Goal: Task Accomplishment & Management: Use online tool/utility

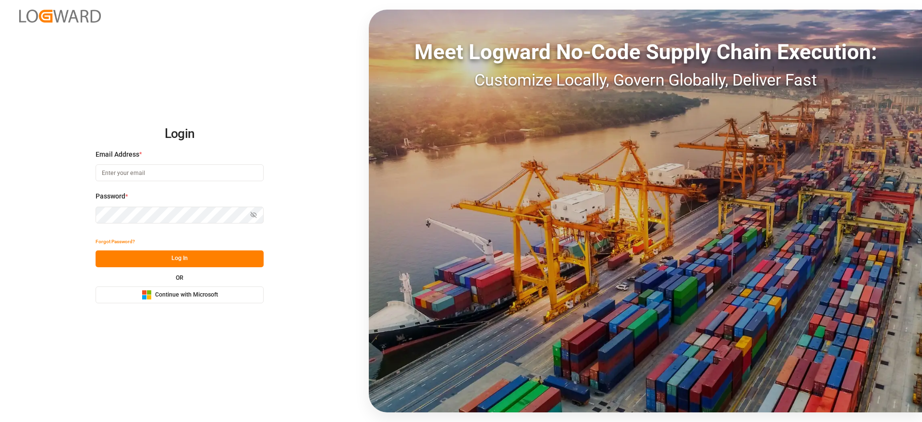
click at [177, 295] on span "Continue with Microsoft" at bounding box center [186, 295] width 63 height 9
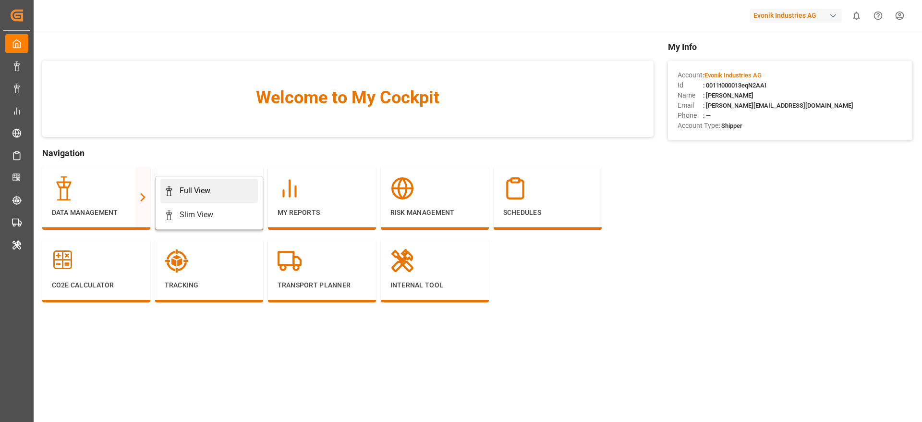
click at [187, 187] on div "Full View" at bounding box center [195, 191] width 31 height 12
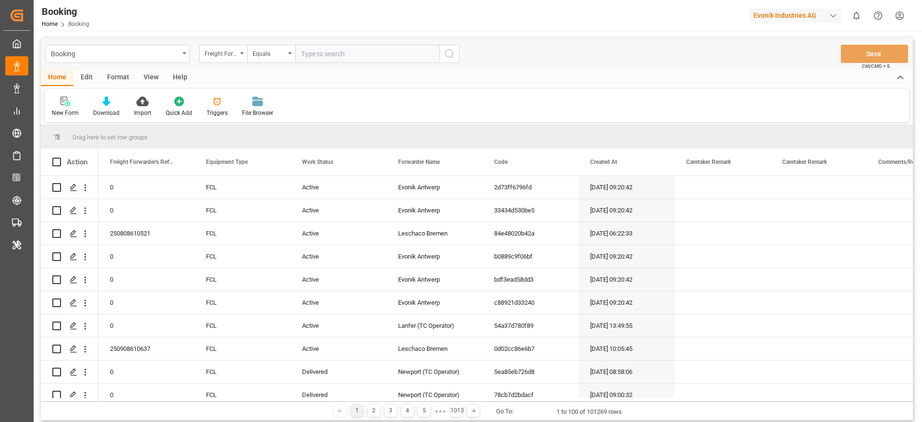
click at [122, 75] on div "Format" at bounding box center [118, 78] width 37 height 16
click at [73, 106] on div "Filter Rows" at bounding box center [66, 106] width 43 height 21
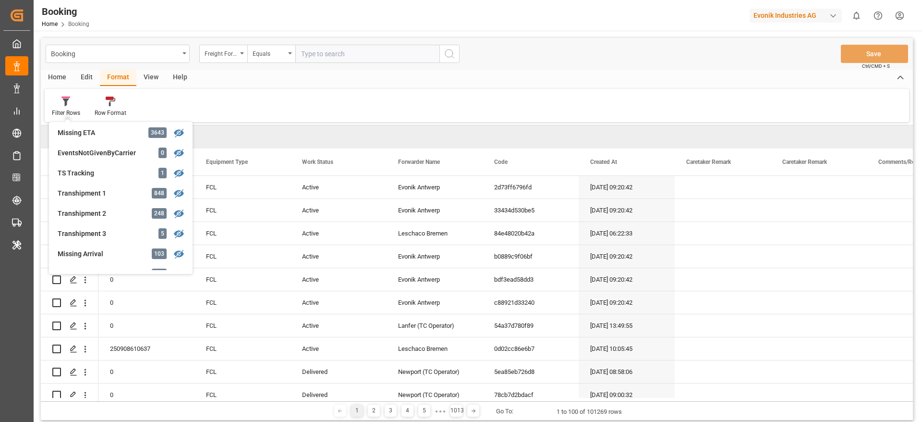
scroll to position [267, 0]
click at [129, 189] on div "Transhipment 1" at bounding box center [100, 192] width 84 height 10
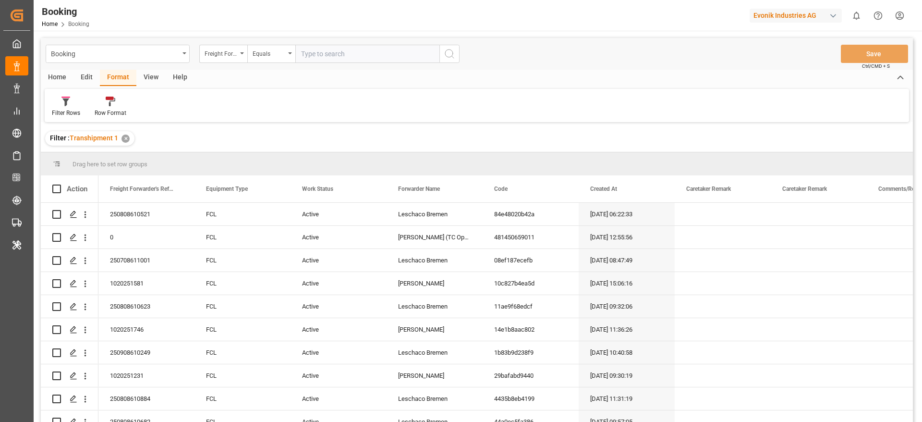
click at [149, 82] on div "View" at bounding box center [150, 78] width 29 height 16
click at [63, 104] on icon at bounding box center [62, 102] width 10 height 10
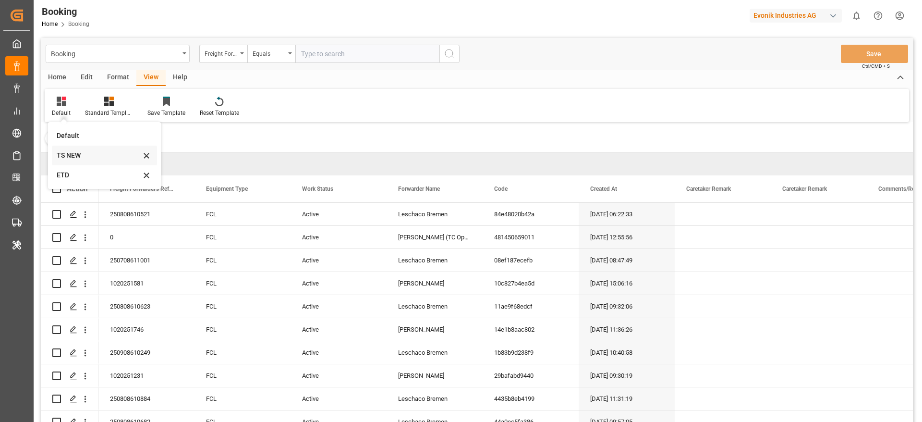
click at [73, 156] on div "TS NEW" at bounding box center [99, 155] width 84 height 10
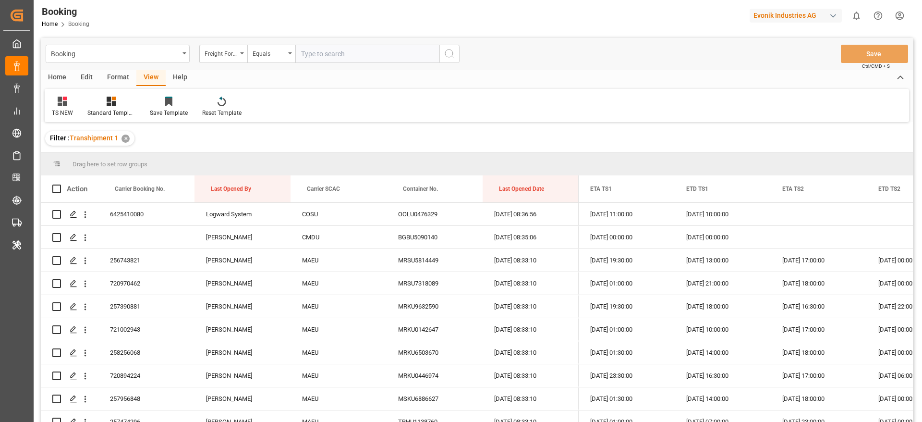
drag, startPoint x: 301, startPoint y: 186, endPoint x: 302, endPoint y: 161, distance: 25.0
click at [302, 161] on div "Drag here to set row groups Drag here to set column labels Action Carrier Booki…" at bounding box center [477, 290] width 872 height 276
drag, startPoint x: 321, startPoint y: 183, endPoint x: 319, endPoint y: 160, distance: 22.8
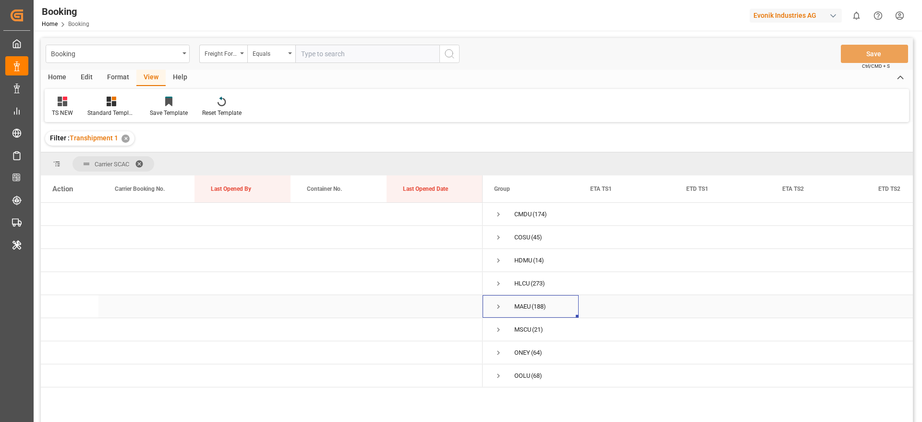
click at [500, 304] on span "Press SPACE to select this row." at bounding box center [498, 306] width 9 height 9
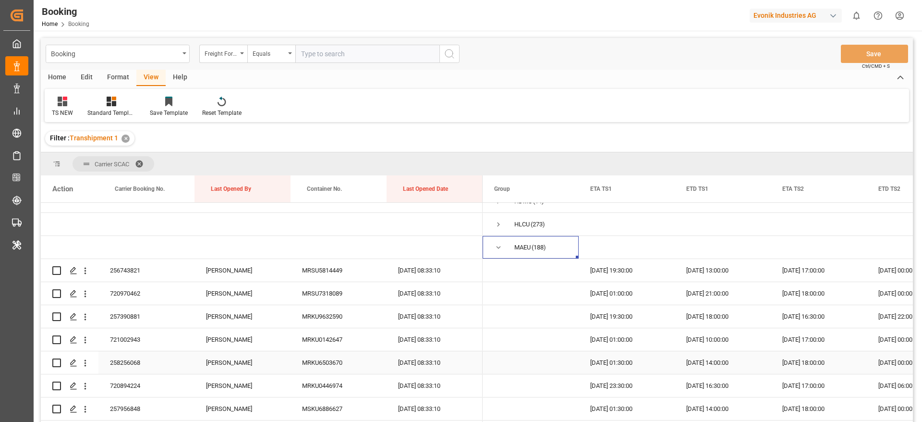
scroll to position [60, 0]
click at [662, 191] on span at bounding box center [659, 188] width 9 height 9
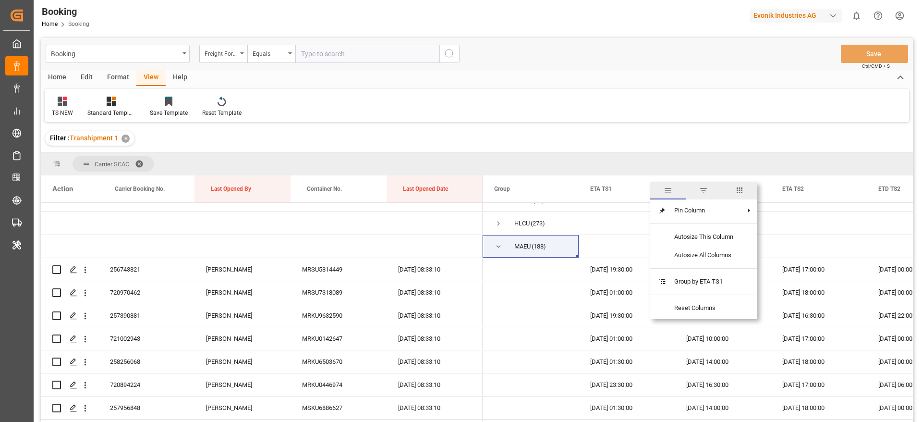
click at [739, 191] on span "columns" at bounding box center [740, 190] width 9 height 9
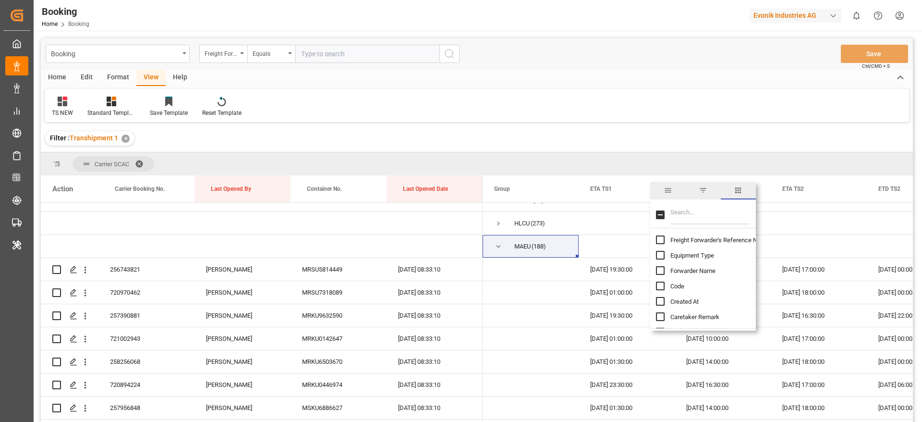
click at [698, 215] on input "Filter Columns Input" at bounding box center [711, 214] width 80 height 19
type input "upda"
click at [699, 273] on span "Update Last Opened By" at bounding box center [702, 270] width 63 height 7
checkbox input "false"
checkbox input "true"
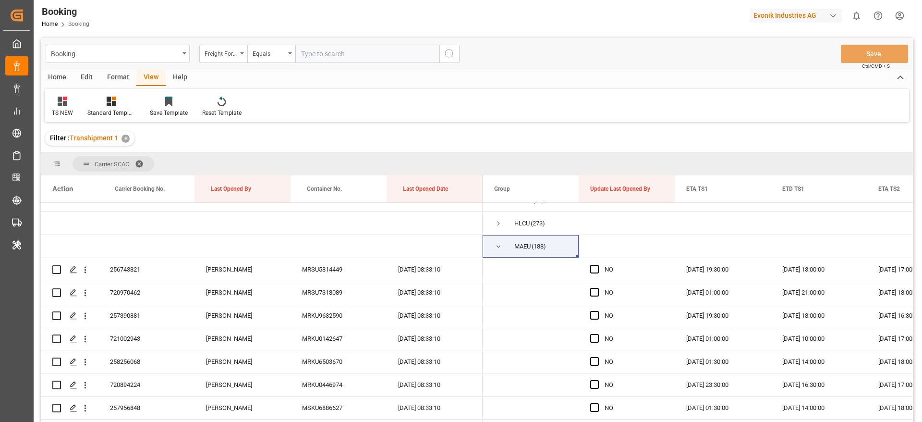
click at [670, 128] on div "Filter : Transhipment 1 ✕" at bounding box center [477, 138] width 872 height 27
click at [591, 263] on div "Press SPACE to select this row." at bounding box center [597, 269] width 14 height 22
click at [594, 268] on span "Press SPACE to select this row." at bounding box center [594, 269] width 9 height 9
click at [598, 265] on input "Press SPACE to select this row." at bounding box center [598, 265] width 0 height 0
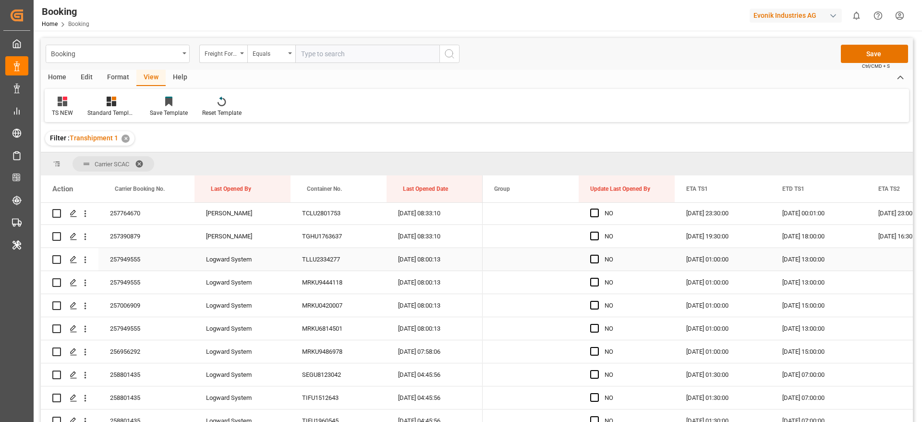
scroll to position [525, 0]
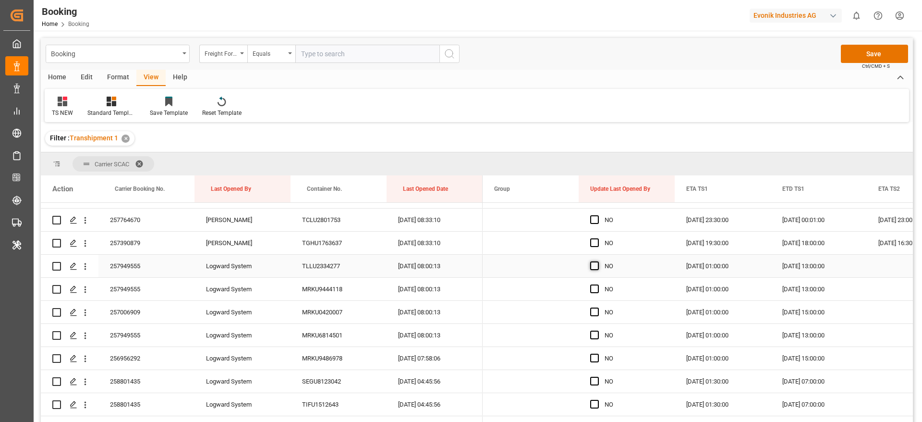
click at [593, 267] on span "Press SPACE to select this row." at bounding box center [594, 265] width 9 height 9
click at [598, 261] on input "Press SPACE to select this row." at bounding box center [598, 261] width 0 height 0
click at [596, 289] on span "Press SPACE to select this row." at bounding box center [594, 288] width 9 height 9
click at [598, 284] on input "Press SPACE to select this row." at bounding box center [598, 284] width 0 height 0
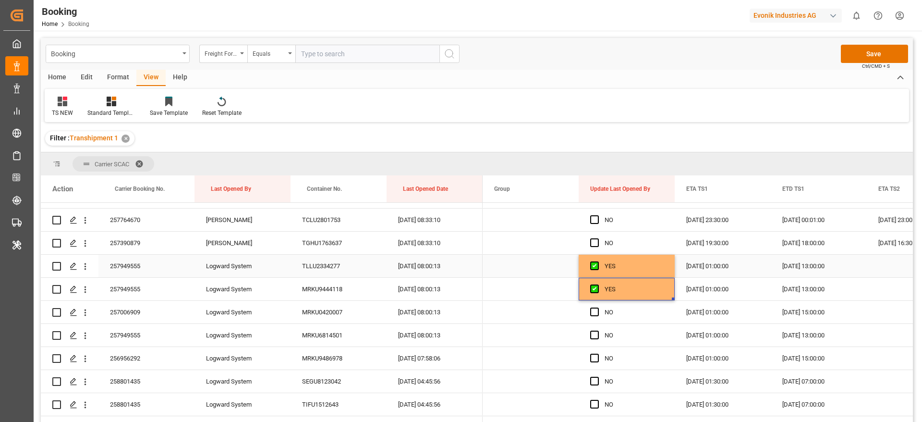
click at [617, 269] on div "YES" at bounding box center [634, 266] width 59 height 22
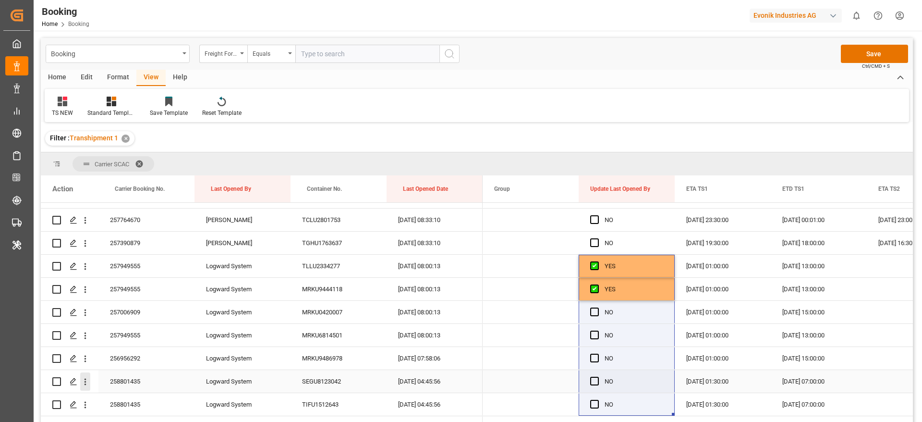
click at [86, 384] on icon "open menu" at bounding box center [85, 382] width 10 height 10
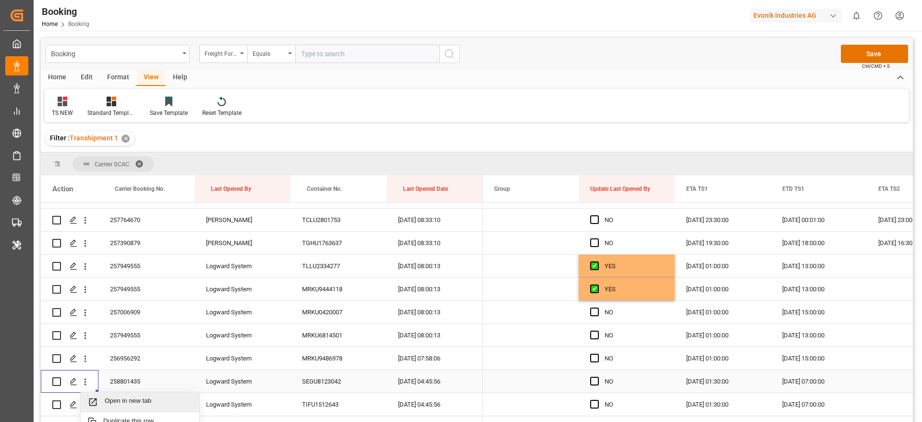
click at [143, 395] on div "Open in new tab" at bounding box center [140, 402] width 119 height 20
click at [593, 310] on span "Press SPACE to select this row." at bounding box center [594, 311] width 9 height 9
click at [598, 307] on input "Press SPACE to select this row." at bounding box center [598, 307] width 0 height 0
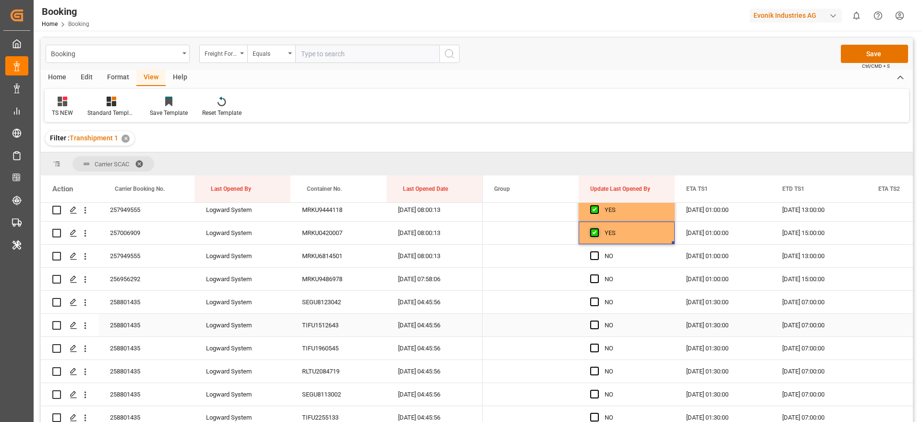
scroll to position [617, 0]
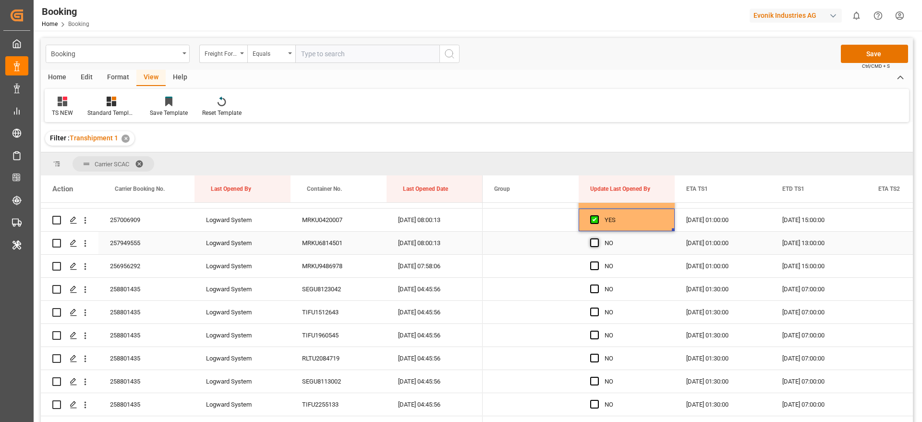
click at [591, 242] on span "Press SPACE to select this row." at bounding box center [594, 242] width 9 height 9
click at [598, 238] on input "Press SPACE to select this row." at bounding box center [598, 238] width 0 height 0
click at [597, 270] on div "Press SPACE to select this row." at bounding box center [597, 266] width 14 height 22
click at [595, 268] on div "Press SPACE to select this row." at bounding box center [597, 266] width 14 height 22
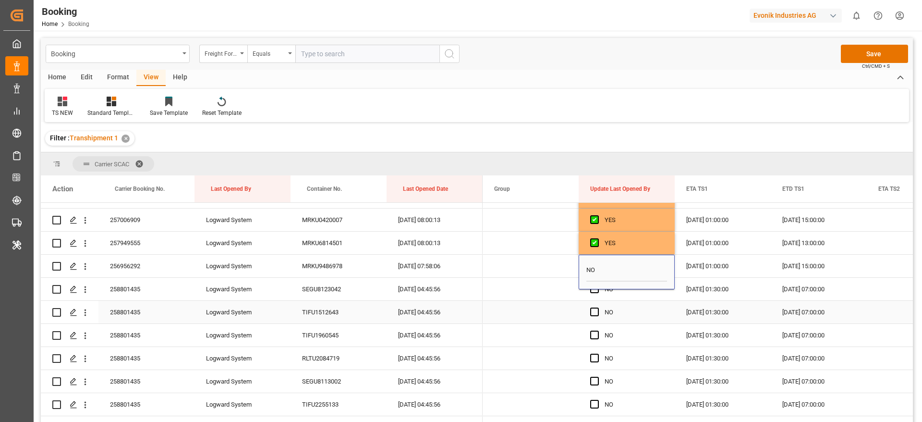
click at [606, 319] on div "NO" at bounding box center [634, 312] width 59 height 22
click at [597, 268] on span "Press SPACE to select this row." at bounding box center [594, 265] width 9 height 9
click at [598, 261] on input "Press SPACE to select this row." at bounding box center [598, 261] width 0 height 0
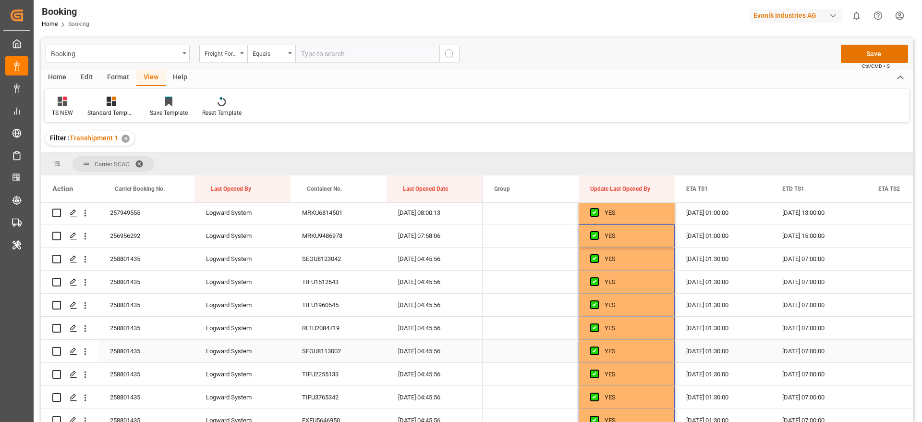
scroll to position [735, 0]
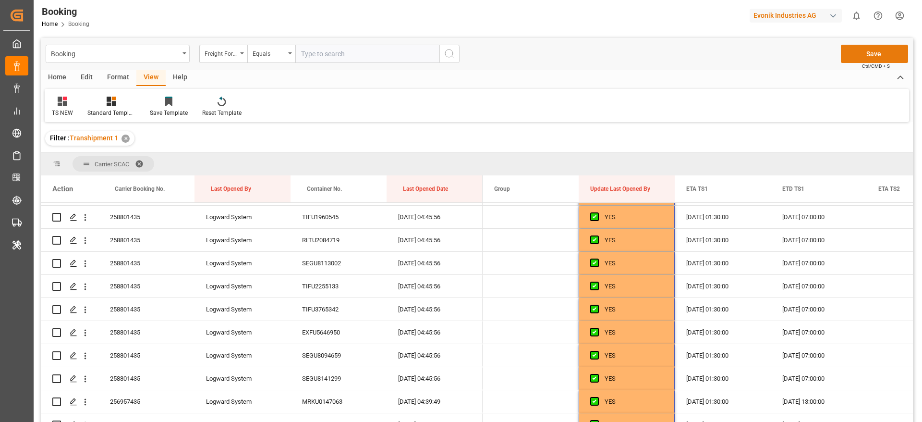
click at [850, 55] on button "Save" at bounding box center [874, 54] width 67 height 18
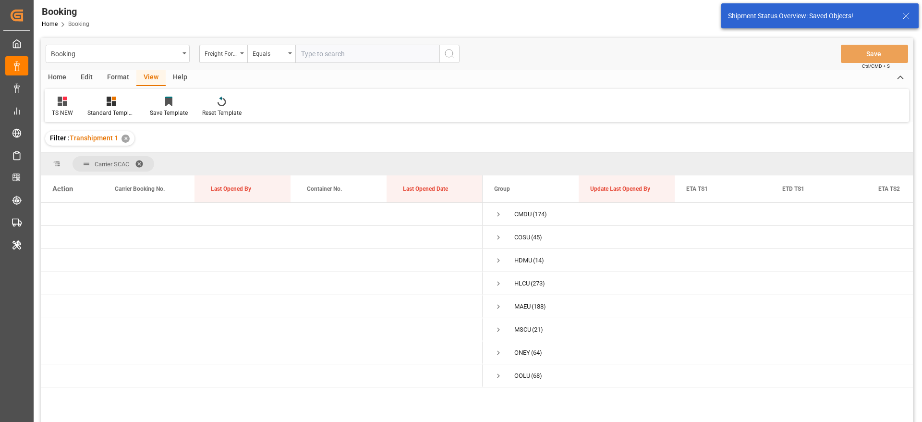
scroll to position [0, 0]
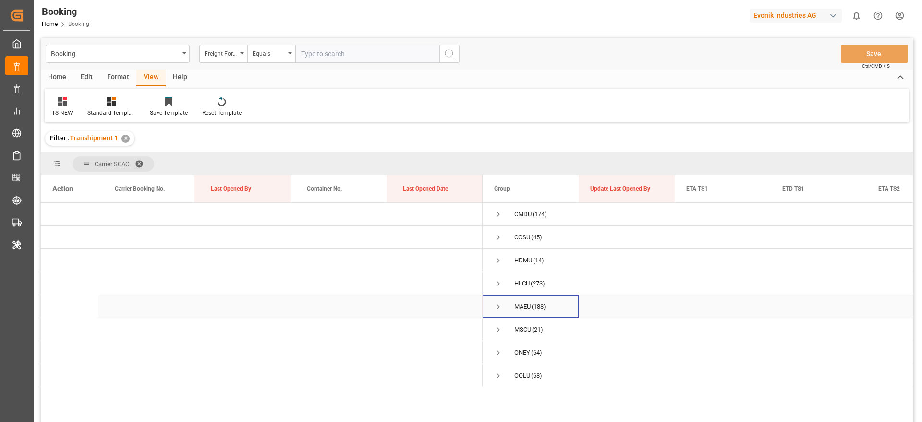
click at [498, 307] on span "Press SPACE to select this row." at bounding box center [498, 306] width 9 height 9
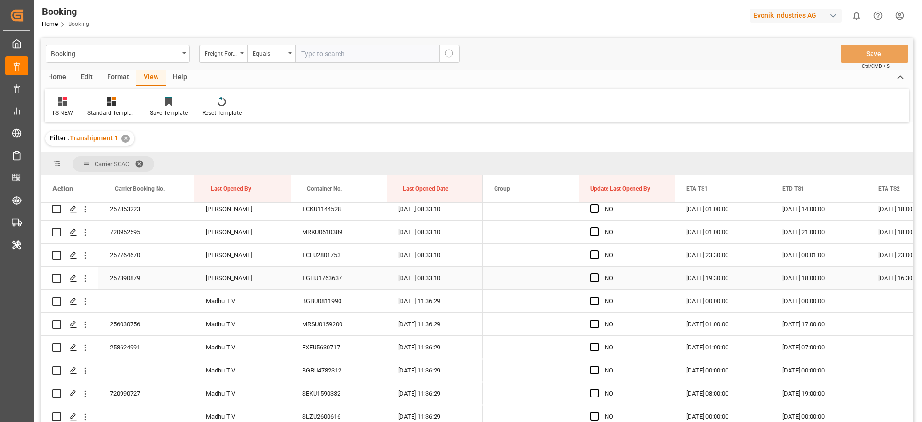
scroll to position [1539, 0]
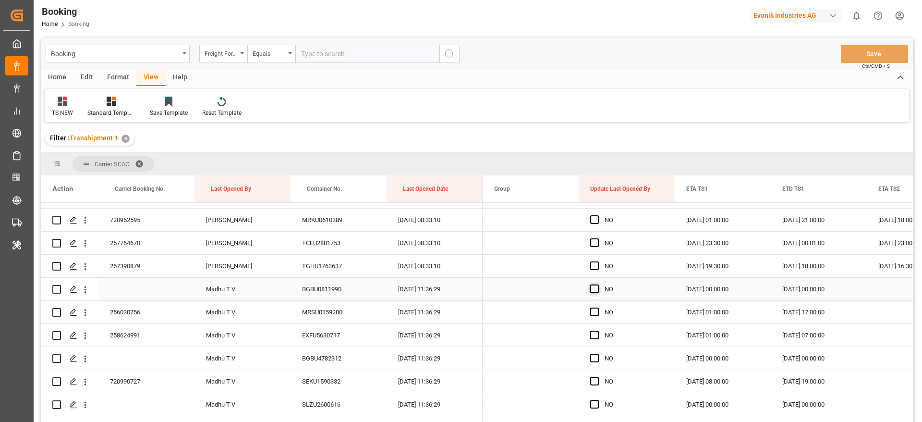
click at [592, 286] on span "Press SPACE to select this row." at bounding box center [594, 288] width 9 height 9
click at [598, 284] on input "Press SPACE to select this row." at bounding box center [598, 284] width 0 height 0
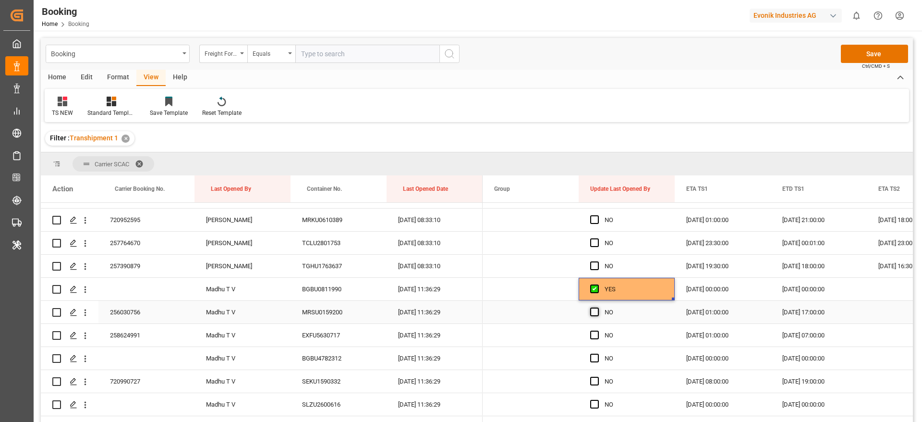
click at [596, 310] on span "Press SPACE to select this row." at bounding box center [594, 311] width 9 height 9
click at [598, 307] on input "Press SPACE to select this row." at bounding box center [598, 307] width 0 height 0
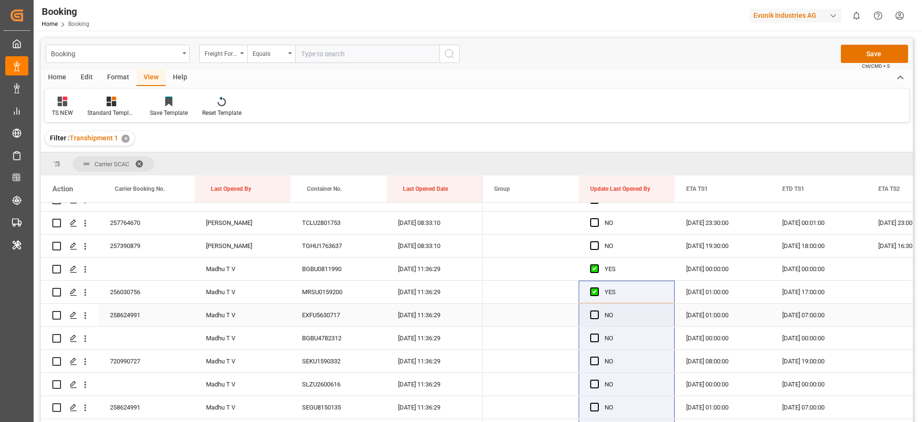
scroll to position [1560, 0]
click at [596, 269] on span "Press SPACE to select this row." at bounding box center [594, 267] width 9 height 9
click at [598, 263] on input "Press SPACE to select this row." at bounding box center [598, 263] width 0 height 0
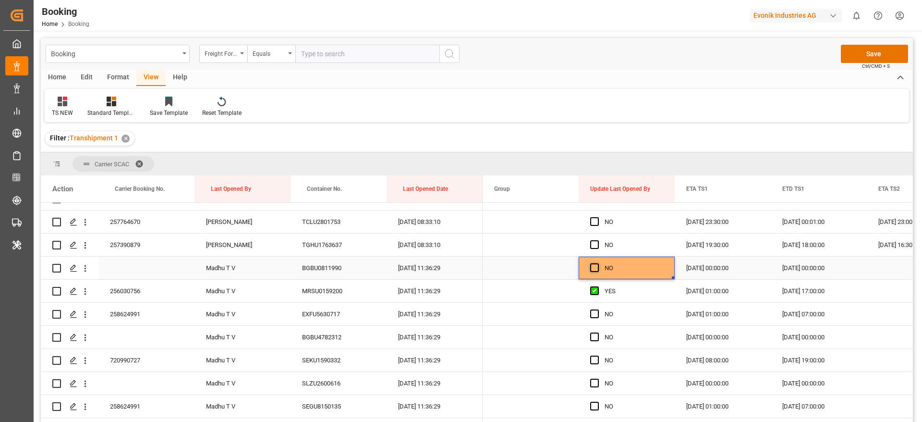
click at [596, 269] on span "Press SPACE to select this row." at bounding box center [594, 267] width 9 height 9
click at [598, 263] on input "Press SPACE to select this row." at bounding box center [598, 263] width 0 height 0
click at [596, 287] on span "Press SPACE to select this row." at bounding box center [594, 290] width 9 height 9
click at [598, 286] on input "Press SPACE to select this row." at bounding box center [598, 286] width 0 height 0
click at [596, 287] on span "Press SPACE to select this row." at bounding box center [594, 290] width 9 height 9
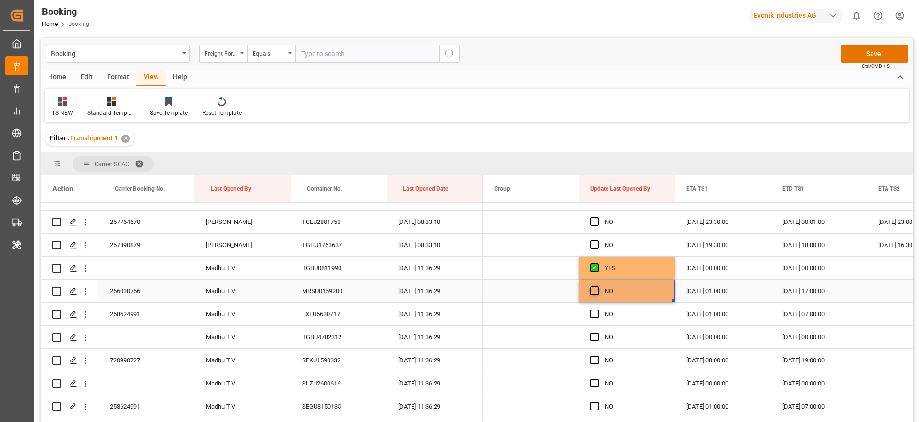
click at [598, 286] on input "Press SPACE to select this row." at bounding box center [598, 286] width 0 height 0
click at [613, 311] on div "NO" at bounding box center [634, 314] width 59 height 22
click at [620, 292] on div "YES" at bounding box center [634, 291] width 59 height 22
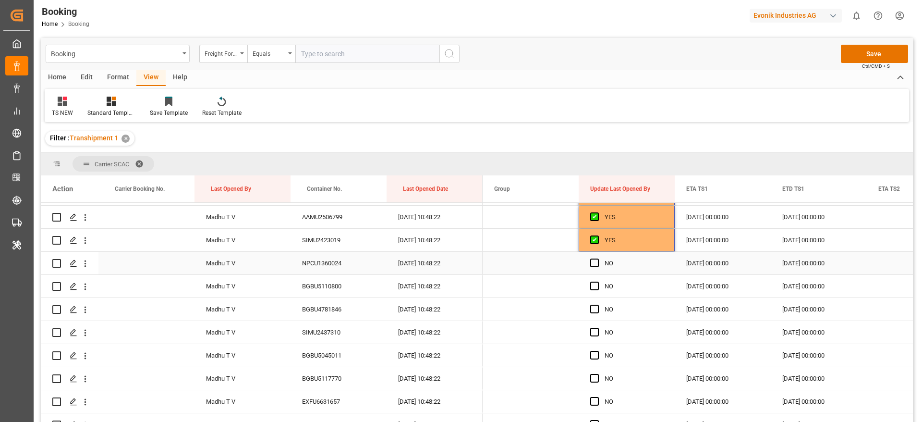
scroll to position [2305, 0]
click at [595, 261] on span "Press SPACE to select this row." at bounding box center [594, 261] width 9 height 9
click at [598, 257] on input "Press SPACE to select this row." at bounding box center [598, 257] width 0 height 0
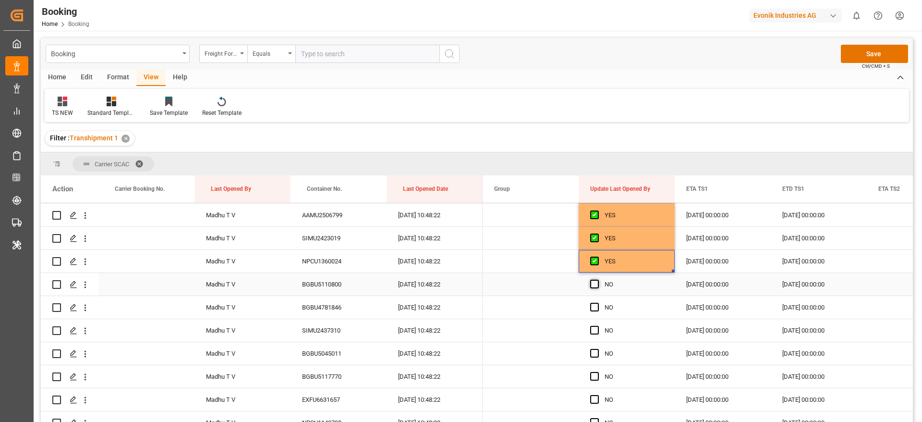
click at [594, 283] on span "Press SPACE to select this row." at bounding box center [594, 284] width 9 height 9
click at [598, 280] on input "Press SPACE to select this row." at bounding box center [598, 280] width 0 height 0
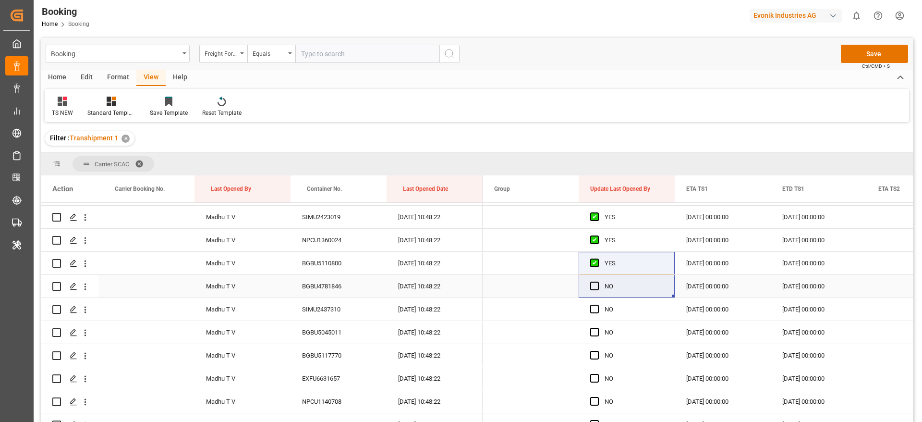
scroll to position [2327, 0]
click at [598, 310] on span "Press SPACE to select this row." at bounding box center [594, 308] width 9 height 9
click at [598, 304] on input "Press SPACE to select this row." at bounding box center [598, 304] width 0 height 0
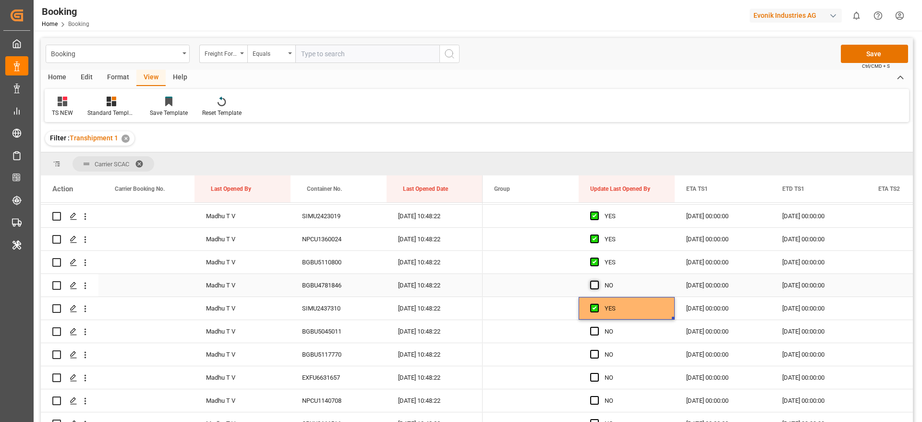
click at [594, 283] on span "Press SPACE to select this row." at bounding box center [594, 285] width 9 height 9
click at [598, 281] on input "Press SPACE to select this row." at bounding box center [598, 281] width 0 height 0
click at [621, 307] on div "YES" at bounding box center [634, 308] width 59 height 22
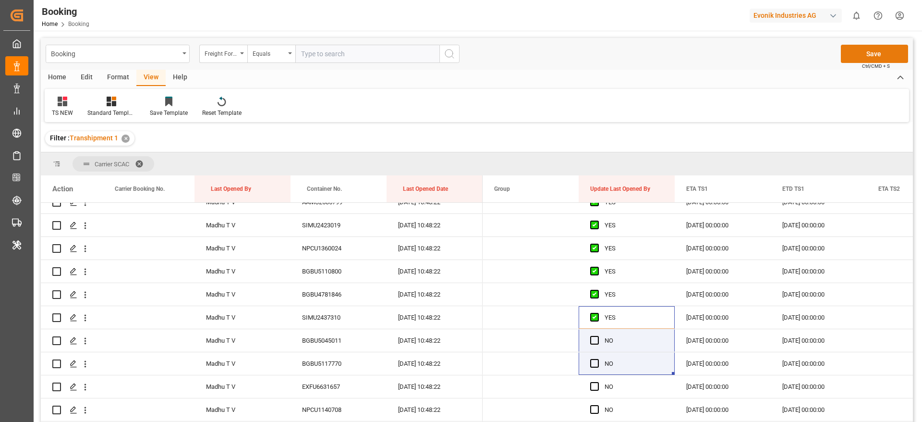
scroll to position [2100, 0]
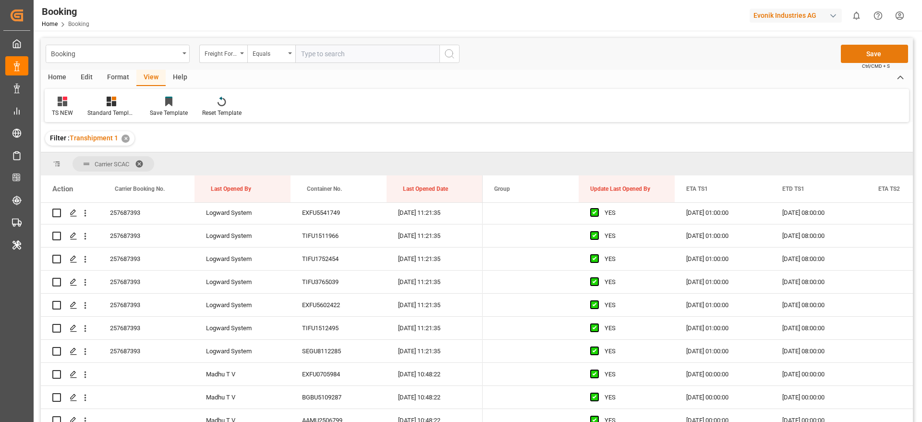
click at [866, 54] on button "Save" at bounding box center [874, 54] width 67 height 18
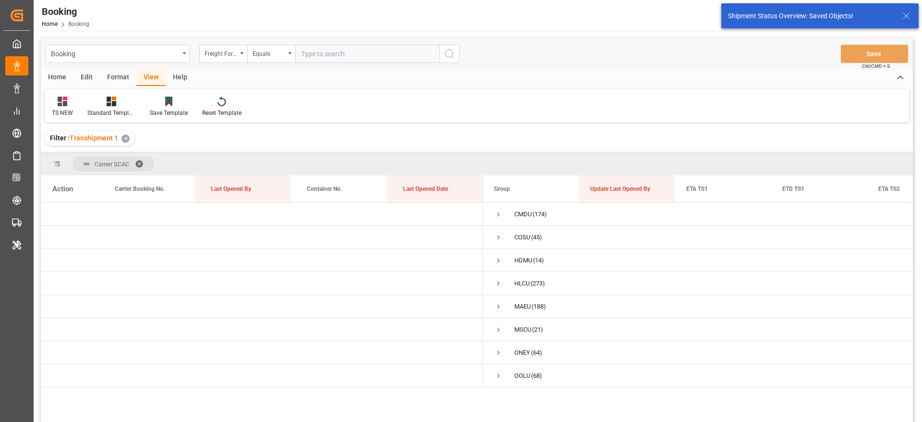
scroll to position [0, 0]
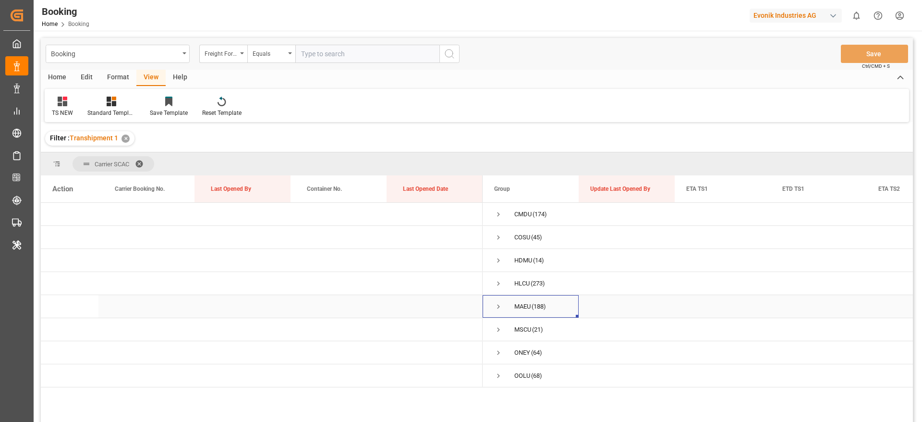
click at [499, 305] on span "Press SPACE to select this row." at bounding box center [498, 306] width 9 height 9
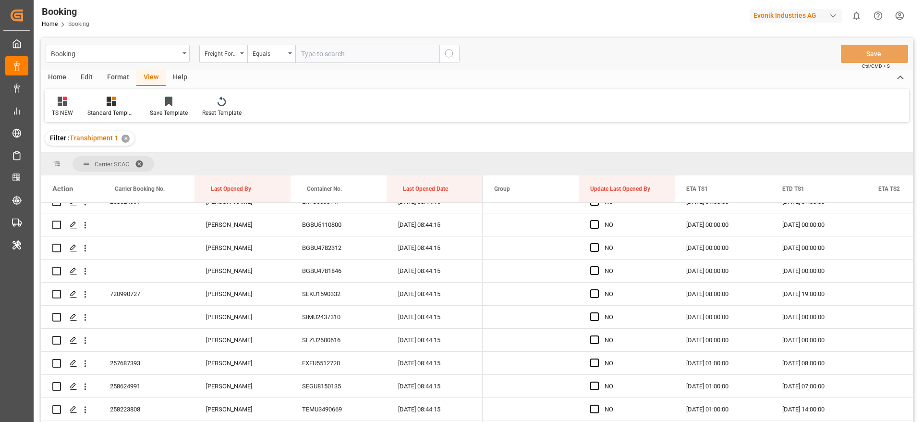
scroll to position [1291, 0]
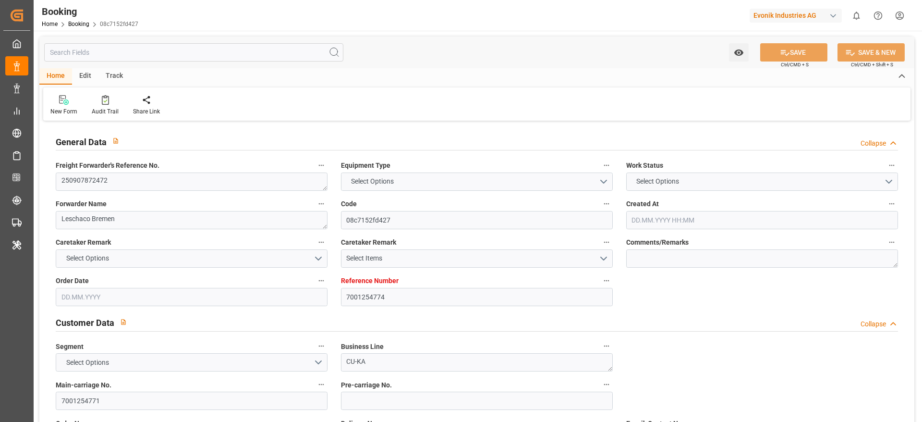
type input "7001254774"
type input "9632105"
type input "Maersk"
type input "Maersk Line AS"
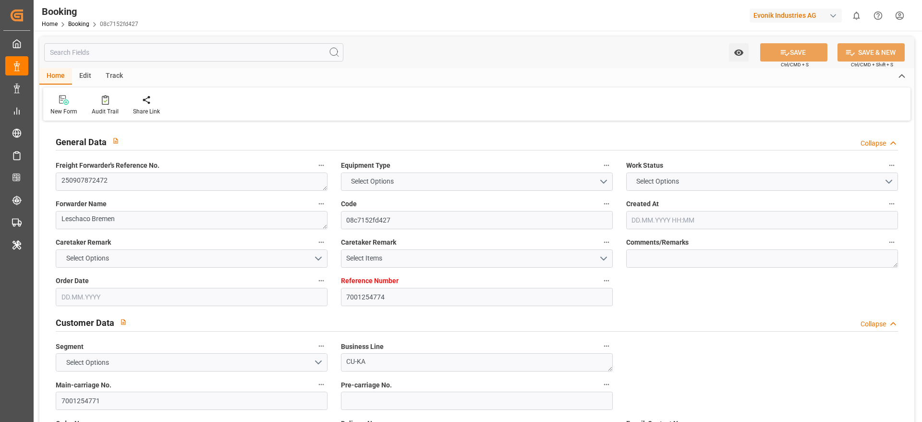
type input "NLRTM"
type input "THLCH"
type input "MYTPP"
type input "0"
type input "NLRTM"
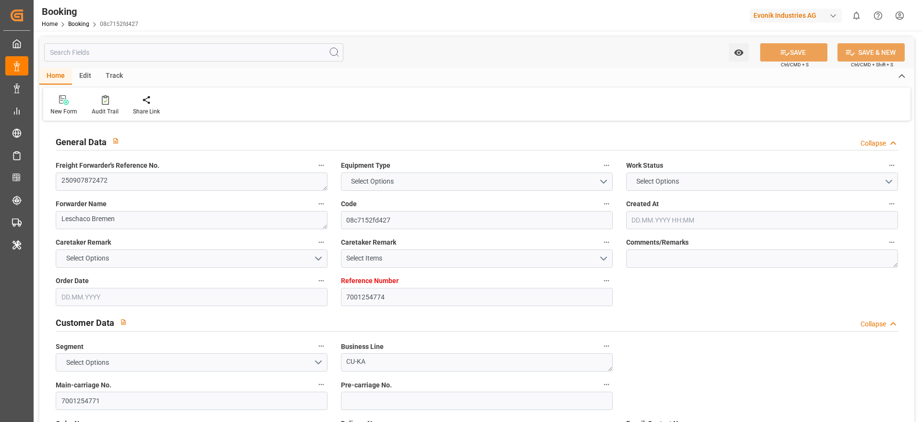
type input "THLCH"
type input "9439759"
type input "21.08.2025 09:49"
type input "21.08.2025"
type input "26.10.2025"
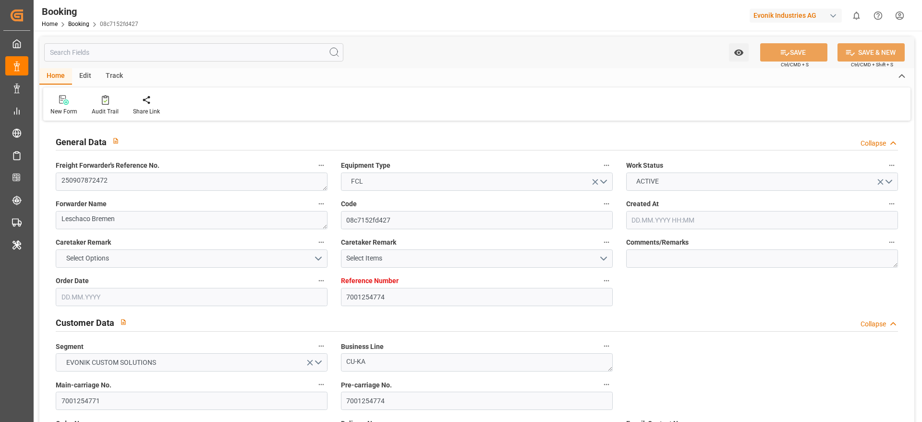
type input "02.09.2025"
type input "03.09.2025 00:00"
type input "27.08.2025"
type input "29.08.2025"
type input "08.09.2025 19:00"
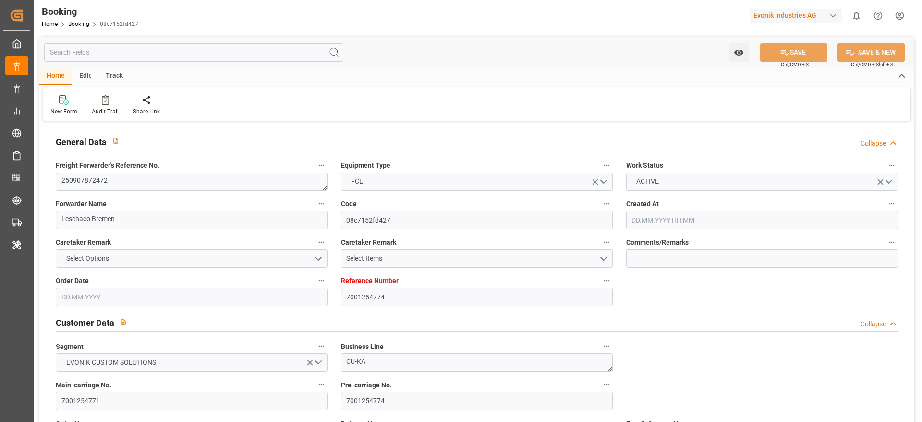
type input "08.09.2025 00:00"
type input "08.09.2025 19:49"
type input "03.09.2025 16:57"
type input "15.10.2025 12:00"
type input "26.10.2025 00:00"
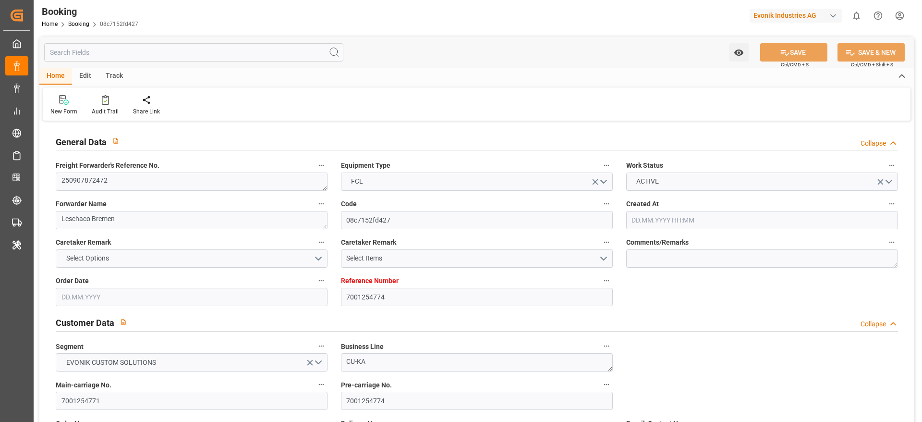
type input "08.10.2025 01:30"
type input "08.10.2025 00:00"
type input "13.10.2025 07:00"
type input "13.10.2025 00:00"
type input "21.08.2025"
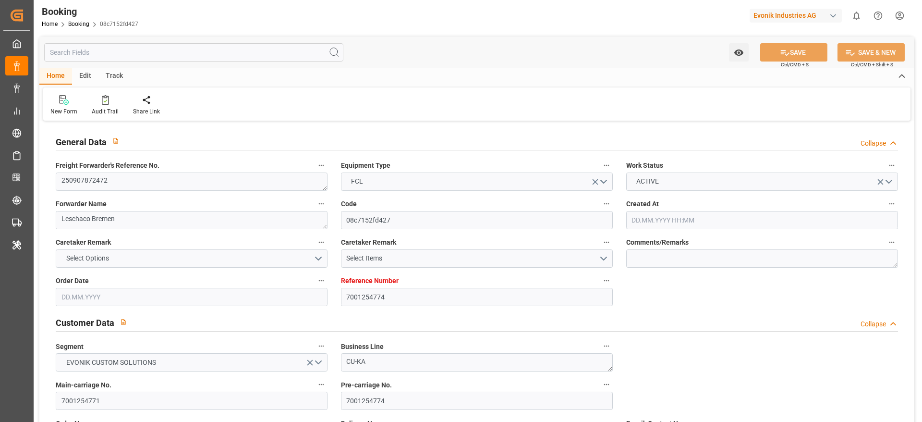
type input "09.09.2025 04:45"
type input "09.09.2025"
type input "08.09.2025 04:23"
type input "08.09.2025 19:00"
type input "08.09.2025 21:24"
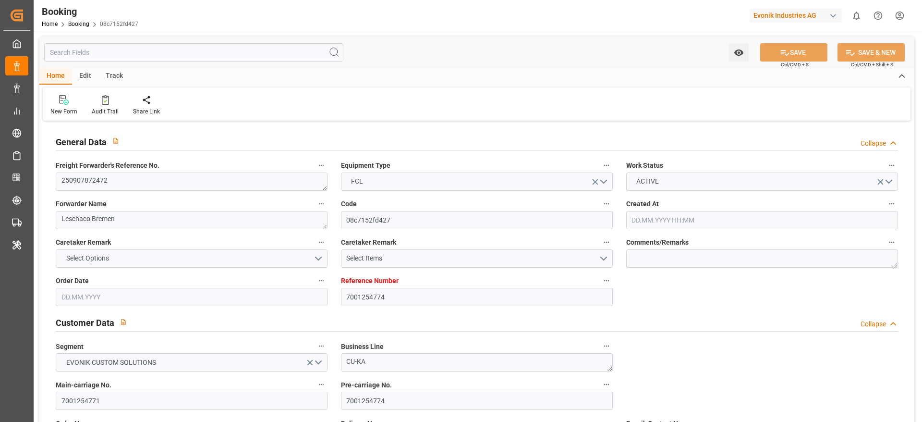
type input "08.10.2025 01:30"
type input "08.10.2025 18:41"
type input "13.10.2025 07:00"
type input "15.10.2025 12:00"
type input "16.10.2025 00:27"
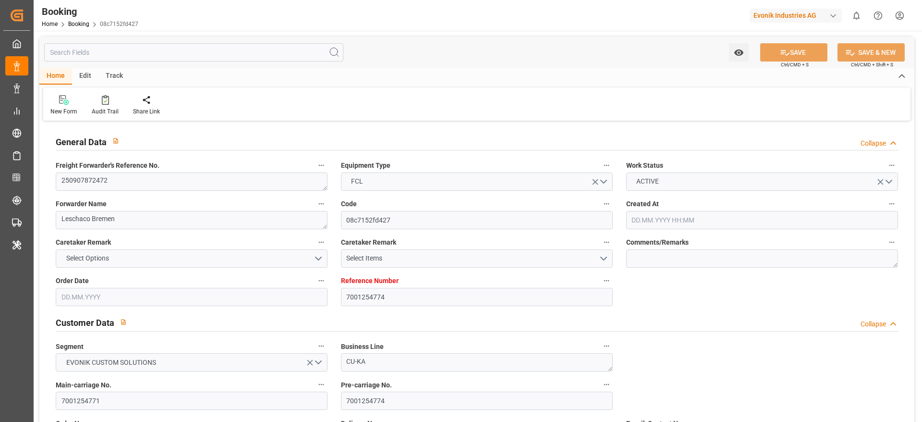
type input "20.10.2025 00:27"
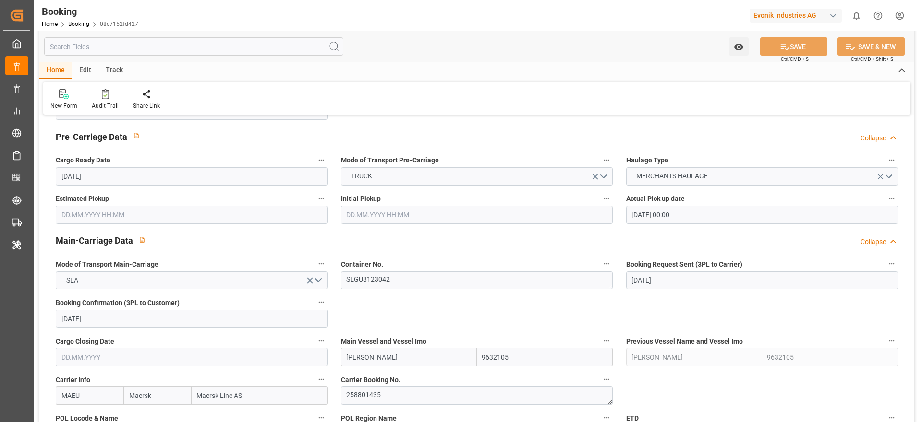
scroll to position [507, 0]
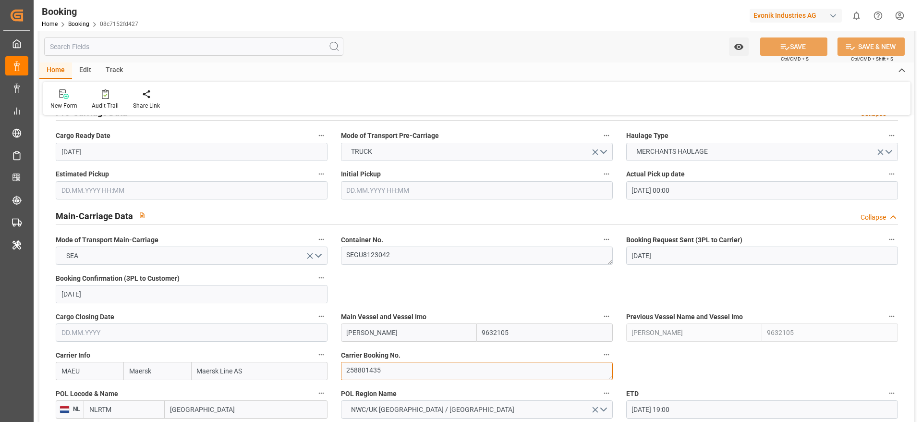
click at [397, 369] on textarea "258801435" at bounding box center [477, 371] width 272 height 18
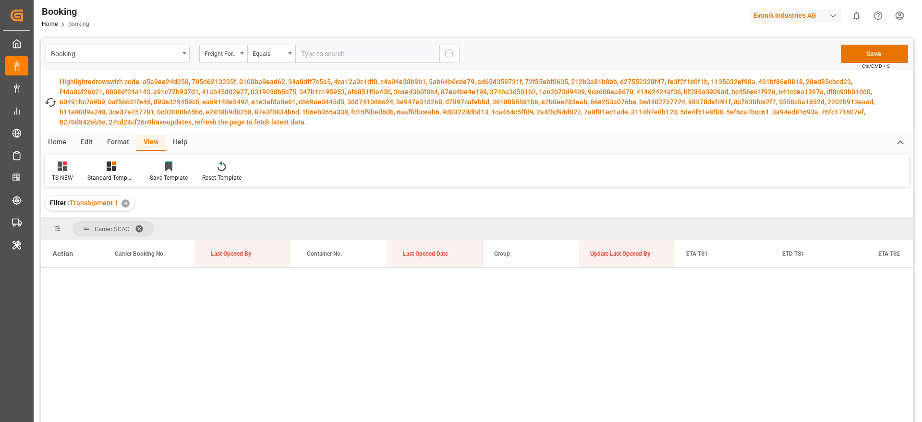
scroll to position [2537, 0]
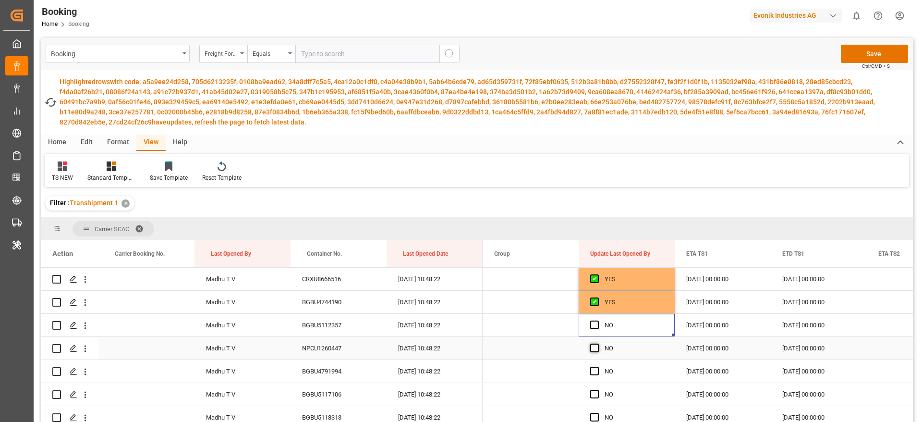
click at [595, 347] on span "Press SPACE to select this row." at bounding box center [594, 347] width 9 height 9
click at [598, 343] on input "Press SPACE to select this row." at bounding box center [598, 343] width 0 height 0
click at [598, 324] on span "Press SPACE to select this row." at bounding box center [594, 324] width 9 height 9
click at [598, 320] on input "Press SPACE to select this row." at bounding box center [598, 320] width 0 height 0
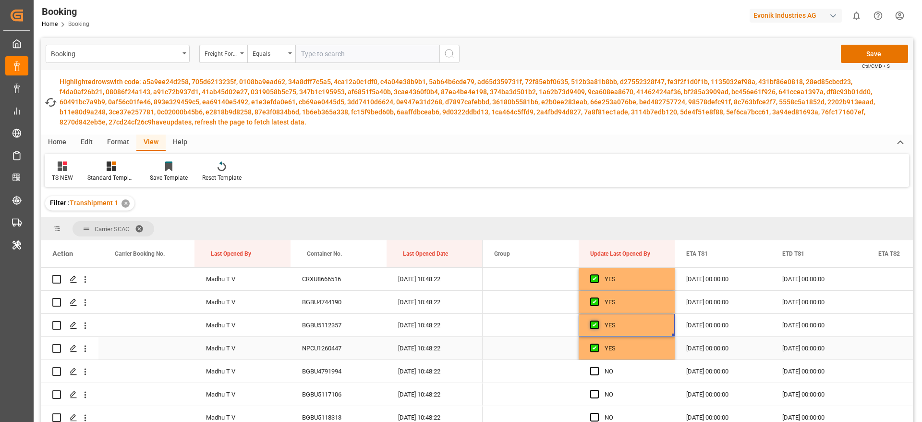
scroll to position [2601, 0]
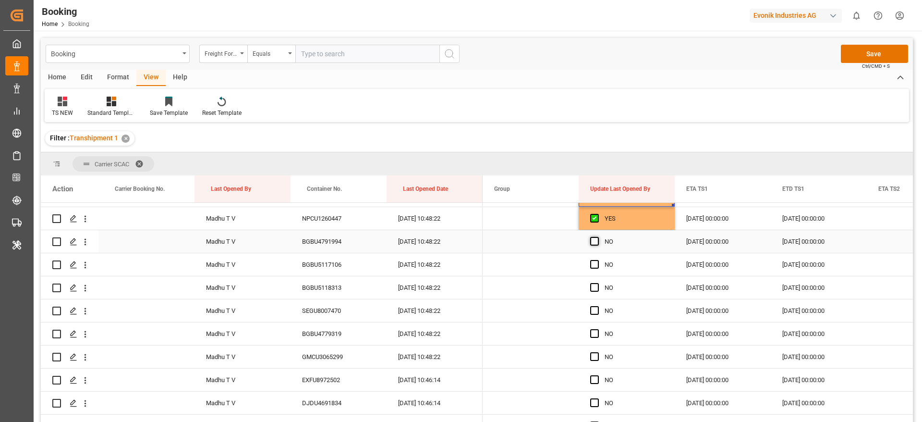
click at [596, 241] on span "Press SPACE to select this row." at bounding box center [594, 241] width 9 height 9
click at [598, 237] on input "Press SPACE to select this row." at bounding box center [598, 237] width 0 height 0
click at [596, 264] on span "Press SPACE to select this row." at bounding box center [594, 264] width 9 height 9
click at [598, 260] on input "Press SPACE to select this row." at bounding box center [598, 260] width 0 height 0
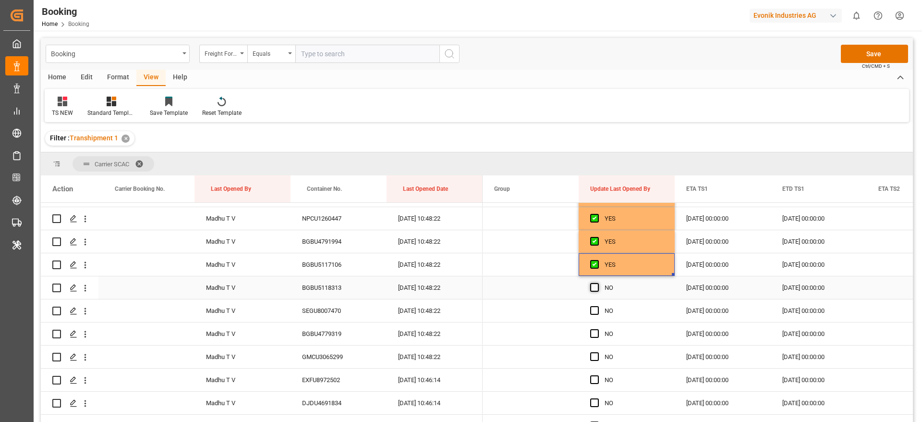
click at [596, 286] on span "Press SPACE to select this row." at bounding box center [594, 287] width 9 height 9
click at [598, 283] on input "Press SPACE to select this row." at bounding box center [598, 283] width 0 height 0
click at [595, 309] on span "Press SPACE to select this row." at bounding box center [594, 310] width 9 height 9
click at [598, 306] on input "Press SPACE to select this row." at bounding box center [598, 306] width 0 height 0
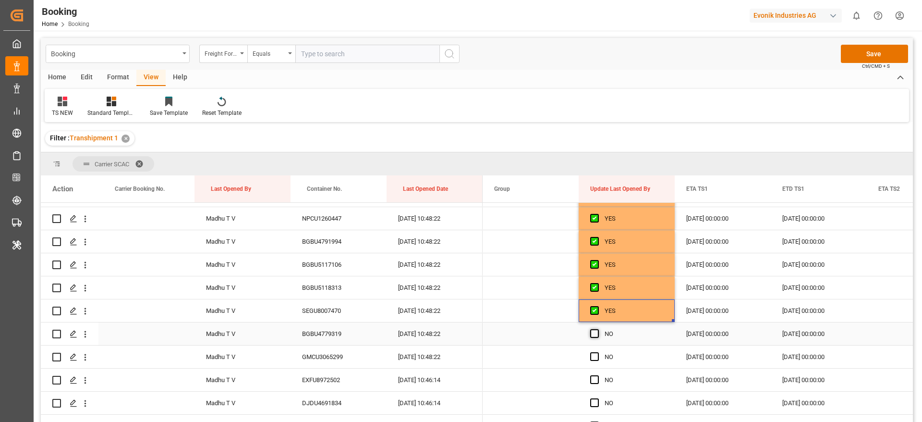
click at [595, 336] on span "Press SPACE to select this row." at bounding box center [594, 333] width 9 height 9
click at [598, 329] on input "Press SPACE to select this row." at bounding box center [598, 329] width 0 height 0
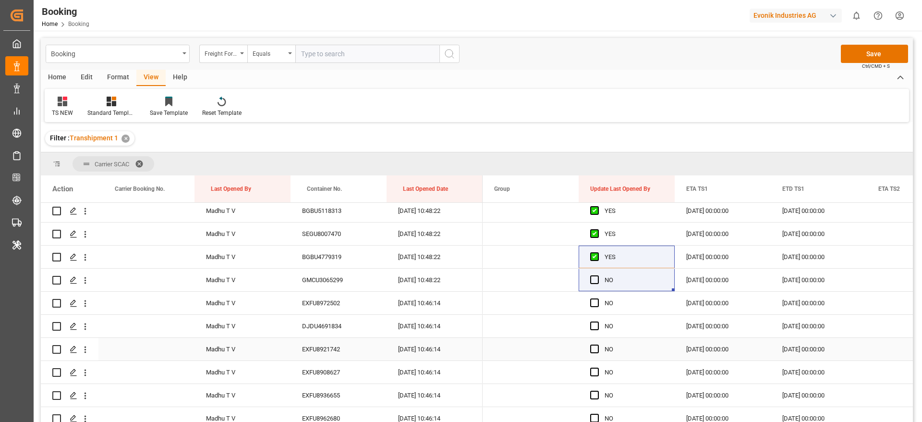
scroll to position [2700, 0]
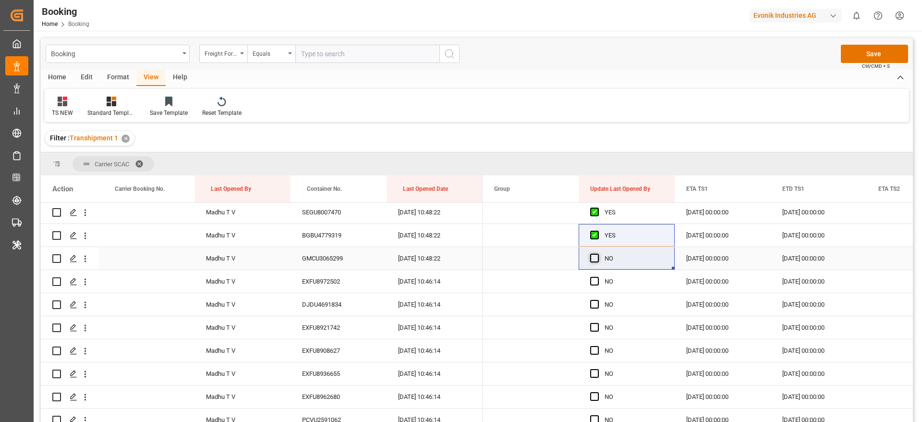
click at [596, 256] on span "Press SPACE to select this row." at bounding box center [594, 258] width 9 height 9
click at [598, 254] on input "Press SPACE to select this row." at bounding box center [598, 254] width 0 height 0
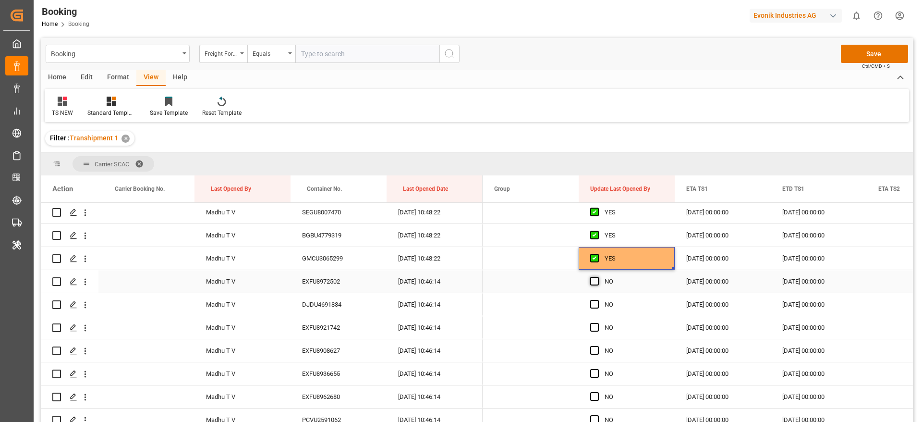
click at [592, 283] on span "Press SPACE to select this row." at bounding box center [594, 281] width 9 height 9
click at [598, 277] on input "Press SPACE to select this row." at bounding box center [598, 277] width 0 height 0
click at [593, 304] on span "Press SPACE to select this row." at bounding box center [594, 304] width 9 height 9
click at [598, 300] on input "Press SPACE to select this row." at bounding box center [598, 300] width 0 height 0
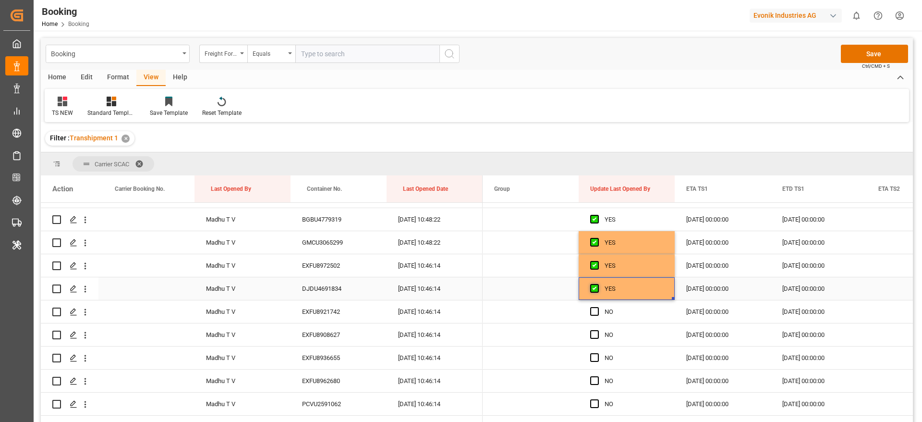
scroll to position [2717, 0]
click at [593, 307] on span "Press SPACE to select this row." at bounding box center [594, 310] width 9 height 9
click at [598, 306] on input "Press SPACE to select this row." at bounding box center [598, 306] width 0 height 0
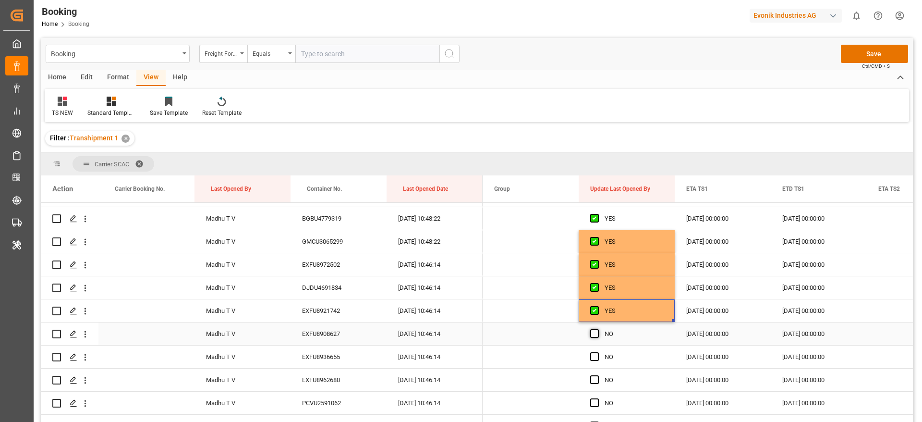
click at [594, 334] on span "Press SPACE to select this row." at bounding box center [594, 333] width 9 height 9
click at [598, 329] on input "Press SPACE to select this row." at bounding box center [598, 329] width 0 height 0
click at [595, 358] on span "Press SPACE to select this row." at bounding box center [594, 356] width 9 height 9
click at [598, 352] on input "Press SPACE to select this row." at bounding box center [598, 352] width 0 height 0
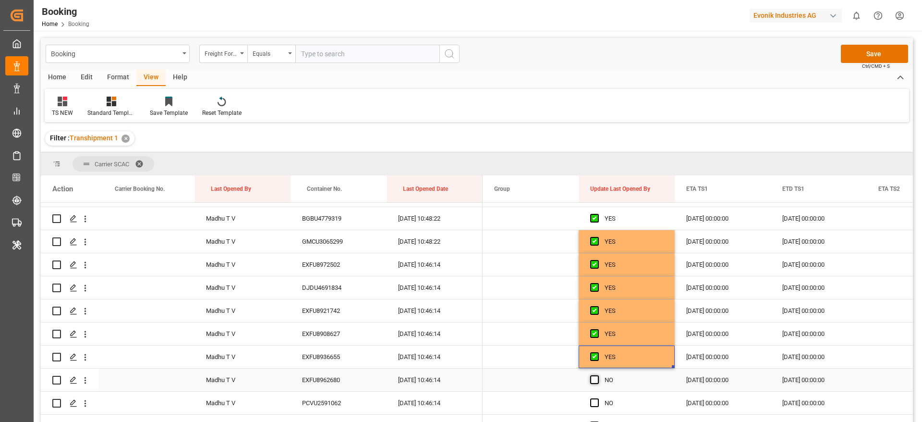
click at [594, 380] on span "Press SPACE to select this row." at bounding box center [594, 379] width 9 height 9
click at [598, 375] on input "Press SPACE to select this row." at bounding box center [598, 375] width 0 height 0
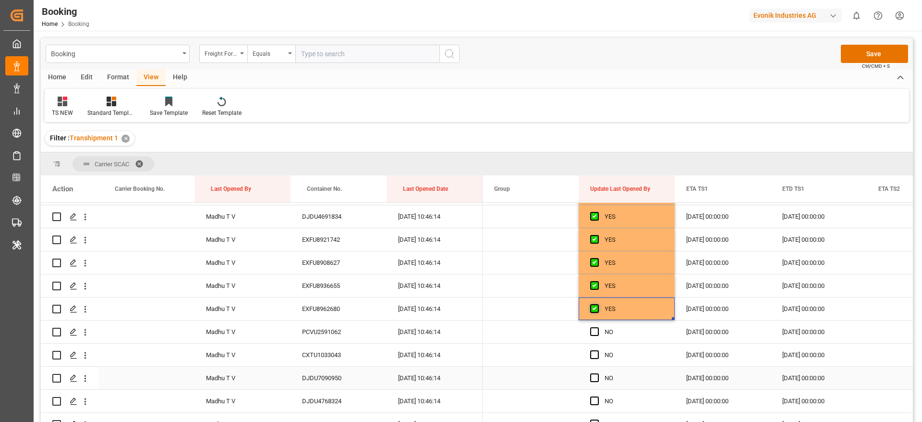
scroll to position [2792, 0]
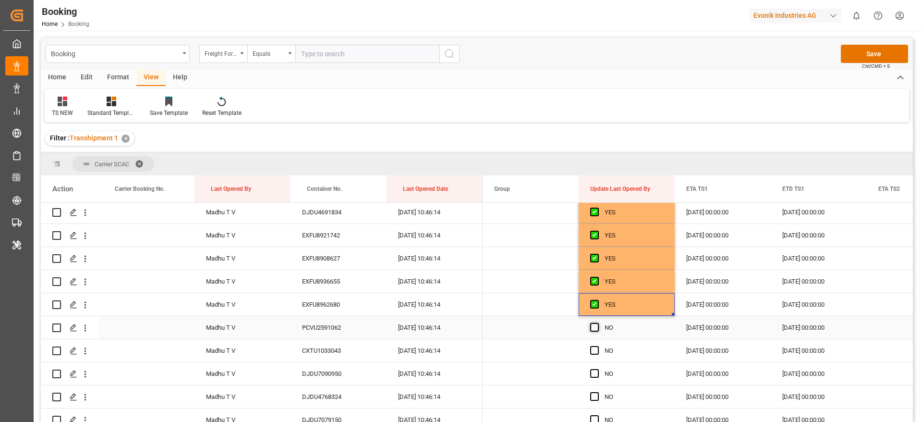
click at [595, 323] on span "Press SPACE to select this row." at bounding box center [594, 327] width 9 height 9
click at [598, 323] on input "Press SPACE to select this row." at bounding box center [598, 323] width 0 height 0
click at [592, 352] on span "Press SPACE to select this row." at bounding box center [594, 350] width 9 height 9
click at [598, 346] on input "Press SPACE to select this row." at bounding box center [598, 346] width 0 height 0
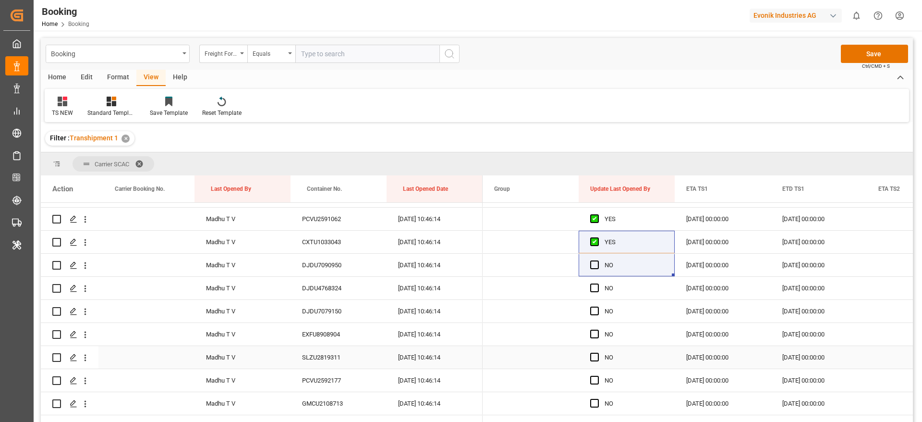
scroll to position [2909, 0]
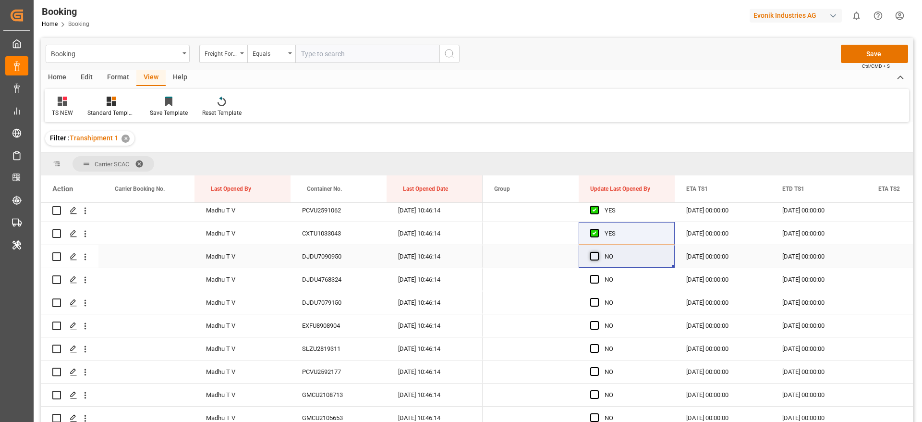
click at [596, 252] on span "Press SPACE to select this row." at bounding box center [594, 256] width 9 height 9
click at [598, 252] on input "Press SPACE to select this row." at bounding box center [598, 252] width 0 height 0
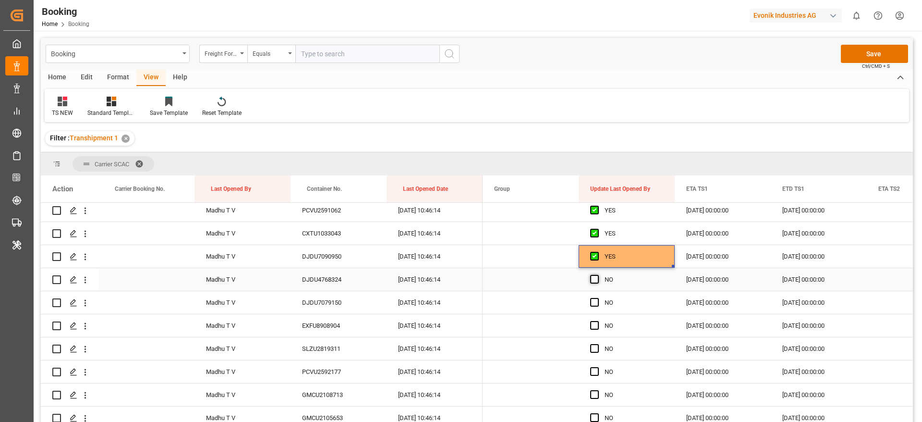
click at [594, 282] on span "Press SPACE to select this row." at bounding box center [594, 279] width 9 height 9
click at [598, 275] on input "Press SPACE to select this row." at bounding box center [598, 275] width 0 height 0
click at [594, 301] on span "Press SPACE to select this row." at bounding box center [594, 302] width 9 height 9
click at [598, 298] on input "Press SPACE to select this row." at bounding box center [598, 298] width 0 height 0
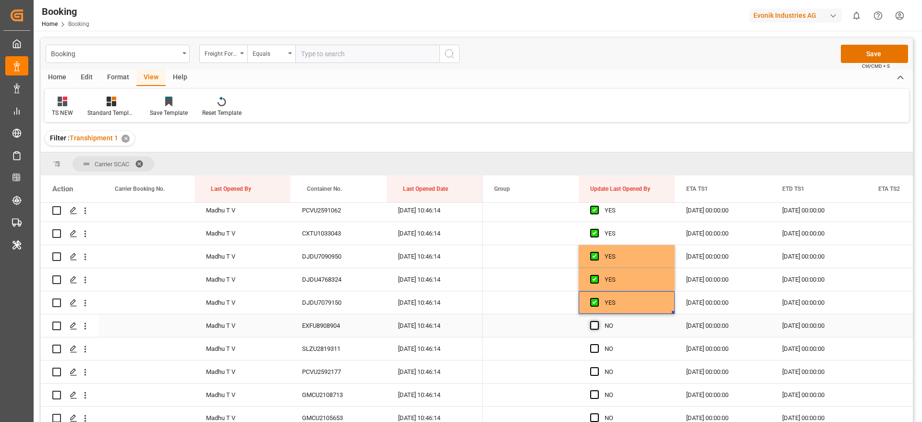
click at [594, 325] on span "Press SPACE to select this row." at bounding box center [594, 325] width 9 height 9
click at [598, 321] on input "Press SPACE to select this row." at bounding box center [598, 321] width 0 height 0
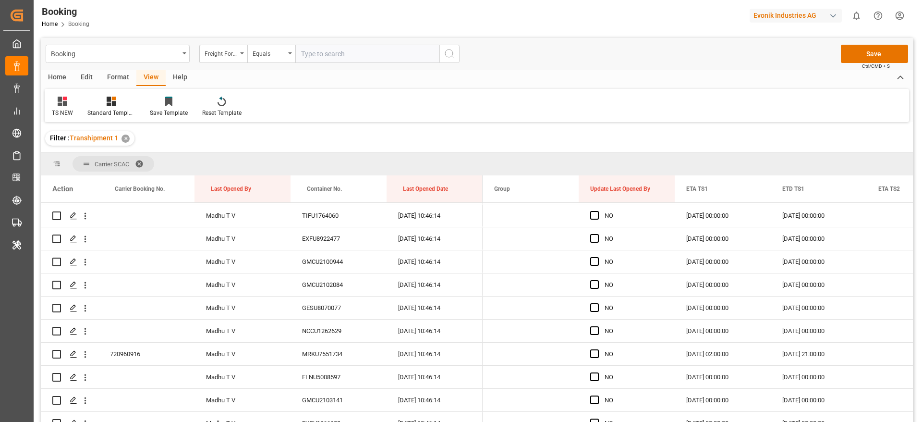
scroll to position [4301, 0]
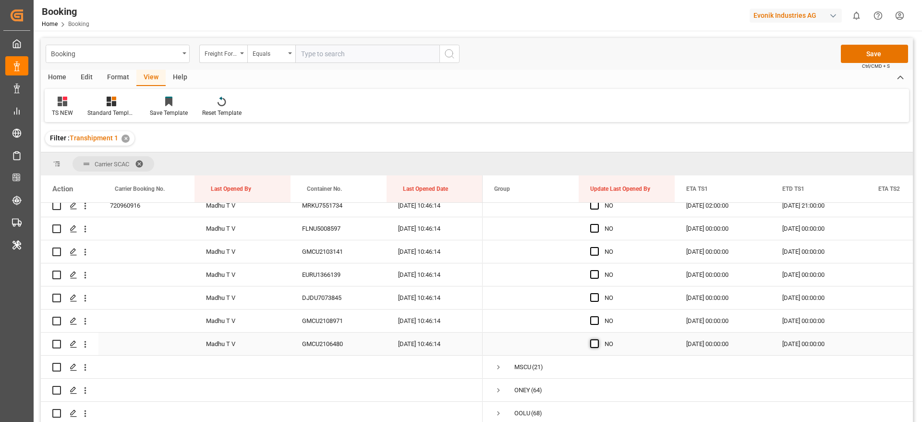
click at [594, 340] on span "Press SPACE to select this row." at bounding box center [594, 343] width 9 height 9
click at [598, 339] on input "Press SPACE to select this row." at bounding box center [598, 339] width 0 height 0
click at [593, 317] on span "Press SPACE to select this row." at bounding box center [594, 320] width 9 height 9
click at [598, 316] on input "Press SPACE to select this row." at bounding box center [598, 316] width 0 height 0
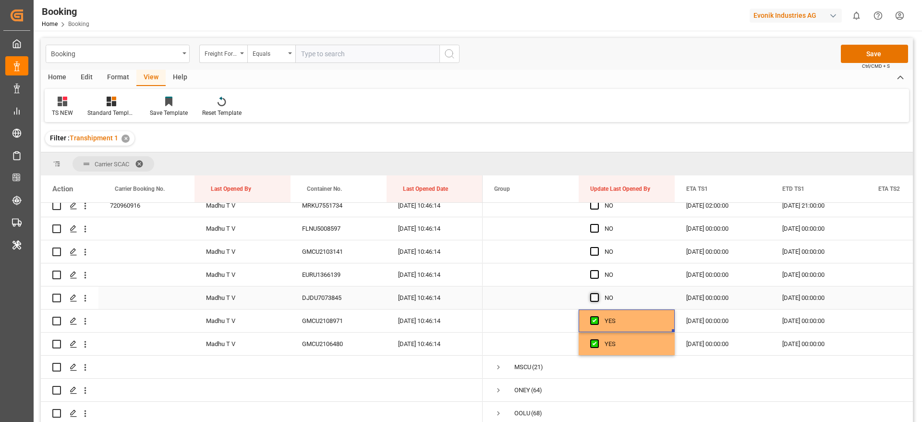
click at [595, 294] on span "Press SPACE to select this row." at bounding box center [594, 297] width 9 height 9
click at [598, 293] on input "Press SPACE to select this row." at bounding box center [598, 293] width 0 height 0
click at [596, 273] on span "Press SPACE to select this row." at bounding box center [594, 274] width 9 height 9
click at [598, 270] on input "Press SPACE to select this row." at bounding box center [598, 270] width 0 height 0
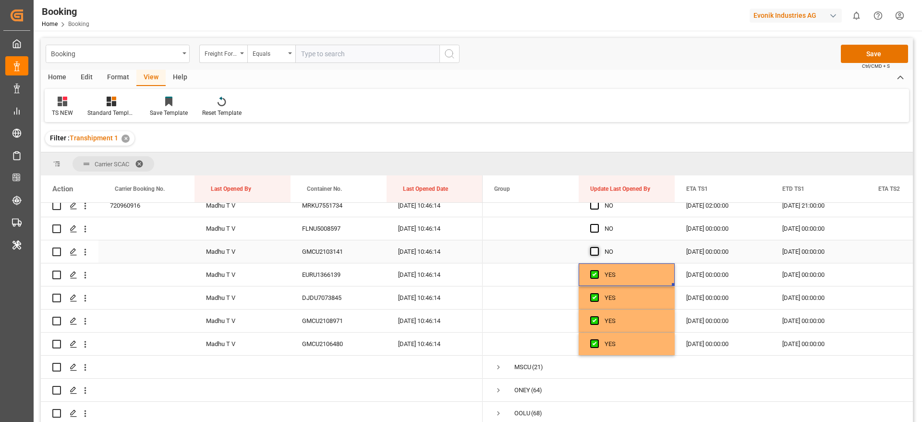
click at [593, 250] on span "Press SPACE to select this row." at bounding box center [594, 251] width 9 height 9
click at [598, 247] on input "Press SPACE to select this row." at bounding box center [598, 247] width 0 height 0
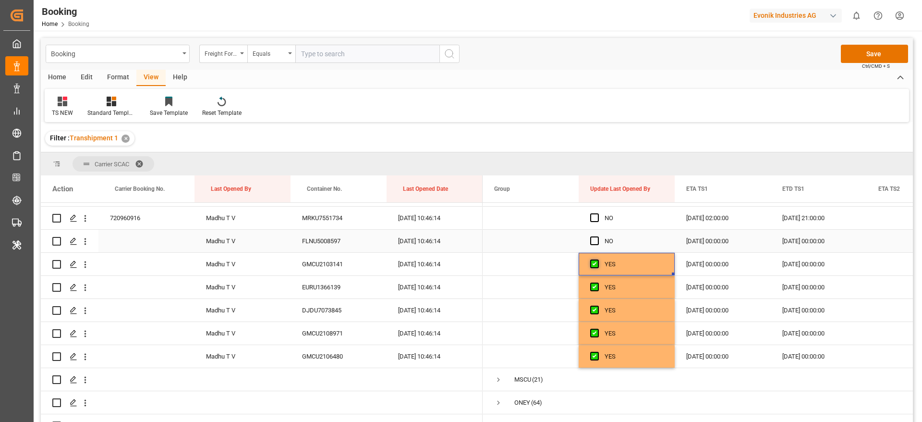
scroll to position [4279, 0]
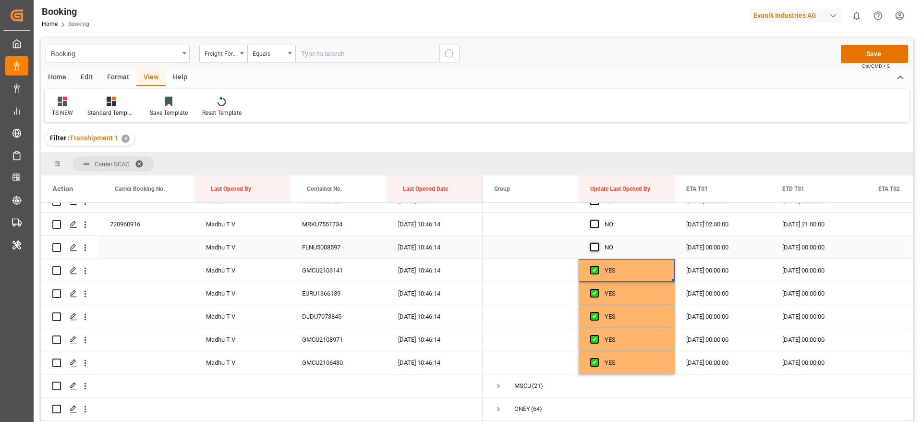
click at [593, 248] on span "Press SPACE to select this row." at bounding box center [594, 247] width 9 height 9
click at [598, 243] on input "Press SPACE to select this row." at bounding box center [598, 243] width 0 height 0
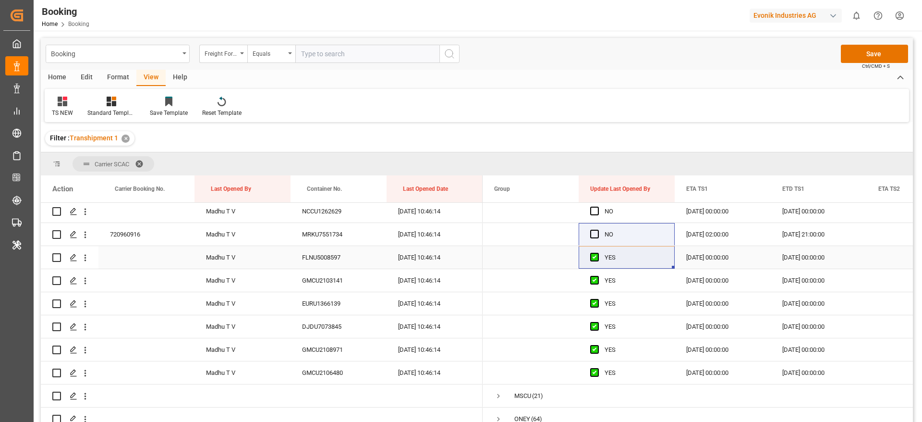
scroll to position [4269, 0]
click at [596, 232] on span "Press SPACE to select this row." at bounding box center [594, 233] width 9 height 9
click at [598, 229] on input "Press SPACE to select this row." at bounding box center [598, 229] width 0 height 0
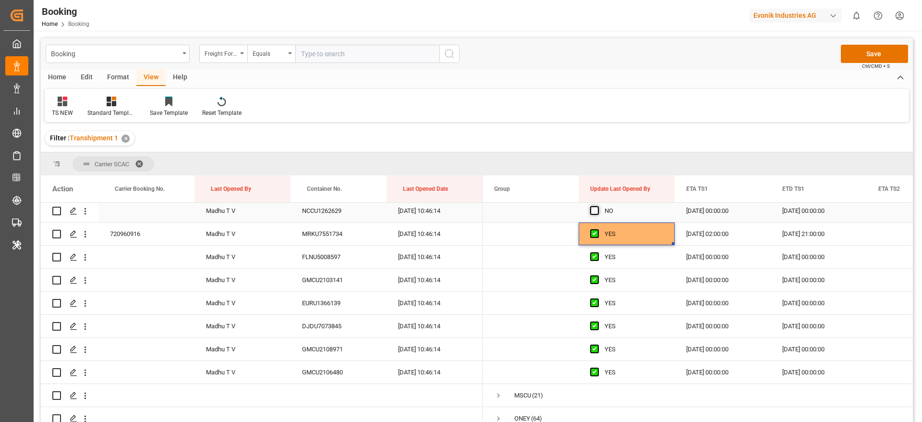
click at [598, 206] on span "Press SPACE to select this row." at bounding box center [594, 210] width 9 height 9
click at [598, 206] on input "Press SPACE to select this row." at bounding box center [598, 206] width 0 height 0
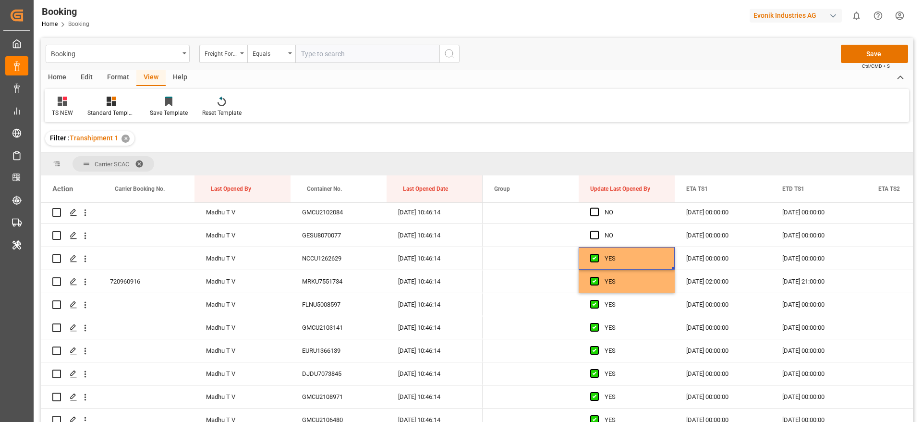
scroll to position [4207, 0]
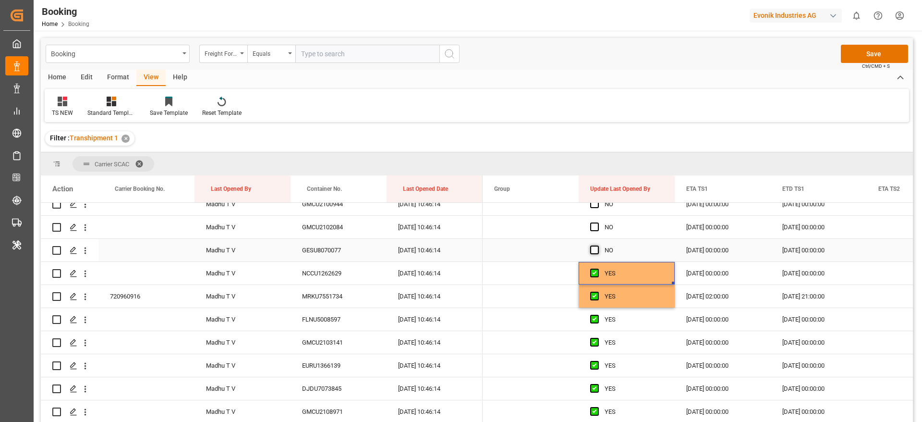
click at [596, 252] on span "Press SPACE to select this row." at bounding box center [594, 249] width 9 height 9
click at [598, 245] on input "Press SPACE to select this row." at bounding box center [598, 245] width 0 height 0
click at [594, 227] on span "Press SPACE to select this row." at bounding box center [594, 226] width 9 height 9
click at [598, 222] on input "Press SPACE to select this row." at bounding box center [598, 222] width 0 height 0
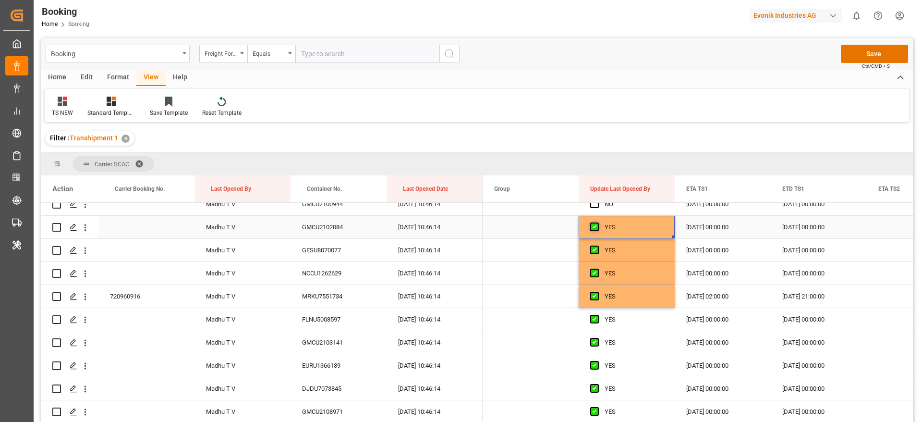
scroll to position [4174, 0]
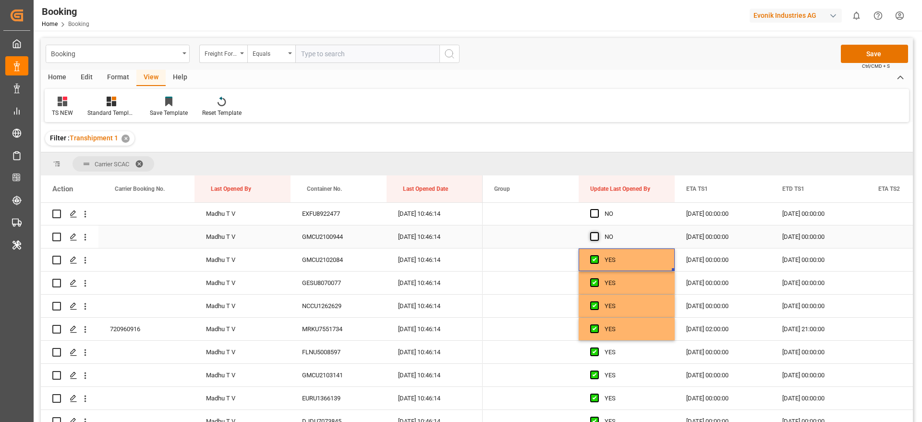
click at [592, 239] on span "Press SPACE to select this row." at bounding box center [594, 236] width 9 height 9
click at [598, 232] on input "Press SPACE to select this row." at bounding box center [598, 232] width 0 height 0
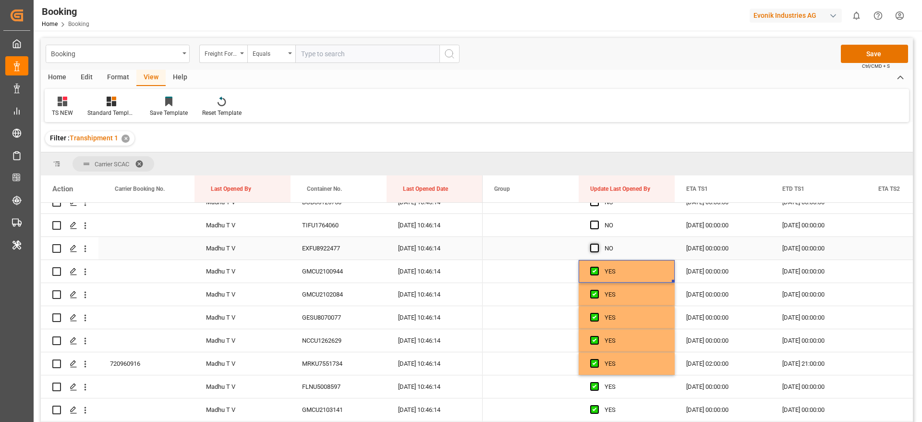
click at [593, 247] on span "Press SPACE to select this row." at bounding box center [594, 248] width 9 height 9
click at [598, 244] on input "Press SPACE to select this row." at bounding box center [598, 244] width 0 height 0
click at [593, 223] on span "Press SPACE to select this row." at bounding box center [594, 225] width 9 height 9
click at [598, 221] on input "Press SPACE to select this row." at bounding box center [598, 221] width 0 height 0
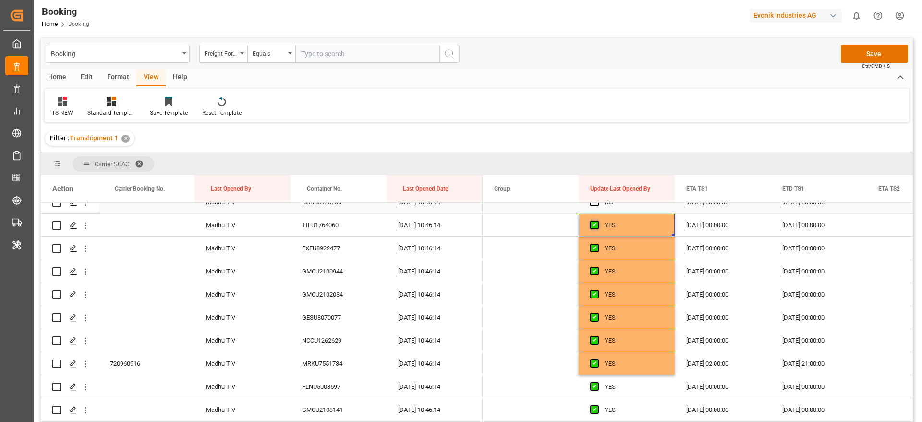
scroll to position [4095, 0]
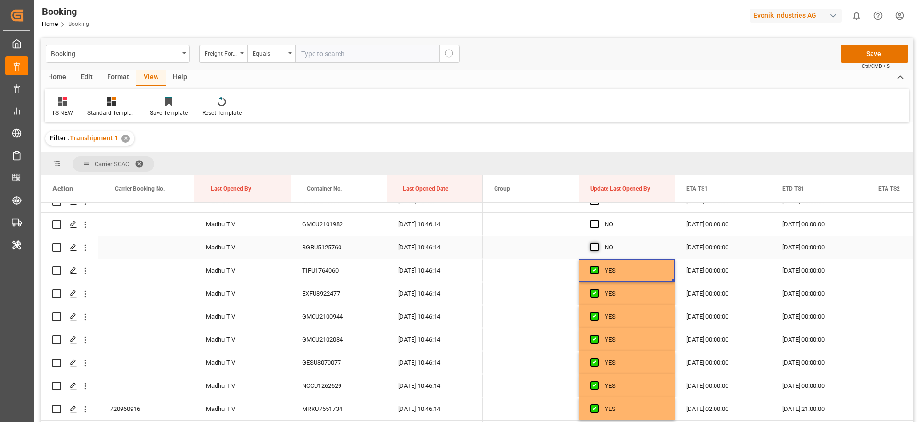
click at [593, 247] on span "Press SPACE to select this row." at bounding box center [594, 247] width 9 height 9
click at [598, 243] on input "Press SPACE to select this row." at bounding box center [598, 243] width 0 height 0
click at [595, 223] on span "Press SPACE to select this row." at bounding box center [594, 224] width 9 height 9
click at [598, 220] on input "Press SPACE to select this row." at bounding box center [598, 220] width 0 height 0
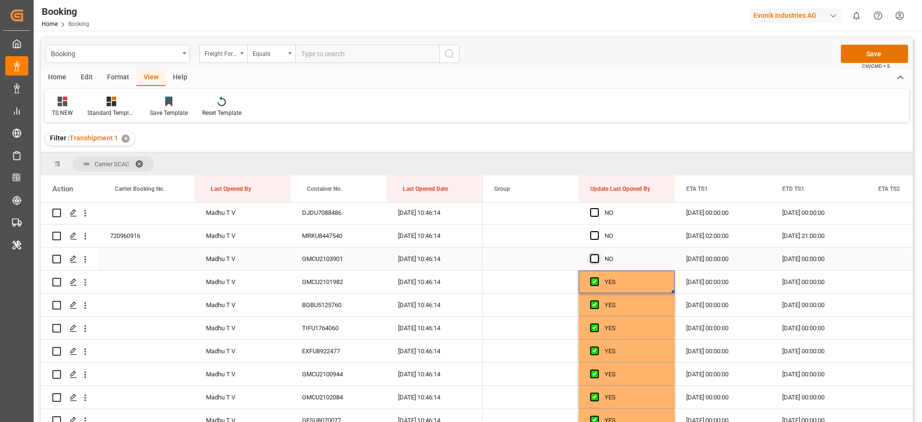
click at [597, 259] on span "Press SPACE to select this row." at bounding box center [594, 258] width 9 height 9
click at [598, 254] on input "Press SPACE to select this row." at bounding box center [598, 254] width 0 height 0
click at [596, 234] on span "Press SPACE to select this row." at bounding box center [594, 235] width 9 height 9
click at [598, 231] on input "Press SPACE to select this row." at bounding box center [598, 231] width 0 height 0
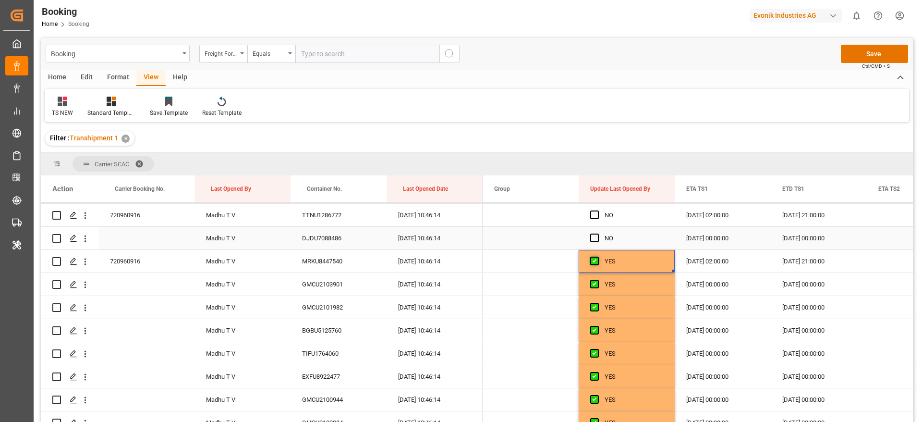
scroll to position [4011, 0]
click at [596, 234] on span "Press SPACE to select this row." at bounding box center [594, 238] width 9 height 9
click at [598, 234] on input "Press SPACE to select this row." at bounding box center [598, 234] width 0 height 0
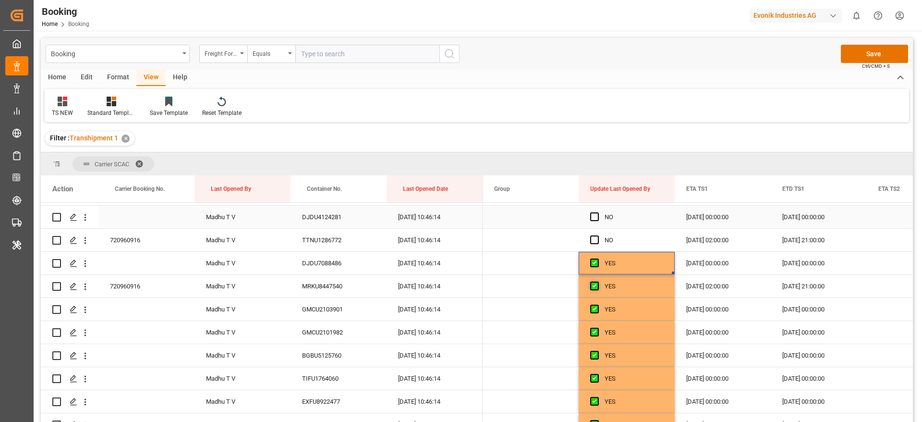
scroll to position [3975, 0]
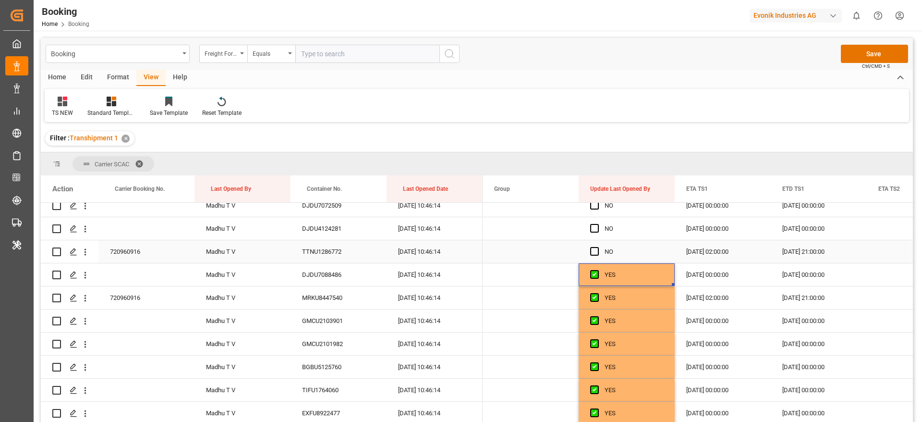
click at [596, 256] on div "Press SPACE to select this row." at bounding box center [597, 252] width 14 height 22
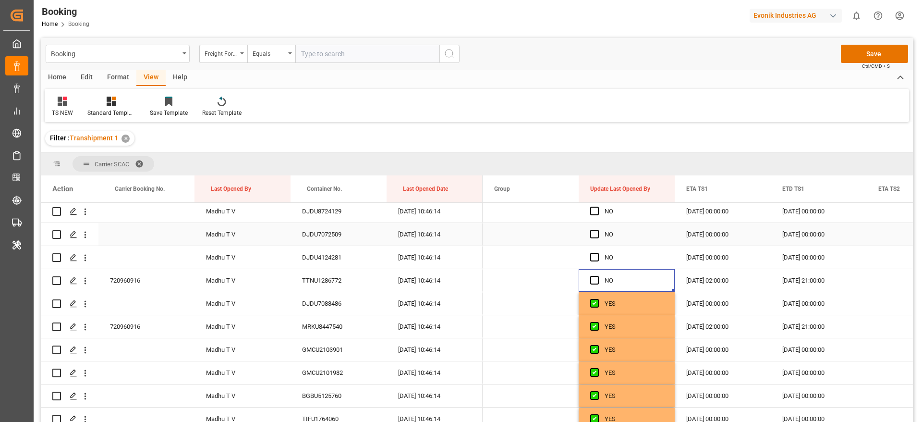
scroll to position [3930, 0]
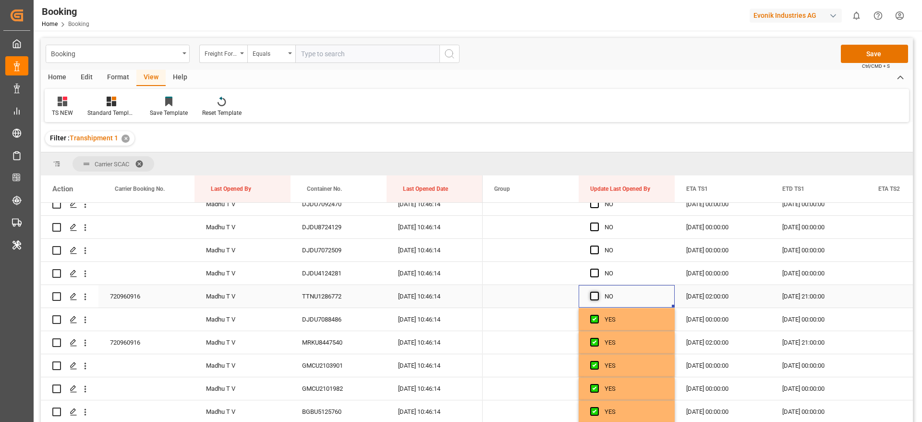
click at [595, 296] on span "Press SPACE to select this row." at bounding box center [594, 296] width 9 height 9
click at [598, 292] on input "Press SPACE to select this row." at bounding box center [598, 292] width 0 height 0
click at [593, 267] on div "Press SPACE to select this row." at bounding box center [597, 273] width 14 height 22
click at [593, 272] on span "Press SPACE to select this row." at bounding box center [594, 273] width 9 height 9
click at [598, 269] on input "Press SPACE to select this row." at bounding box center [598, 269] width 0 height 0
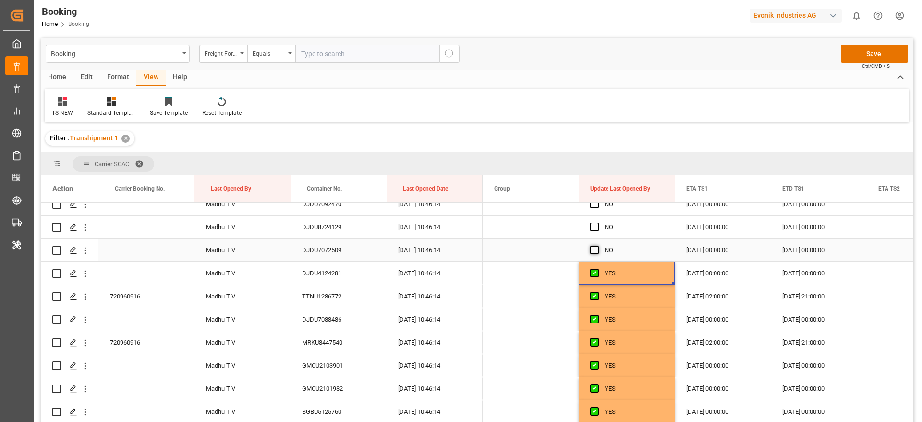
click at [594, 250] on span "Press SPACE to select this row." at bounding box center [594, 249] width 9 height 9
click at [598, 245] on input "Press SPACE to select this row." at bounding box center [598, 245] width 0 height 0
click at [592, 225] on span "Press SPACE to select this row." at bounding box center [594, 226] width 9 height 9
click at [598, 222] on input "Press SPACE to select this row." at bounding box center [598, 222] width 0 height 0
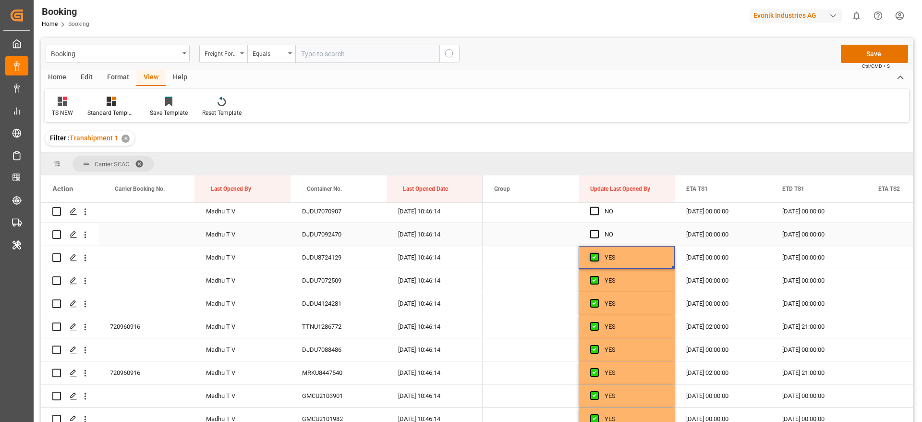
scroll to position [3899, 0]
click at [593, 231] on span "Press SPACE to select this row." at bounding box center [594, 235] width 9 height 9
click at [598, 231] on input "Press SPACE to select this row." at bounding box center [598, 231] width 0 height 0
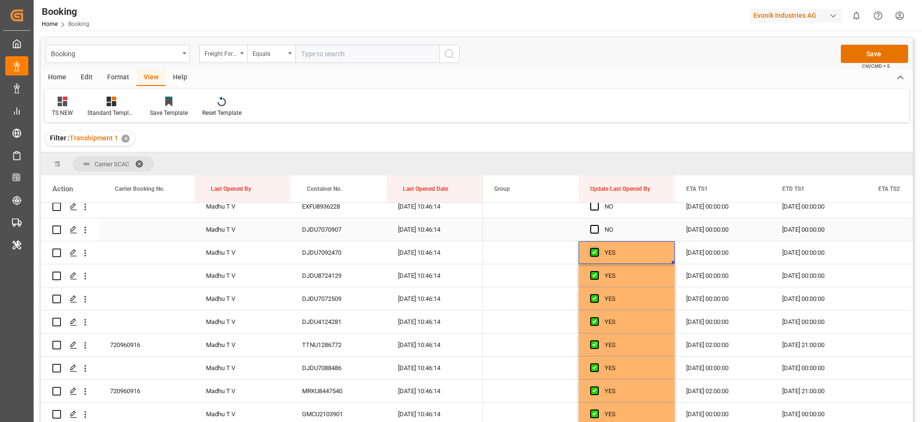
scroll to position [3880, 0]
click at [593, 231] on span "Press SPACE to select this row." at bounding box center [594, 230] width 9 height 9
click at [598, 226] on input "Press SPACE to select this row." at bounding box center [598, 226] width 0 height 0
click at [593, 231] on span "Press SPACE to select this row." at bounding box center [594, 229] width 9 height 9
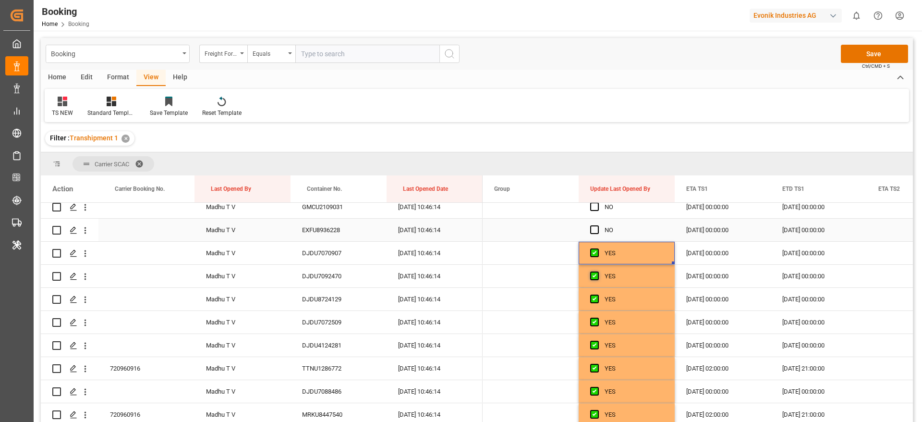
click at [598, 225] on input "Press SPACE to select this row." at bounding box center [598, 225] width 0 height 0
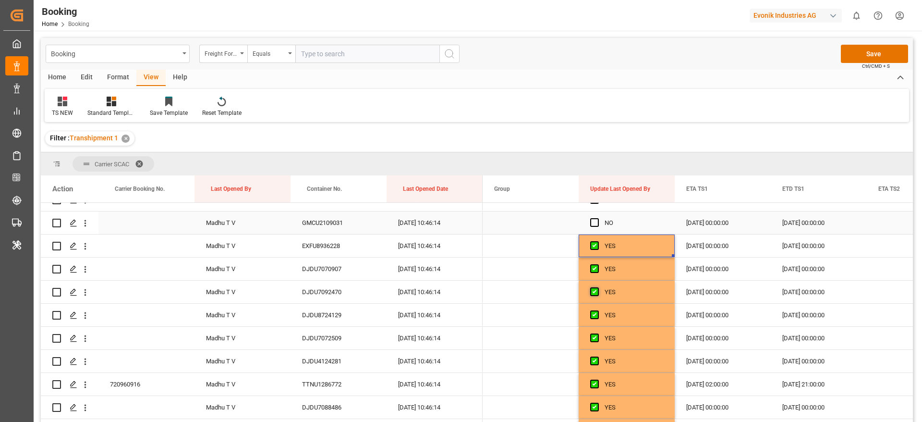
scroll to position [3828, 0]
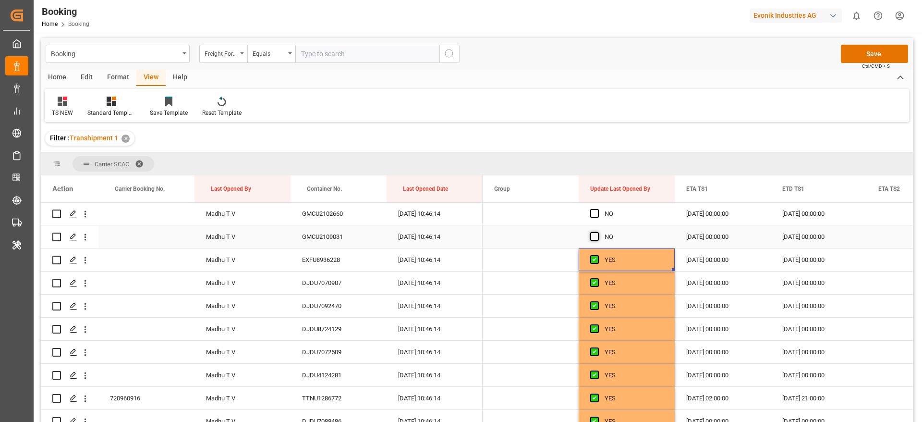
click at [593, 234] on span "Press SPACE to select this row." at bounding box center [594, 236] width 9 height 9
click at [598, 232] on input "Press SPACE to select this row." at bounding box center [598, 232] width 0 height 0
click at [596, 212] on span "Press SPACE to select this row." at bounding box center [594, 213] width 9 height 9
click at [598, 209] on input "Press SPACE to select this row." at bounding box center [598, 209] width 0 height 0
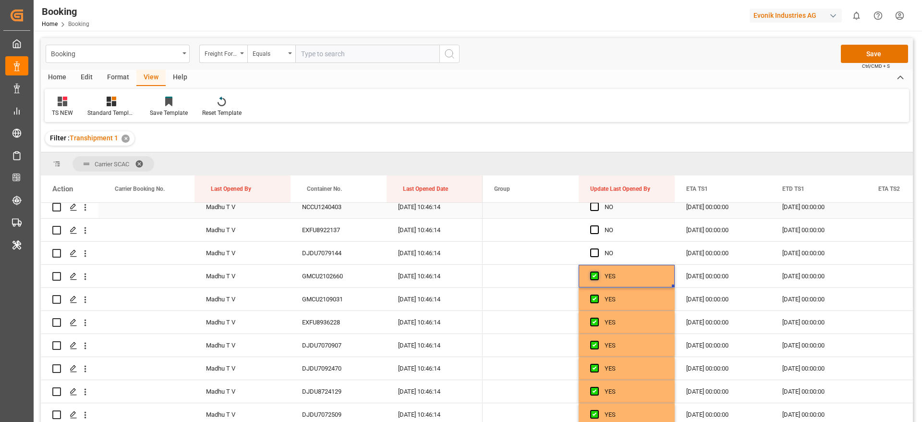
scroll to position [3763, 0]
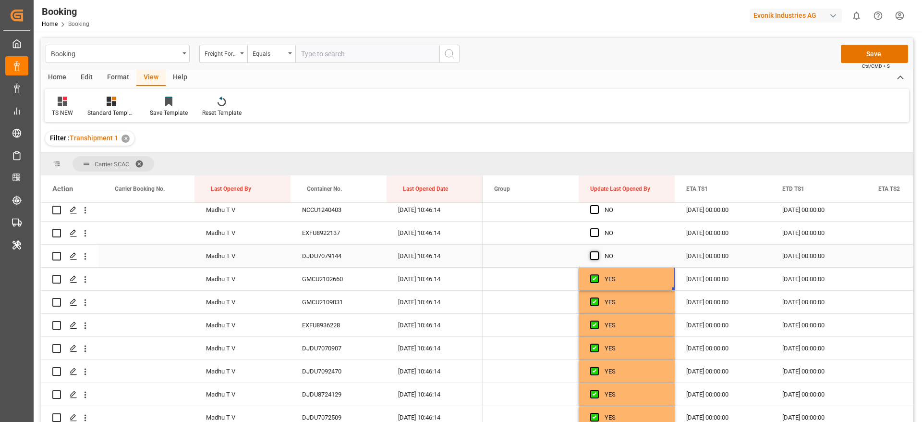
click at [595, 256] on span "Press SPACE to select this row." at bounding box center [594, 255] width 9 height 9
click at [598, 251] on input "Press SPACE to select this row." at bounding box center [598, 251] width 0 height 0
click at [594, 228] on span "Press SPACE to select this row." at bounding box center [594, 232] width 9 height 9
click at [598, 228] on input "Press SPACE to select this row." at bounding box center [598, 228] width 0 height 0
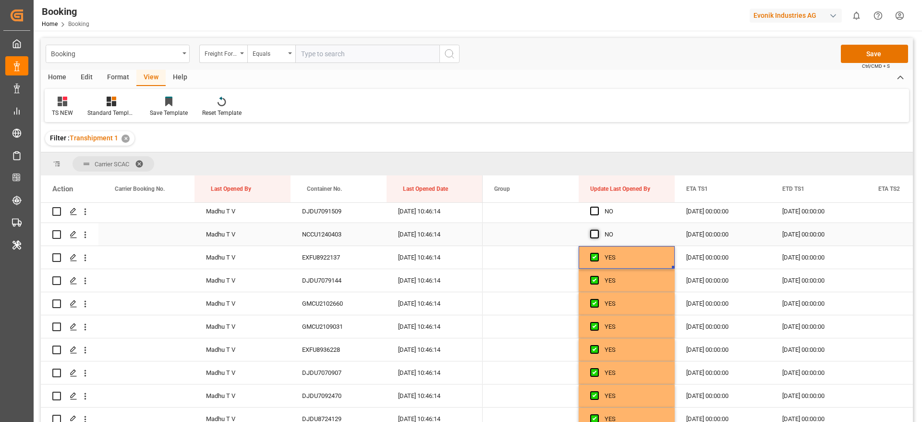
click at [594, 232] on span "Press SPACE to select this row." at bounding box center [594, 234] width 9 height 9
click at [598, 230] on input "Press SPACE to select this row." at bounding box center [598, 230] width 0 height 0
click at [594, 212] on span "Press SPACE to select this row." at bounding box center [594, 211] width 9 height 9
click at [598, 207] on input "Press SPACE to select this row." at bounding box center [598, 207] width 0 height 0
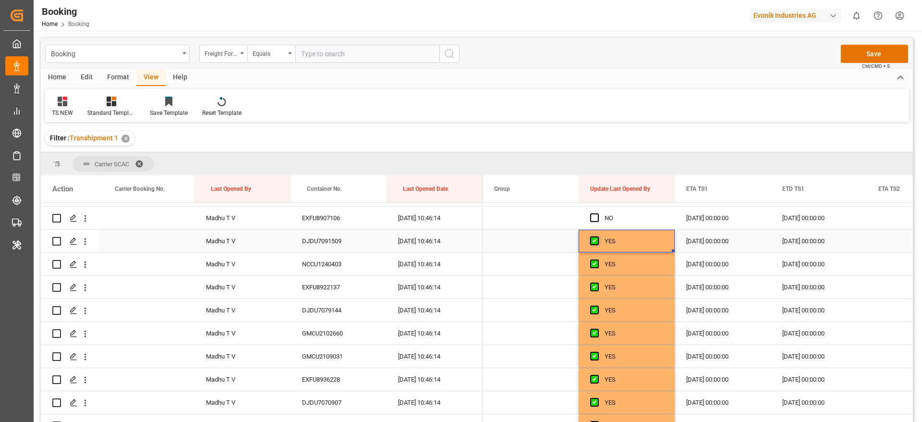
scroll to position [3704, 0]
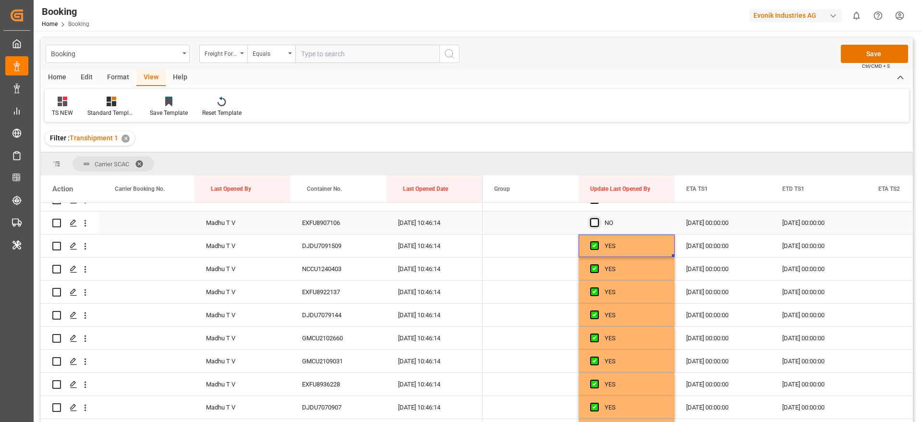
click at [595, 223] on span "Press SPACE to select this row." at bounding box center [594, 222] width 9 height 9
click at [598, 218] on input "Press SPACE to select this row." at bounding box center [598, 218] width 0 height 0
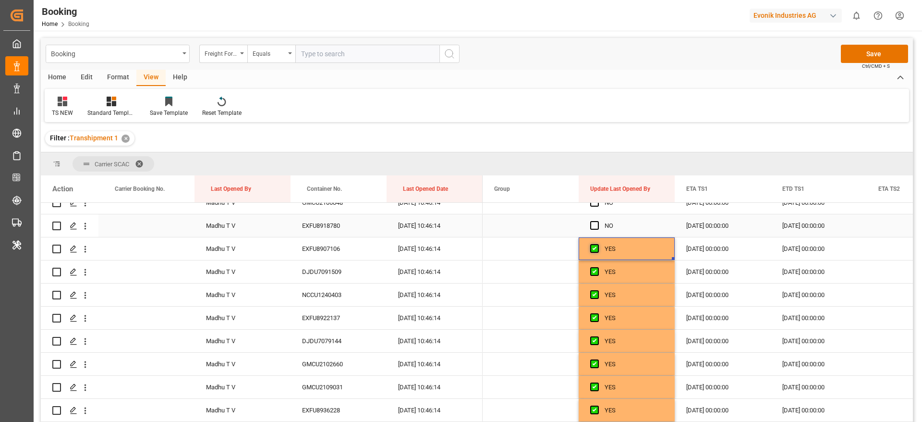
scroll to position [3677, 0]
click at [595, 223] on span "Press SPACE to select this row." at bounding box center [594, 226] width 9 height 9
click at [598, 222] on input "Press SPACE to select this row." at bounding box center [598, 222] width 0 height 0
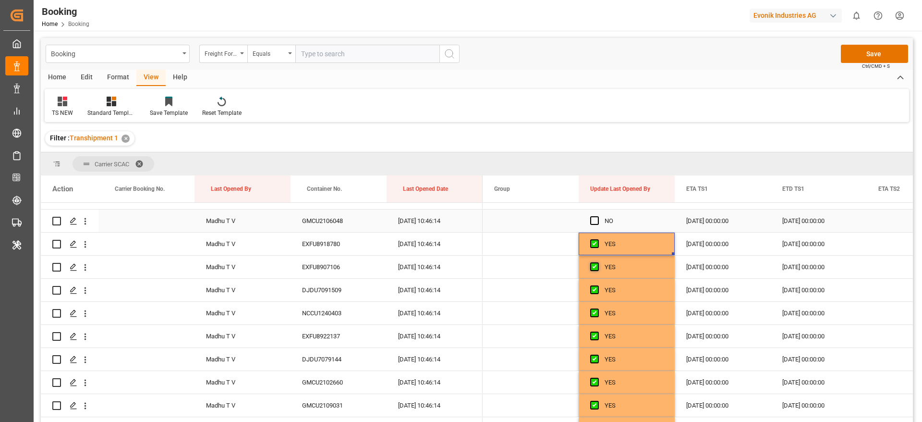
scroll to position [3655, 0]
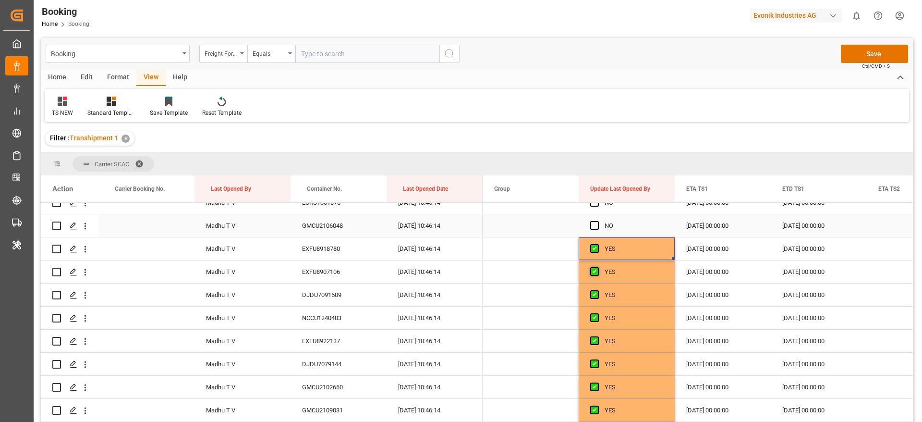
click at [595, 223] on span "Press SPACE to select this row." at bounding box center [594, 225] width 9 height 9
click at [598, 221] on input "Press SPACE to select this row." at bounding box center [598, 221] width 0 height 0
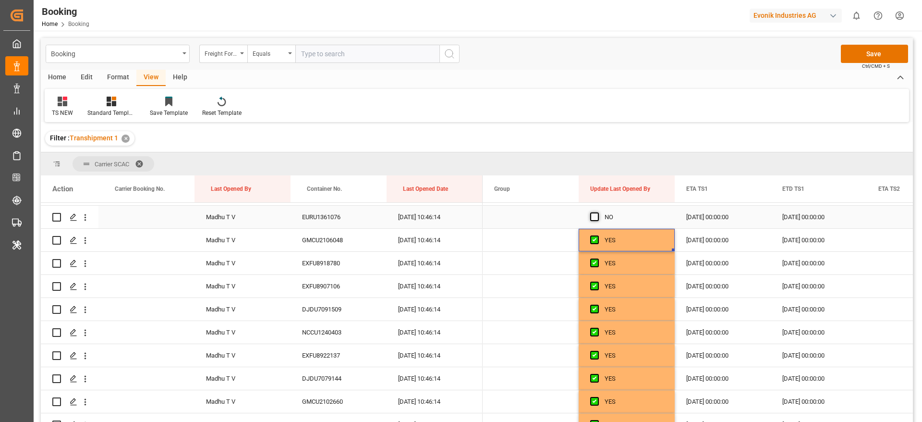
click at [595, 217] on span "Press SPACE to select this row." at bounding box center [594, 216] width 9 height 9
click at [598, 212] on input "Press SPACE to select this row." at bounding box center [598, 212] width 0 height 0
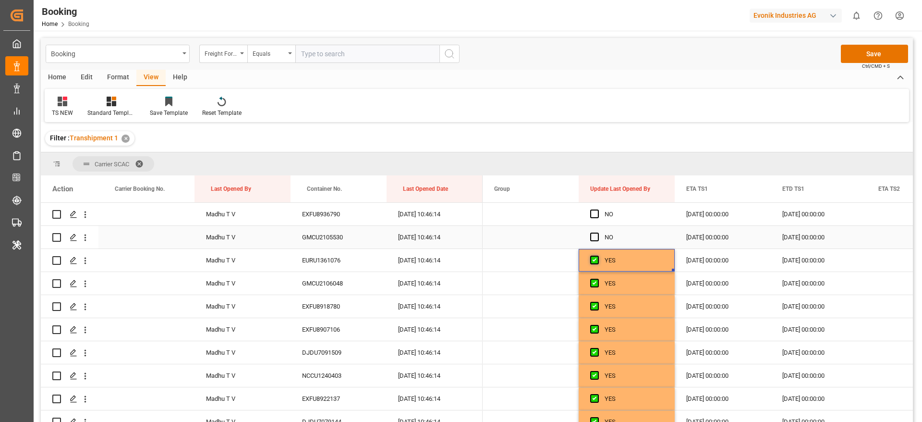
scroll to position [3595, 0]
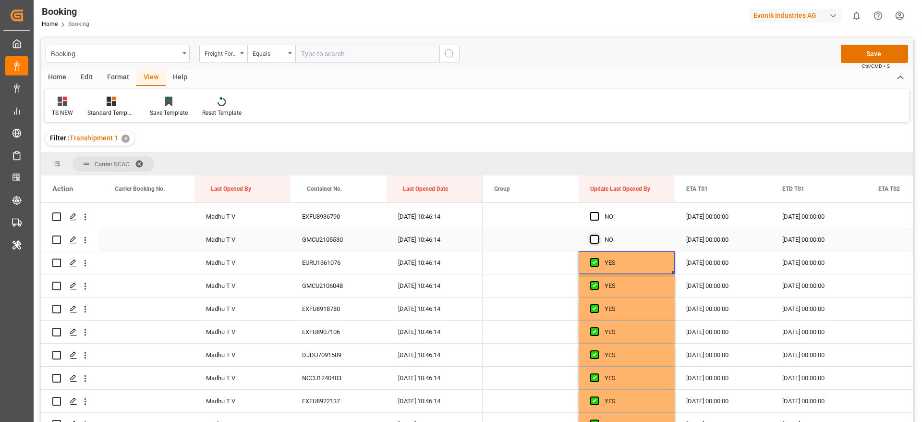
click at [597, 237] on span "Press SPACE to select this row." at bounding box center [594, 239] width 9 height 9
click at [598, 235] on input "Press SPACE to select this row." at bounding box center [598, 235] width 0 height 0
click at [593, 217] on span "Press SPACE to select this row." at bounding box center [594, 216] width 9 height 9
click at [598, 212] on input "Press SPACE to select this row." at bounding box center [598, 212] width 0 height 0
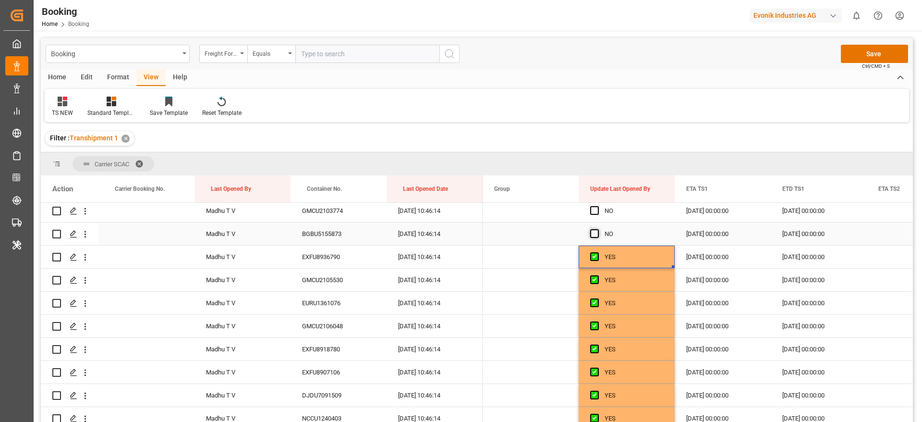
click at [594, 237] on span "Press SPACE to select this row." at bounding box center [594, 233] width 9 height 9
click at [598, 229] on input "Press SPACE to select this row." at bounding box center [598, 229] width 0 height 0
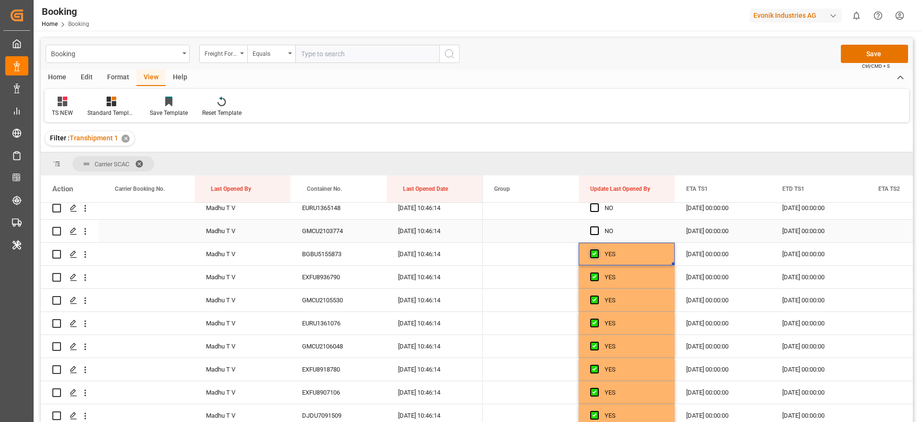
scroll to position [3524, 0]
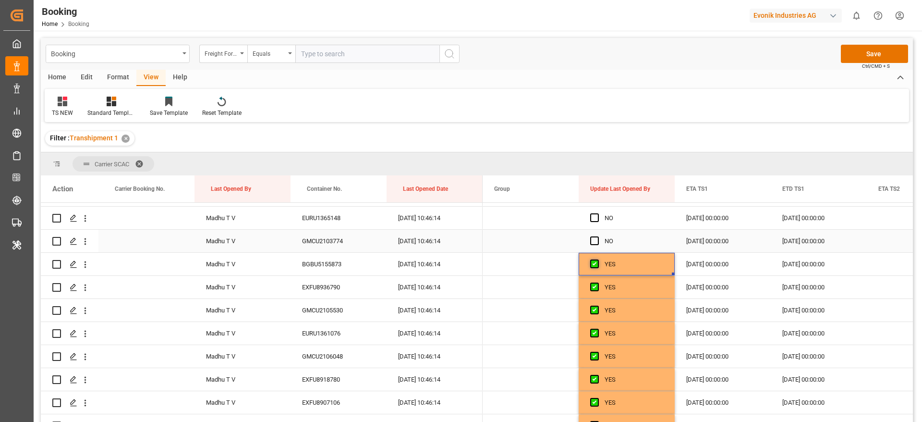
click at [594, 237] on span "Press SPACE to select this row." at bounding box center [594, 240] width 9 height 9
click at [598, 236] on input "Press SPACE to select this row." at bounding box center [598, 236] width 0 height 0
click at [593, 216] on span "Press SPACE to select this row." at bounding box center [594, 217] width 9 height 9
click at [598, 213] on input "Press SPACE to select this row." at bounding box center [598, 213] width 0 height 0
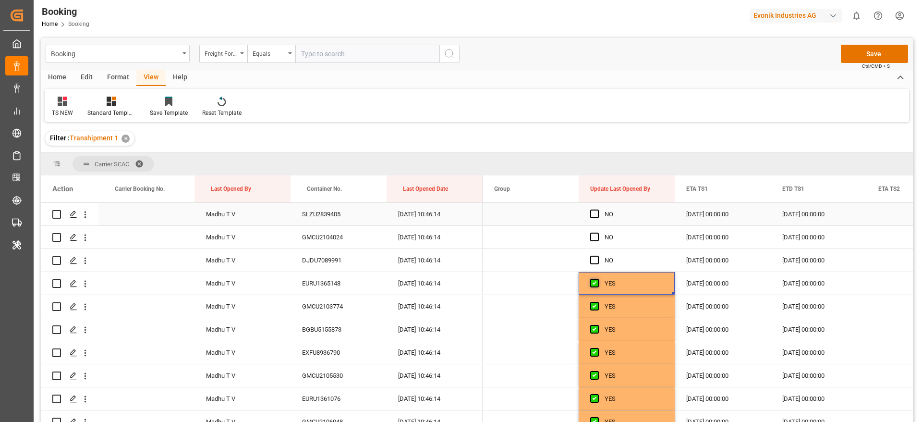
scroll to position [3458, 0]
click at [592, 262] on span "Press SPACE to select this row." at bounding box center [594, 261] width 9 height 9
click at [598, 257] on input "Press SPACE to select this row." at bounding box center [598, 257] width 0 height 0
click at [593, 238] on span "Press SPACE to select this row." at bounding box center [594, 237] width 9 height 9
click at [598, 233] on input "Press SPACE to select this row." at bounding box center [598, 233] width 0 height 0
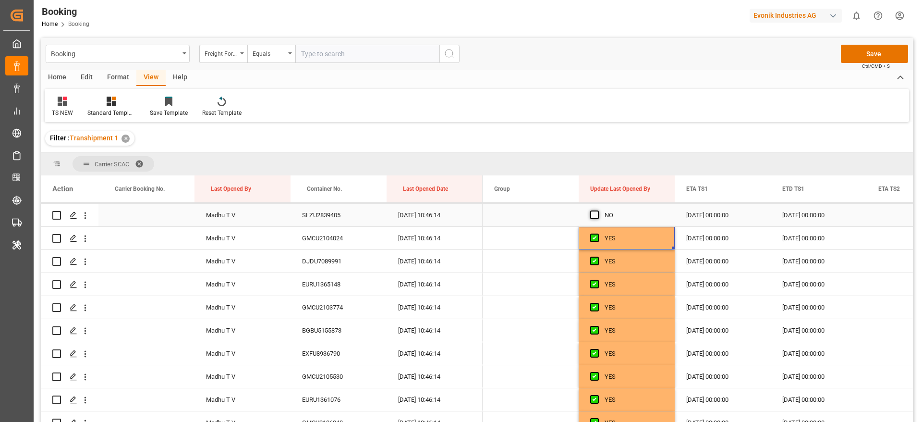
click at [596, 212] on span "Press SPACE to select this row." at bounding box center [594, 214] width 9 height 9
click at [598, 210] on input "Press SPACE to select this row." at bounding box center [598, 210] width 0 height 0
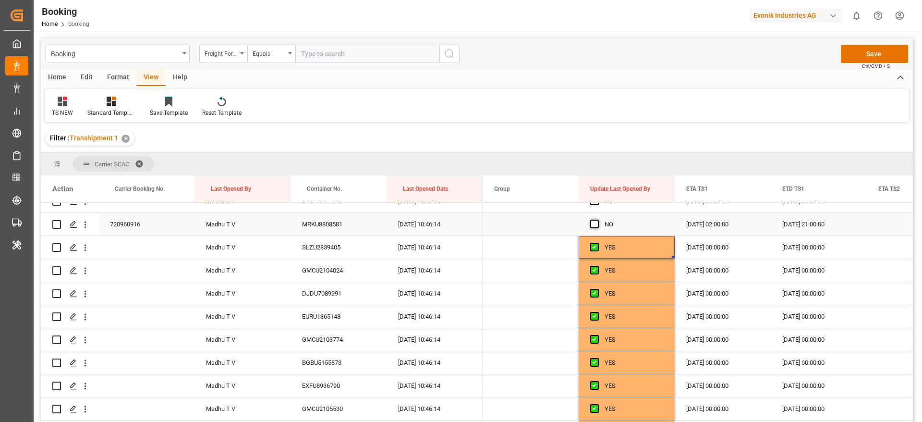
click at [596, 223] on span "Press SPACE to select this row." at bounding box center [594, 224] width 9 height 9
click at [598, 220] on input "Press SPACE to select this row." at bounding box center [598, 220] width 0 height 0
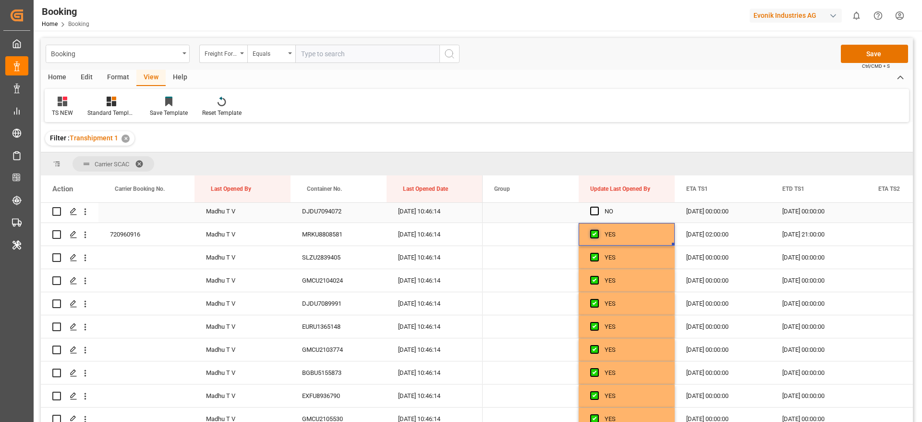
scroll to position [3400, 0]
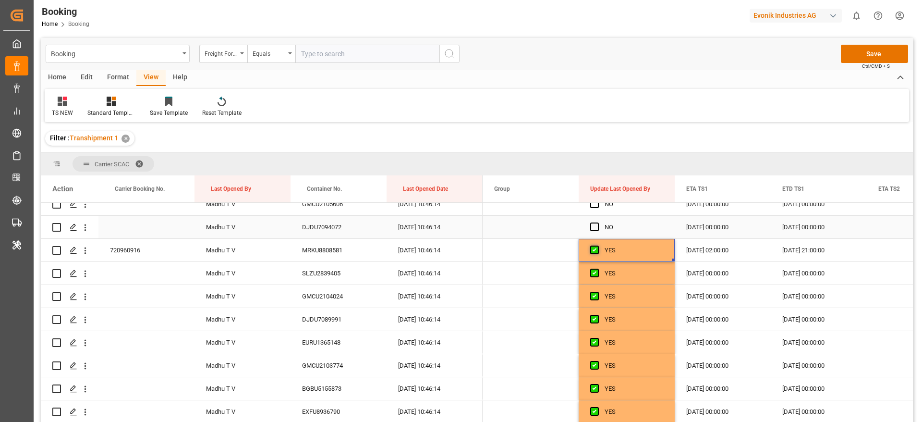
click at [596, 223] on span "Press SPACE to select this row." at bounding box center [594, 226] width 9 height 9
click at [598, 222] on input "Press SPACE to select this row." at bounding box center [598, 222] width 0 height 0
click at [595, 226] on span "Press SPACE to select this row." at bounding box center [594, 228] width 9 height 9
click at [598, 224] on input "Press SPACE to select this row." at bounding box center [598, 224] width 0 height 0
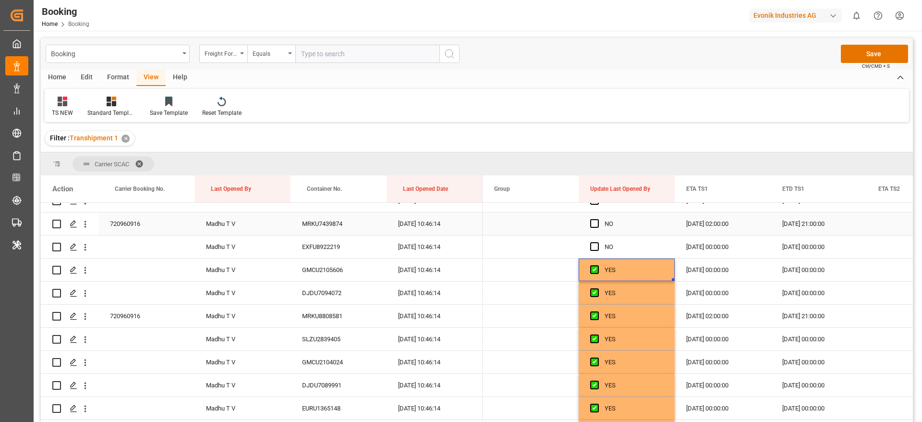
scroll to position [3332, 0]
click at [596, 249] on span "Press SPACE to select this row." at bounding box center [594, 248] width 9 height 9
click at [598, 244] on input "Press SPACE to select this row." at bounding box center [598, 244] width 0 height 0
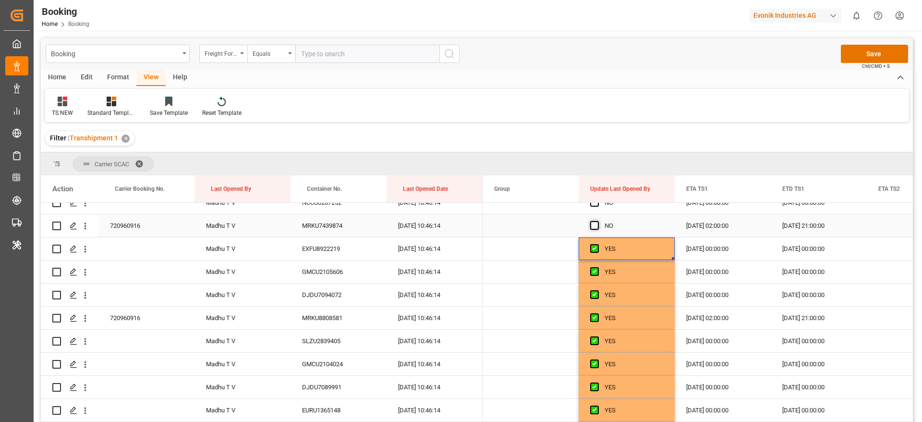
click at [594, 228] on span "Press SPACE to select this row." at bounding box center [594, 225] width 9 height 9
click at [598, 221] on input "Press SPACE to select this row." at bounding box center [598, 221] width 0 height 0
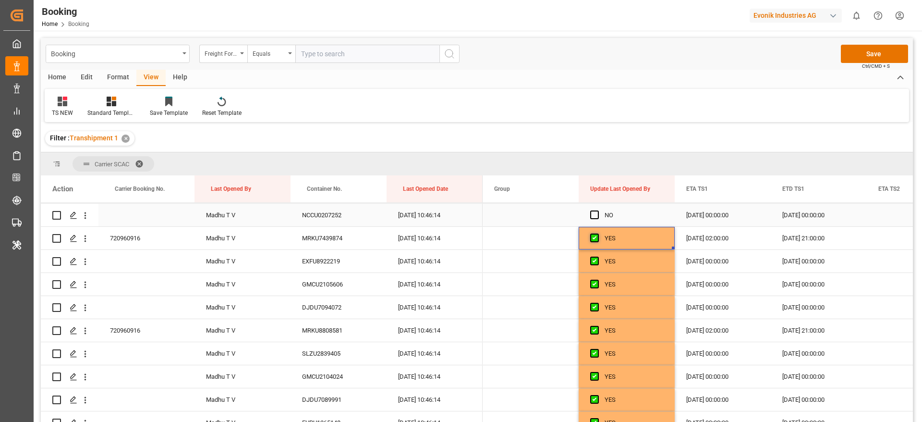
scroll to position [3302, 0]
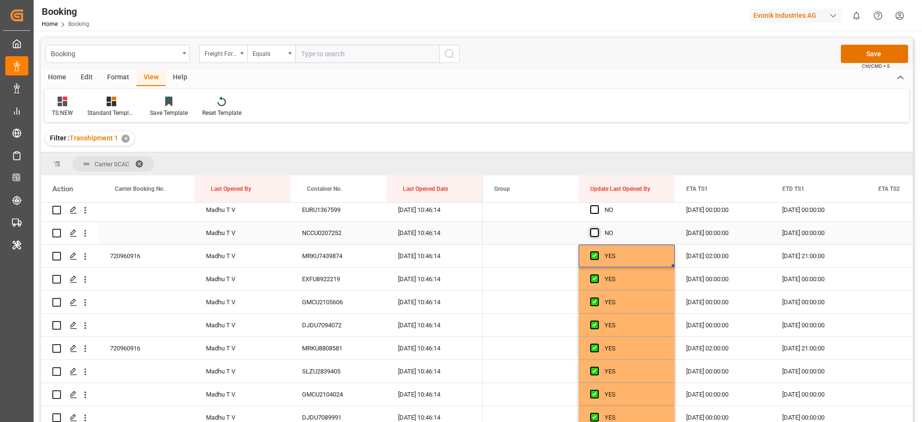
click at [594, 232] on span "Press SPACE to select this row." at bounding box center [594, 232] width 9 height 9
click at [598, 228] on input "Press SPACE to select this row." at bounding box center [598, 228] width 0 height 0
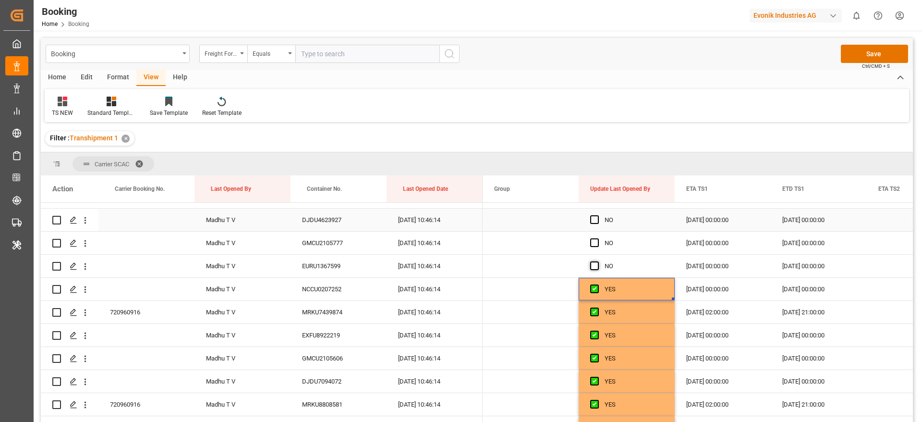
scroll to position [3243, 0]
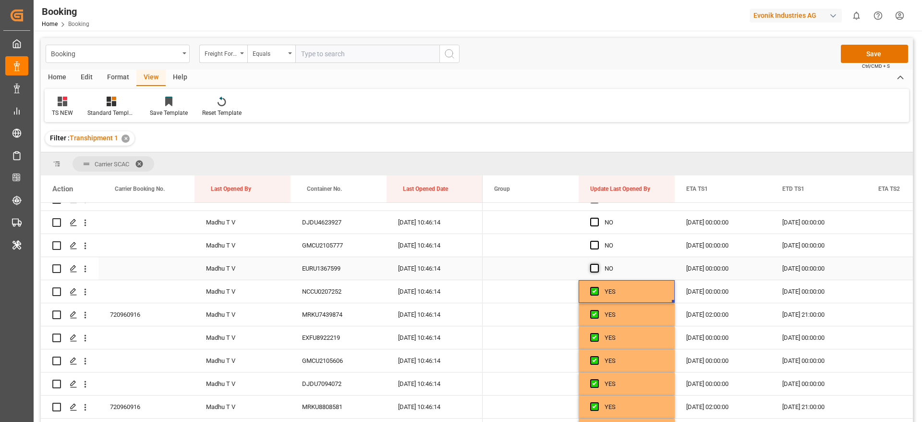
click at [593, 268] on span "Press SPACE to select this row." at bounding box center [594, 268] width 9 height 9
click at [598, 264] on input "Press SPACE to select this row." at bounding box center [598, 264] width 0 height 0
click at [598, 245] on span "Press SPACE to select this row." at bounding box center [594, 245] width 9 height 9
click at [598, 241] on input "Press SPACE to select this row." at bounding box center [598, 241] width 0 height 0
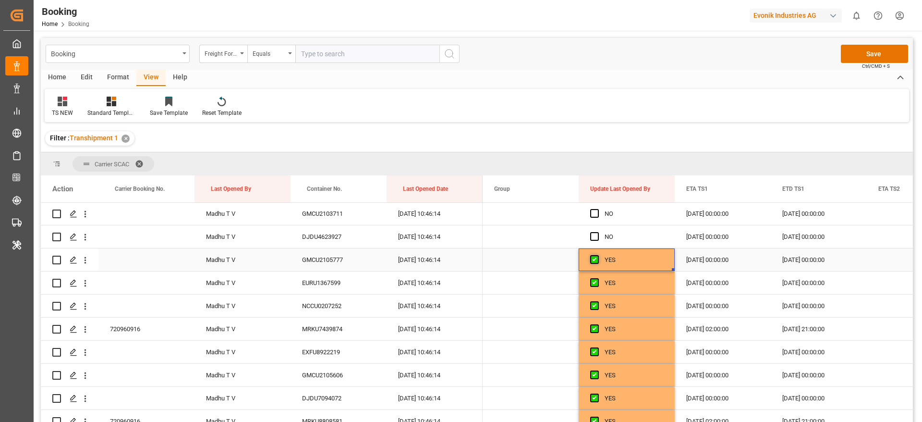
scroll to position [3224, 0]
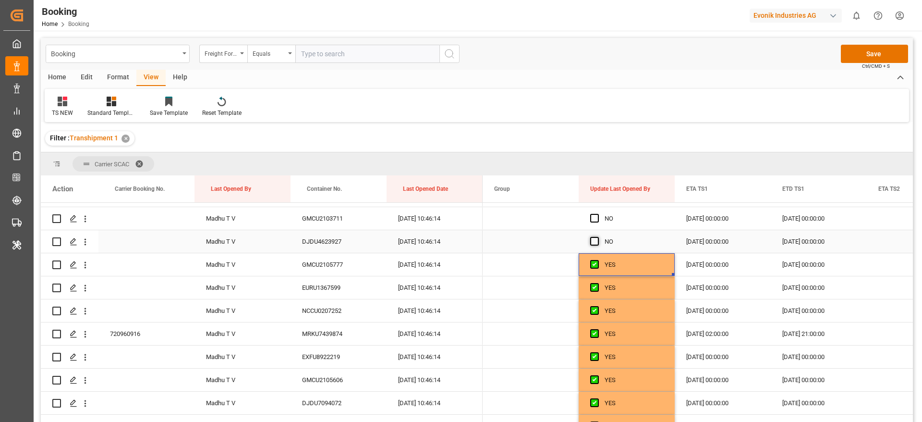
click at [593, 243] on span "Press SPACE to select this row." at bounding box center [594, 241] width 9 height 9
click at [598, 237] on input "Press SPACE to select this row." at bounding box center [598, 237] width 0 height 0
click at [593, 243] on span "Press SPACE to select this row." at bounding box center [594, 239] width 9 height 9
click at [598, 235] on input "Press SPACE to select this row." at bounding box center [598, 235] width 0 height 0
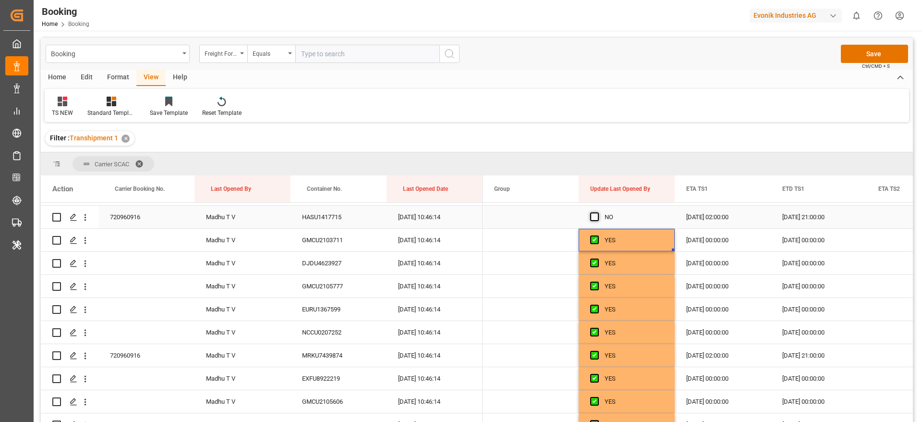
click at [593, 218] on span "Press SPACE to select this row." at bounding box center [594, 216] width 9 height 9
click at [598, 212] on input "Press SPACE to select this row." at bounding box center [598, 212] width 0 height 0
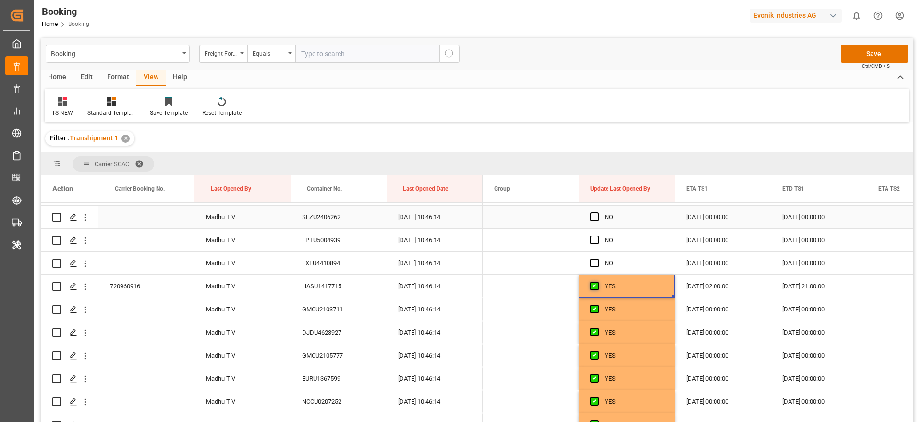
scroll to position [3132, 0]
click at [594, 262] on span "Press SPACE to select this row." at bounding box center [594, 264] width 9 height 9
click at [598, 260] on input "Press SPACE to select this row." at bounding box center [598, 260] width 0 height 0
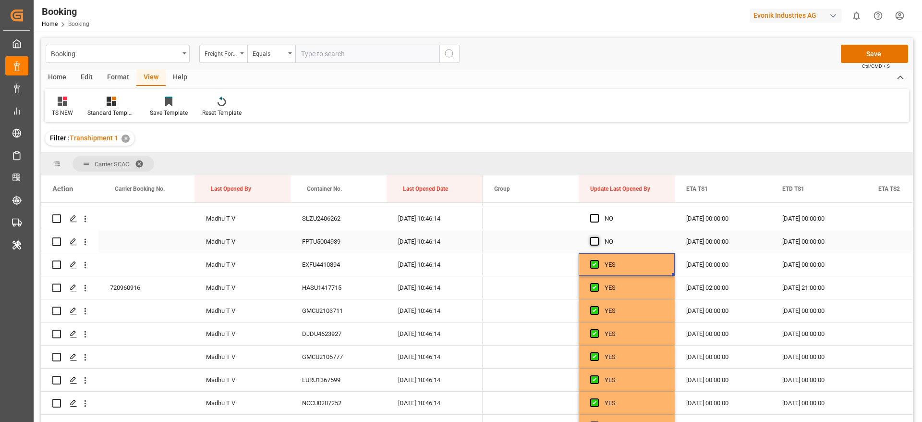
click at [592, 244] on span "Press SPACE to select this row." at bounding box center [594, 241] width 9 height 9
click at [598, 237] on input "Press SPACE to select this row." at bounding box center [598, 237] width 0 height 0
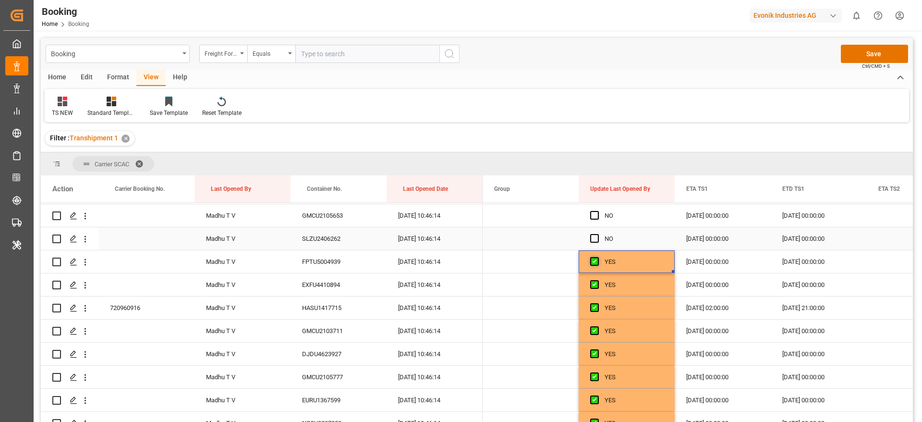
scroll to position [3111, 0]
click at [592, 241] on span "Press SPACE to select this row." at bounding box center [594, 239] width 9 height 9
click at [598, 235] on input "Press SPACE to select this row." at bounding box center [598, 235] width 0 height 0
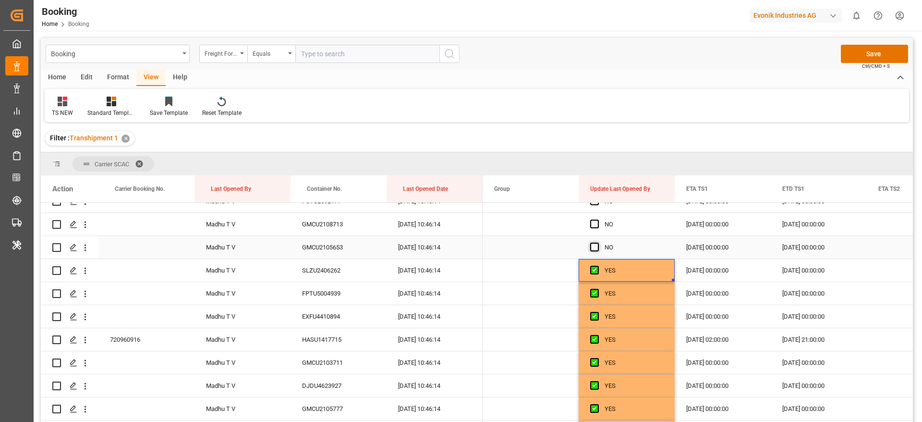
click at [595, 244] on span "Press SPACE to select this row." at bounding box center [594, 247] width 9 height 9
click at [598, 243] on input "Press SPACE to select this row." at bounding box center [598, 243] width 0 height 0
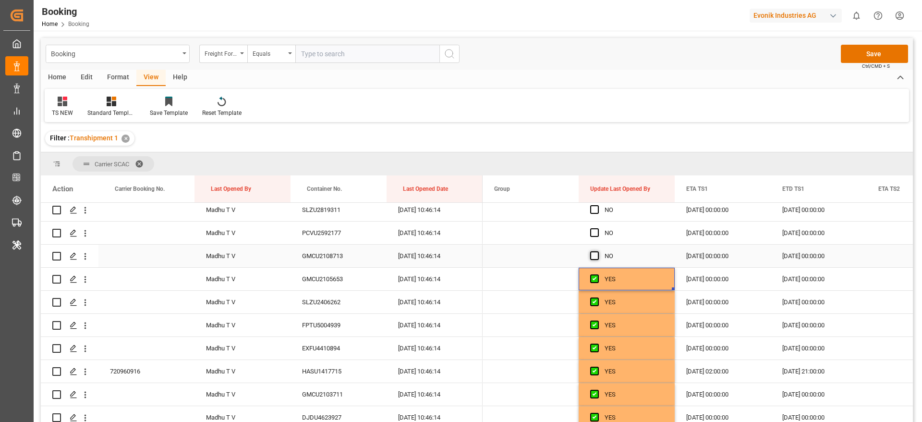
click at [595, 255] on span "Press SPACE to select this row." at bounding box center [594, 255] width 9 height 9
click at [598, 251] on input "Press SPACE to select this row." at bounding box center [598, 251] width 0 height 0
click at [592, 232] on span "Press SPACE to select this row." at bounding box center [594, 232] width 9 height 9
click at [598, 228] on input "Press SPACE to select this row." at bounding box center [598, 228] width 0 height 0
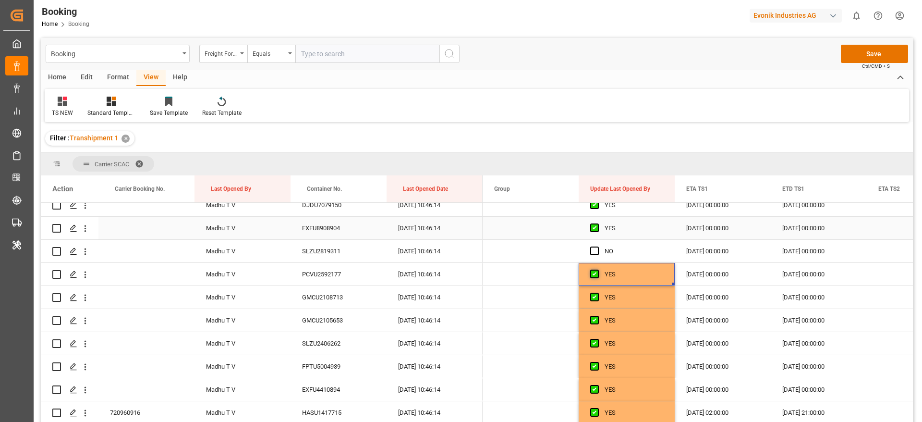
scroll to position [3006, 0]
click at [595, 251] on span "Press SPACE to select this row." at bounding box center [594, 251] width 9 height 9
click at [598, 247] on input "Press SPACE to select this row." at bounding box center [598, 247] width 0 height 0
click at [595, 229] on span "Press SPACE to select this row." at bounding box center [594, 228] width 9 height 9
click at [598, 224] on input "Press SPACE to select this row." at bounding box center [598, 224] width 0 height 0
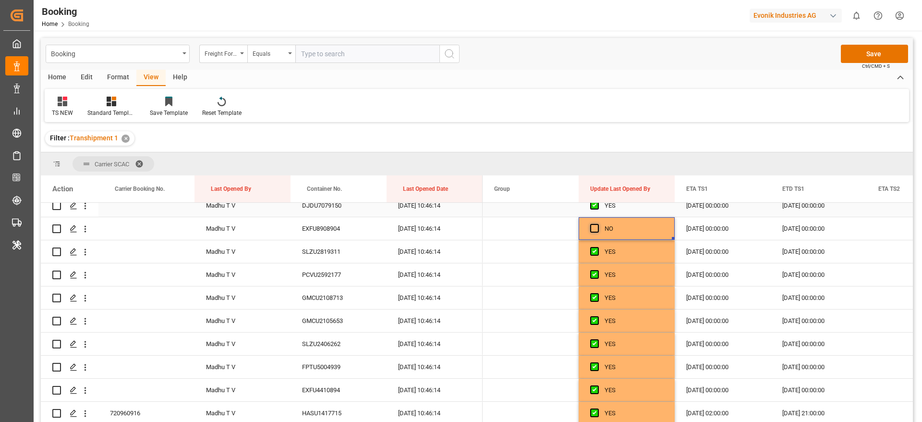
scroll to position [2972, 0]
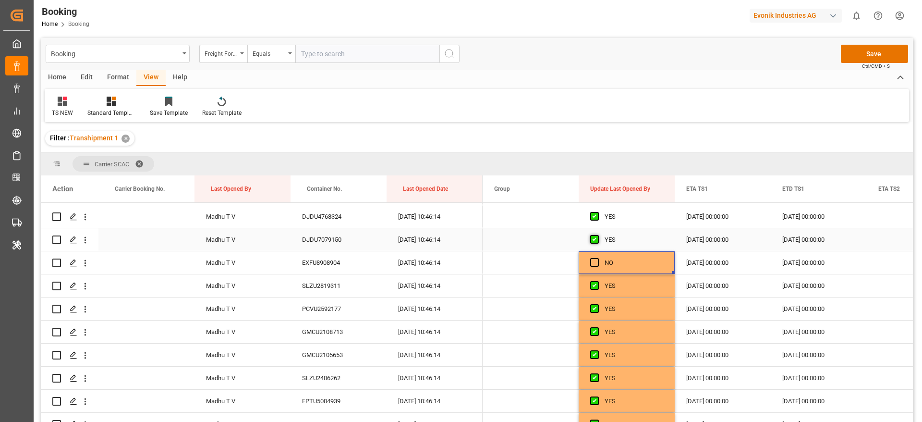
click at [595, 236] on span "Press SPACE to select this row." at bounding box center [594, 239] width 9 height 9
click at [598, 235] on input "Press SPACE to select this row." at bounding box center [598, 235] width 0 height 0
click at [595, 218] on span "Press SPACE to select this row." at bounding box center [594, 216] width 9 height 9
click at [598, 212] on input "Press SPACE to select this row." at bounding box center [598, 212] width 0 height 0
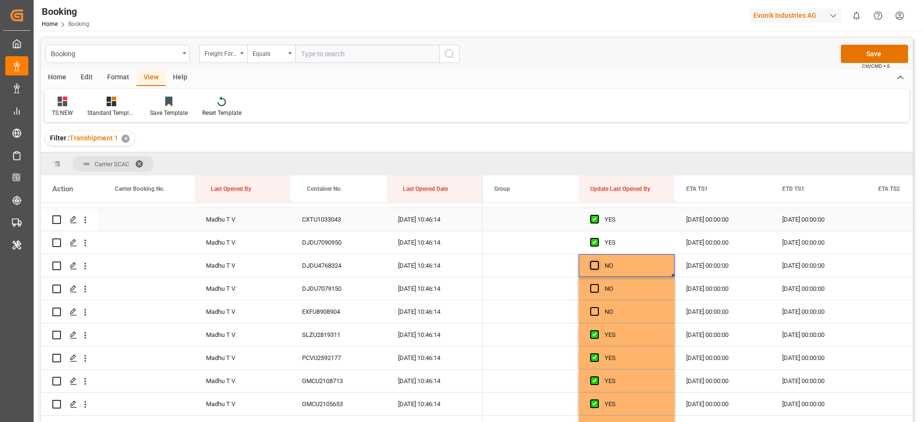
scroll to position [2920, 0]
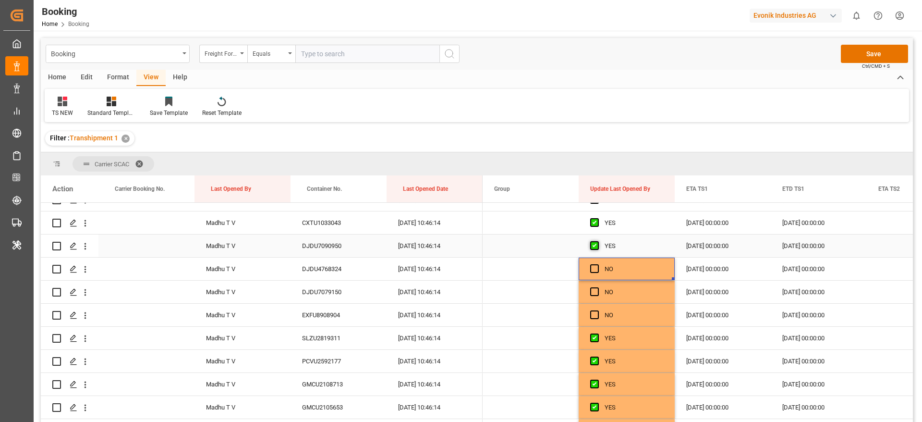
click at [596, 245] on span "Press SPACE to select this row." at bounding box center [594, 245] width 9 height 9
click at [598, 241] on input "Press SPACE to select this row." at bounding box center [598, 241] width 0 height 0
click at [596, 225] on span "Press SPACE to select this row." at bounding box center [594, 222] width 9 height 9
click at [598, 218] on input "Press SPACE to select this row." at bounding box center [598, 218] width 0 height 0
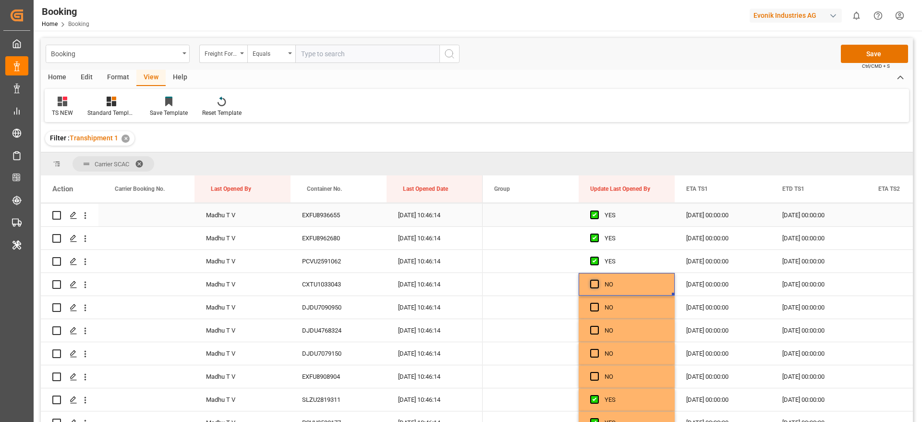
scroll to position [2840, 0]
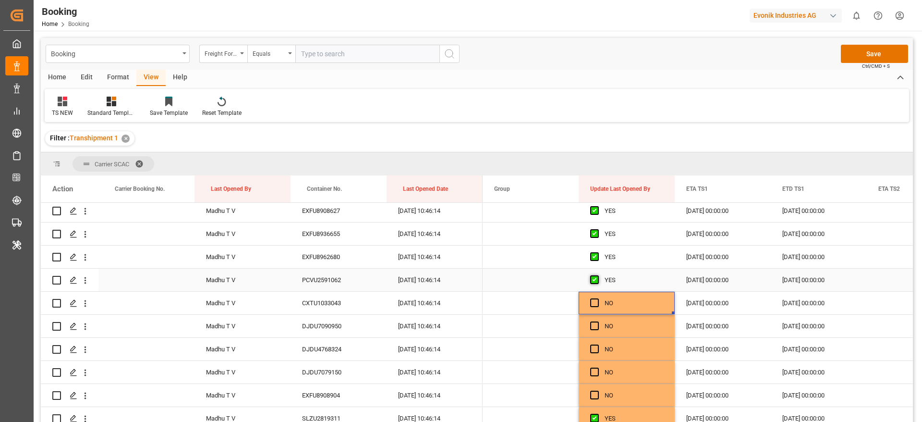
click at [599, 281] on span "Press SPACE to select this row." at bounding box center [594, 279] width 9 height 9
click at [598, 275] on input "Press SPACE to select this row." at bounding box center [598, 275] width 0 height 0
click at [593, 255] on span "Press SPACE to select this row." at bounding box center [594, 256] width 9 height 9
click at [598, 252] on input "Press SPACE to select this row." at bounding box center [598, 252] width 0 height 0
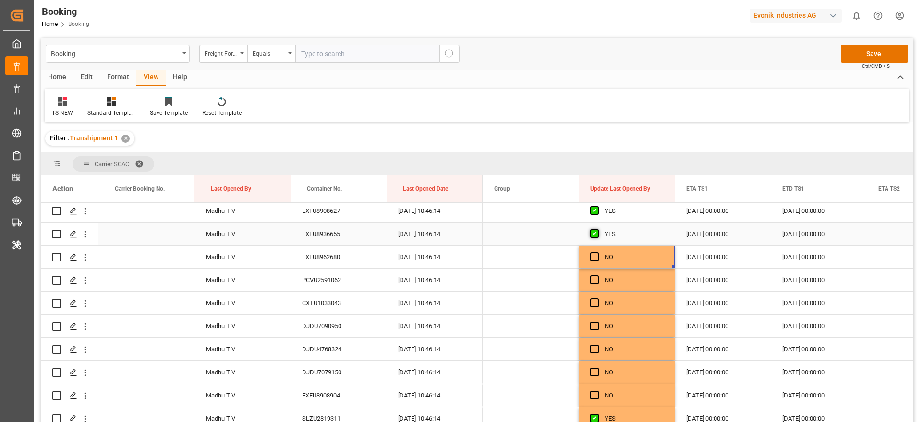
click at [592, 235] on span "Press SPACE to select this row." at bounding box center [594, 233] width 9 height 9
click at [598, 229] on input "Press SPACE to select this row." at bounding box center [598, 229] width 0 height 0
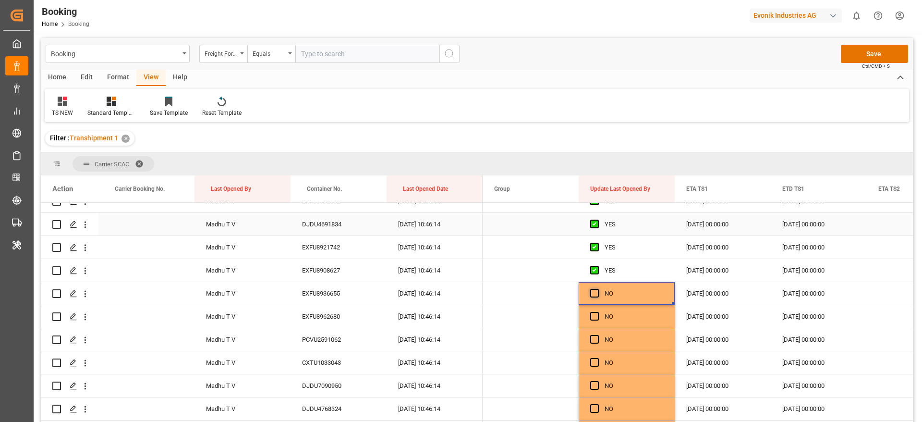
scroll to position [2776, 0]
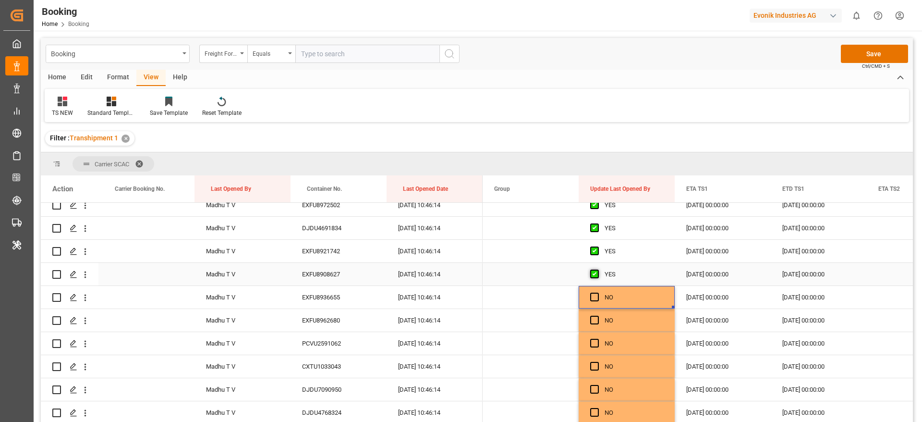
click at [597, 273] on span "Press SPACE to select this row." at bounding box center [594, 274] width 9 height 9
click at [598, 270] on input "Press SPACE to select this row." at bounding box center [598, 270] width 0 height 0
click at [597, 249] on span "Press SPACE to select this row." at bounding box center [594, 250] width 9 height 9
click at [598, 246] on input "Press SPACE to select this row." at bounding box center [598, 246] width 0 height 0
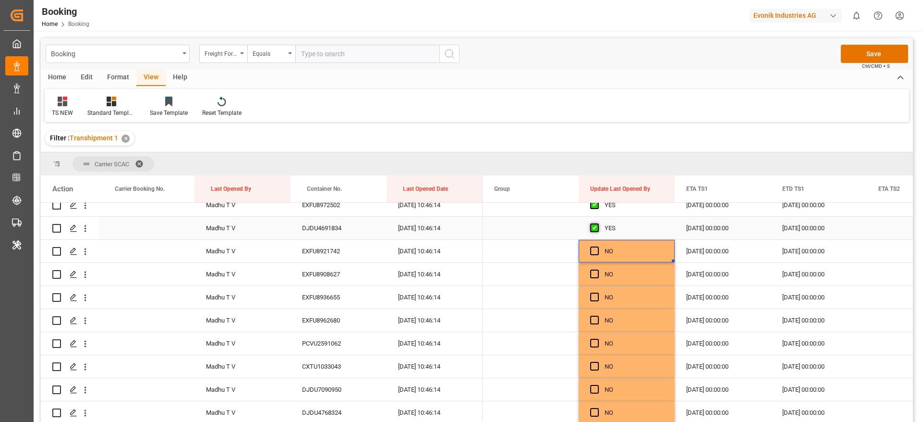
click at [596, 228] on span "Press SPACE to select this row." at bounding box center [594, 227] width 9 height 9
click at [598, 223] on input "Press SPACE to select this row." at bounding box center [598, 223] width 0 height 0
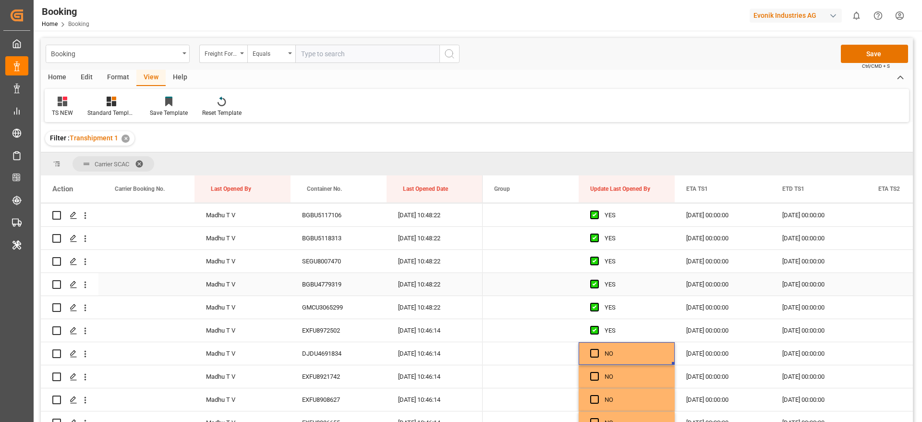
scroll to position [2645, 0]
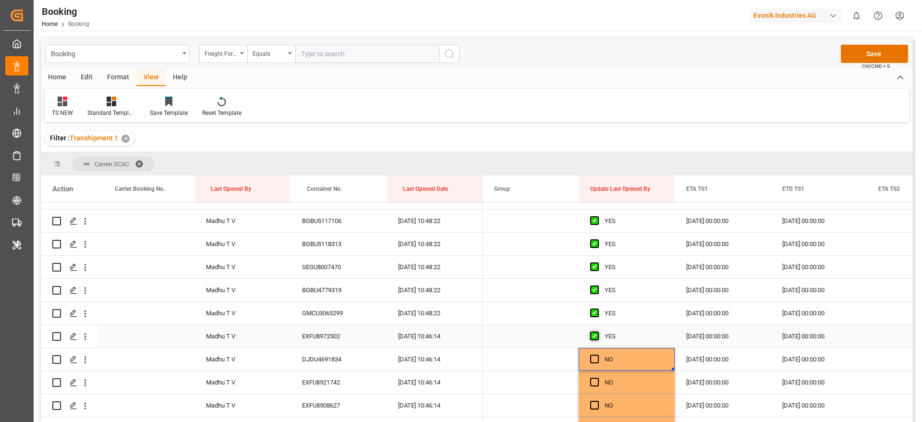
click at [595, 340] on span "Press SPACE to select this row." at bounding box center [594, 335] width 9 height 9
click at [598, 331] on input "Press SPACE to select this row." at bounding box center [598, 331] width 0 height 0
click at [595, 314] on span "Press SPACE to select this row." at bounding box center [594, 312] width 9 height 9
click at [598, 308] on input "Press SPACE to select this row." at bounding box center [598, 308] width 0 height 0
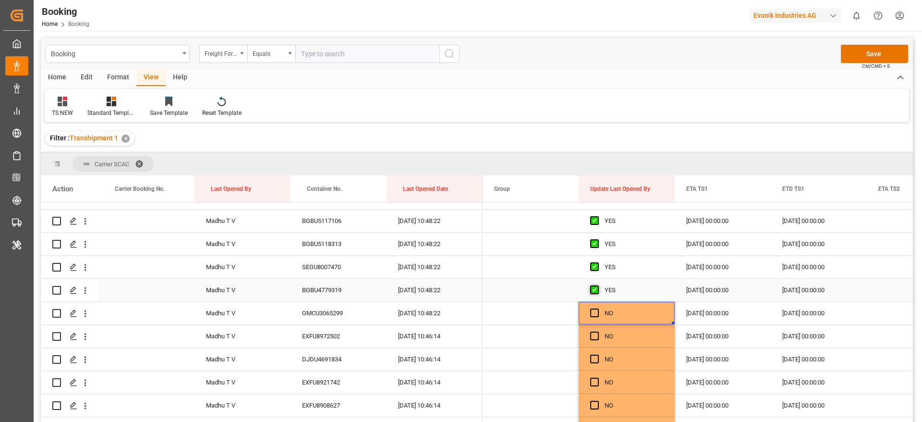
click at [593, 289] on span "Press SPACE to select this row." at bounding box center [594, 289] width 9 height 9
click at [598, 285] on input "Press SPACE to select this row." at bounding box center [598, 285] width 0 height 0
click at [593, 265] on span "Press SPACE to select this row." at bounding box center [594, 266] width 9 height 9
click at [598, 262] on input "Press SPACE to select this row." at bounding box center [598, 262] width 0 height 0
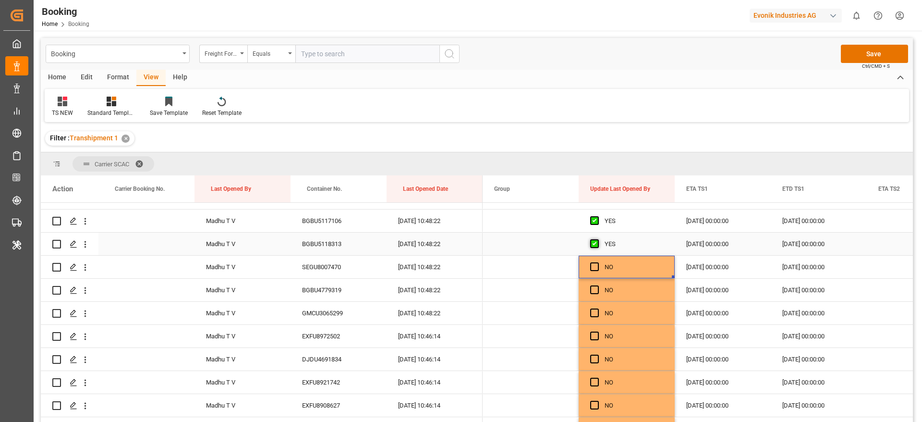
click at [594, 247] on span "Press SPACE to select this row." at bounding box center [594, 243] width 9 height 9
click at [598, 239] on input "Press SPACE to select this row." at bounding box center [598, 239] width 0 height 0
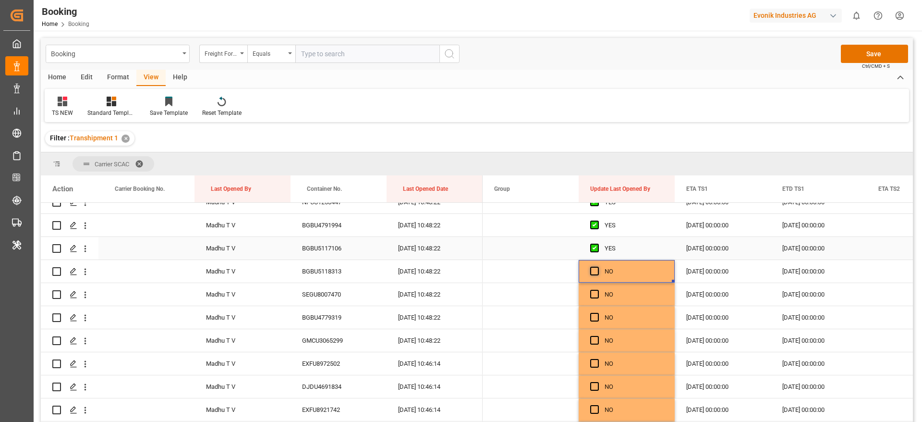
scroll to position [2605, 0]
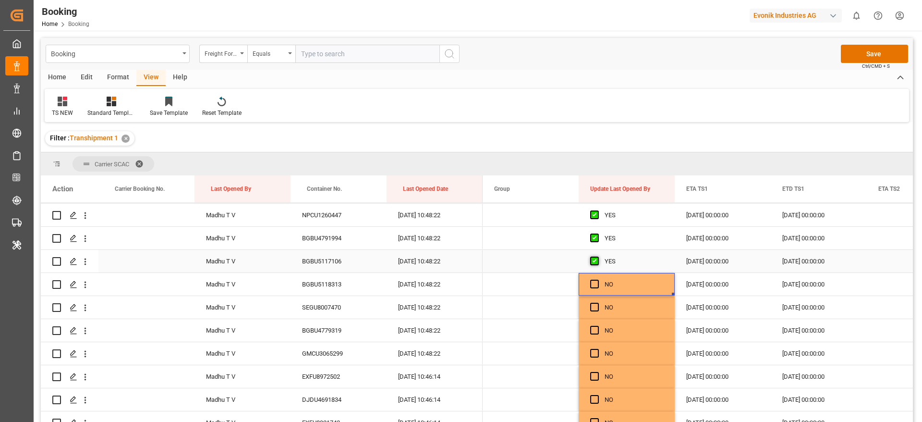
click at [594, 262] on span "Press SPACE to select this row." at bounding box center [594, 261] width 9 height 9
click at [598, 257] on input "Press SPACE to select this row." at bounding box center [598, 257] width 0 height 0
click at [595, 238] on span "Press SPACE to select this row." at bounding box center [594, 237] width 9 height 9
click at [598, 233] on input "Press SPACE to select this row." at bounding box center [598, 233] width 0 height 0
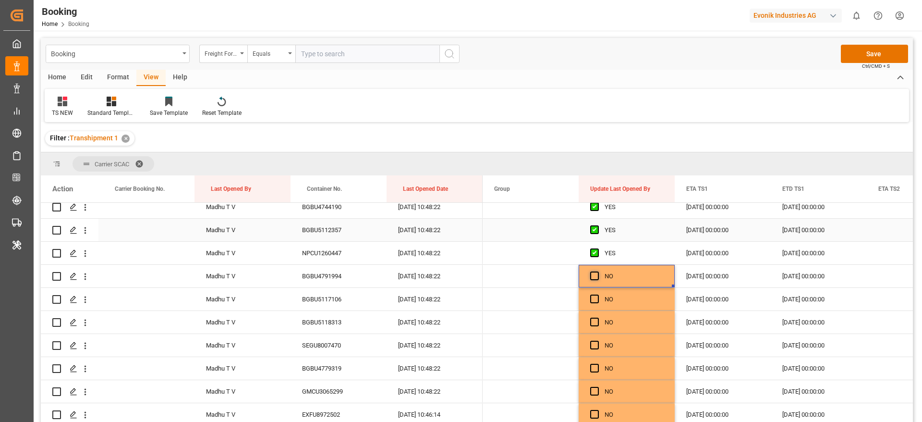
scroll to position [2565, 0]
click at [594, 253] on span "Press SPACE to select this row." at bounding box center [594, 254] width 9 height 9
click at [598, 250] on input "Press SPACE to select this row." at bounding box center [598, 250] width 0 height 0
click at [594, 230] on span "Press SPACE to select this row." at bounding box center [594, 231] width 9 height 9
click at [598, 227] on input "Press SPACE to select this row." at bounding box center [598, 227] width 0 height 0
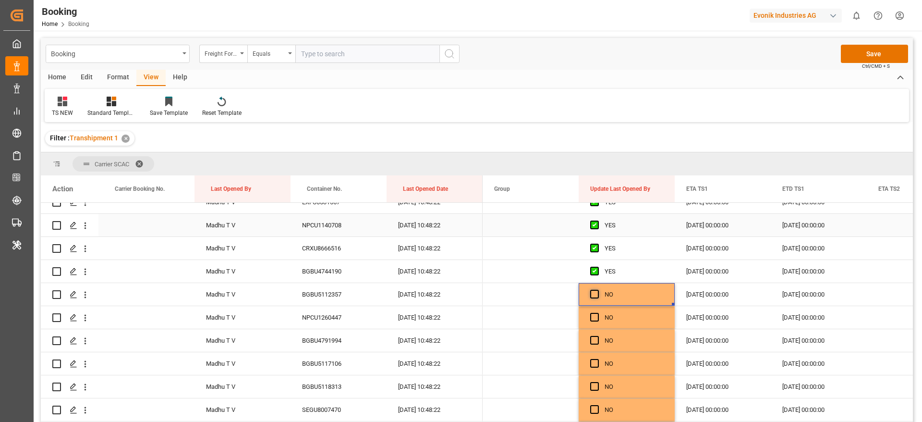
scroll to position [2488, 0]
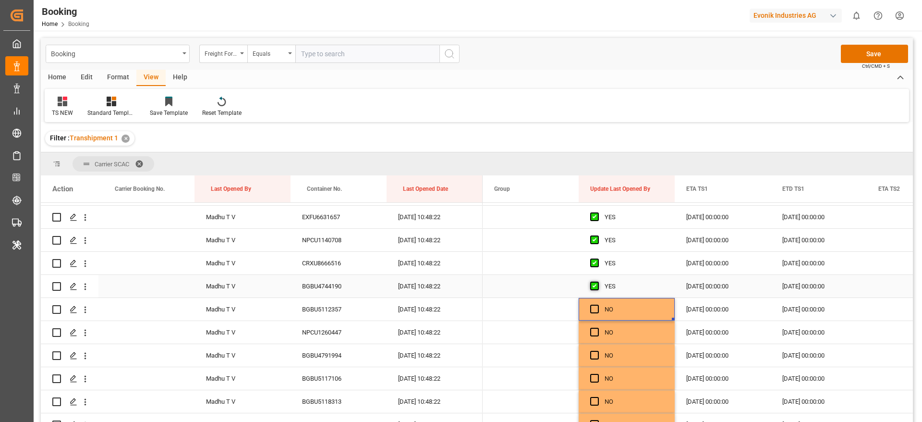
click at [598, 285] on span "Press SPACE to select this row." at bounding box center [594, 286] width 9 height 9
click at [598, 282] on input "Press SPACE to select this row." at bounding box center [598, 282] width 0 height 0
click at [597, 264] on span "Press SPACE to select this row." at bounding box center [594, 262] width 9 height 9
click at [598, 258] on input "Press SPACE to select this row." at bounding box center [598, 258] width 0 height 0
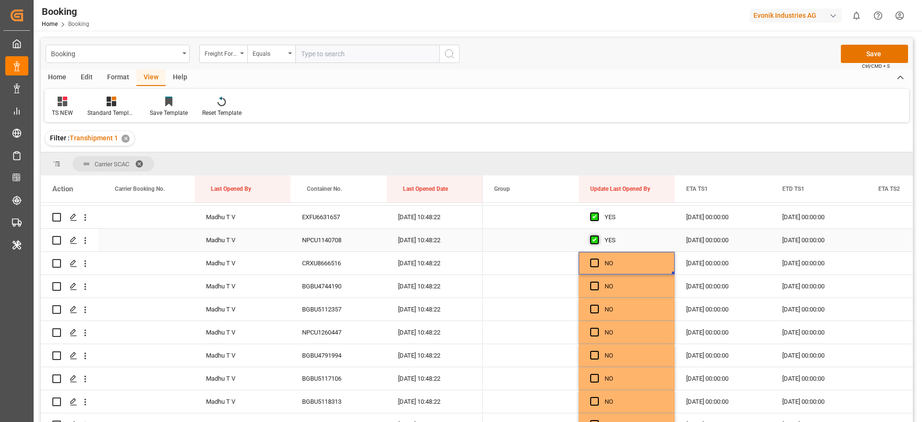
click at [592, 237] on span "Press SPACE to select this row." at bounding box center [594, 239] width 9 height 9
click at [598, 235] on input "Press SPACE to select this row." at bounding box center [598, 235] width 0 height 0
click at [594, 221] on span "Press SPACE to select this row." at bounding box center [594, 216] width 9 height 9
click at [598, 212] on input "Press SPACE to select this row." at bounding box center [598, 212] width 0 height 0
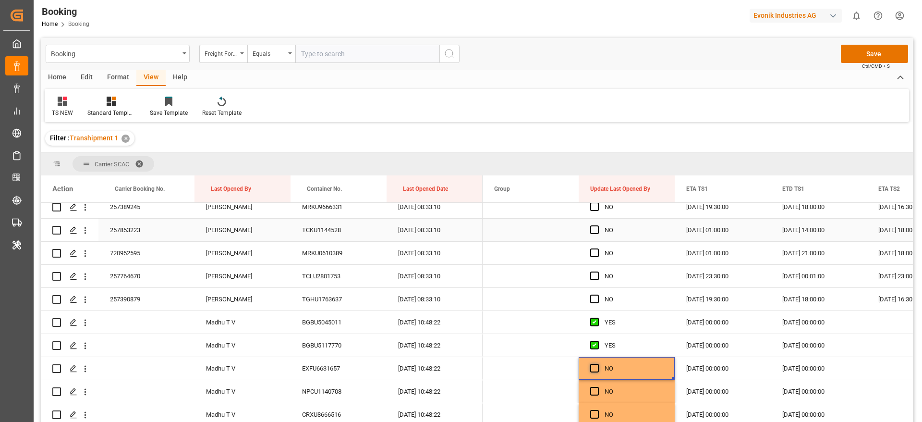
scroll to position [2354, 0]
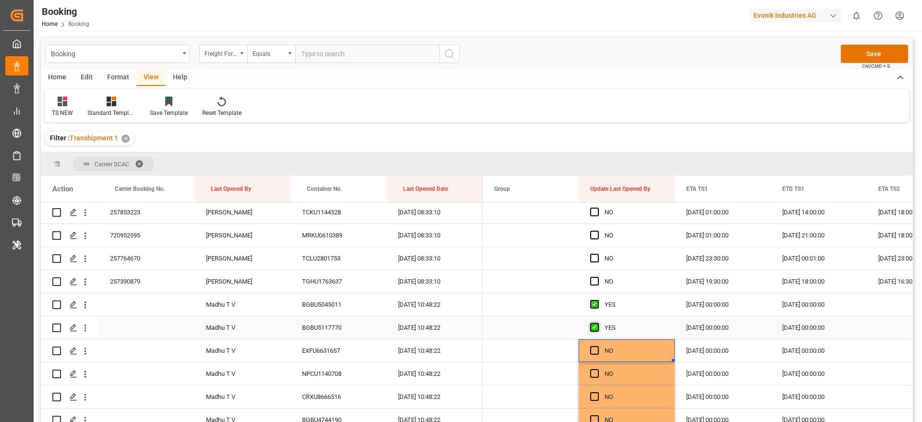
click at [594, 328] on span "Press SPACE to select this row." at bounding box center [594, 327] width 9 height 9
click at [598, 323] on input "Press SPACE to select this row." at bounding box center [598, 323] width 0 height 0
click at [594, 328] on span "Press SPACE to select this row." at bounding box center [594, 327] width 9 height 9
click at [598, 323] on input "Press SPACE to select this row." at bounding box center [598, 323] width 0 height 0
click at [594, 350] on span "Press SPACE to select this row." at bounding box center [594, 350] width 9 height 9
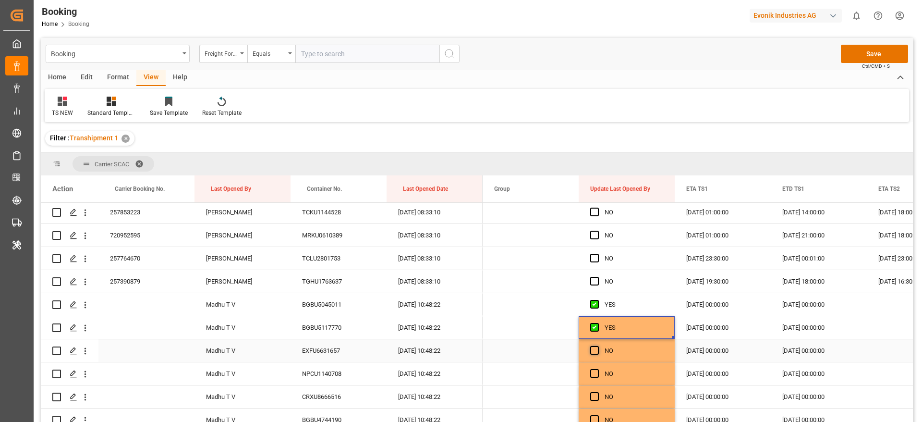
click at [598, 346] on input "Press SPACE to select this row." at bounding box center [598, 346] width 0 height 0
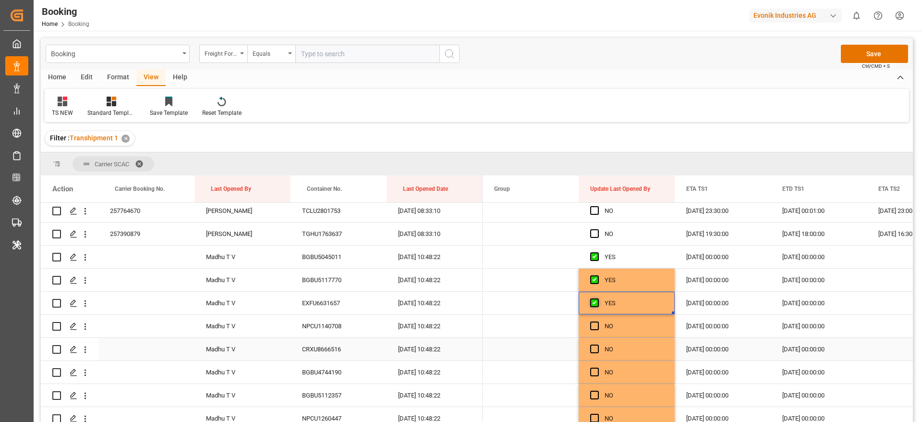
scroll to position [2478, 0]
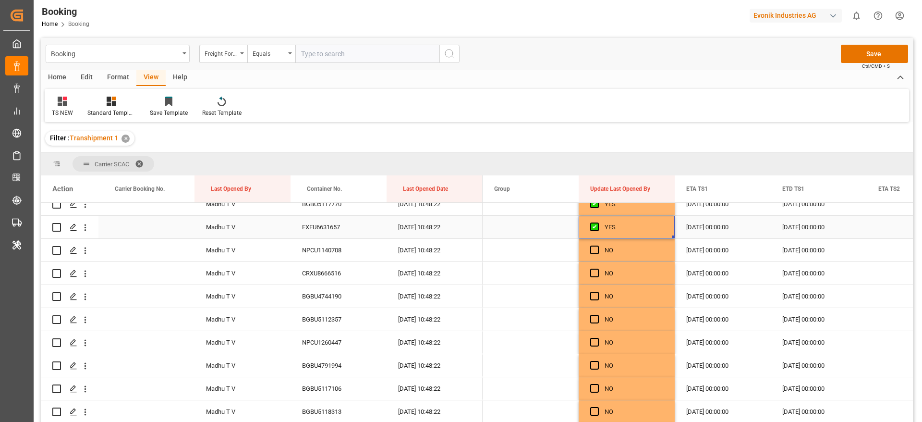
click at [619, 232] on div "YES" at bounding box center [634, 227] width 59 height 22
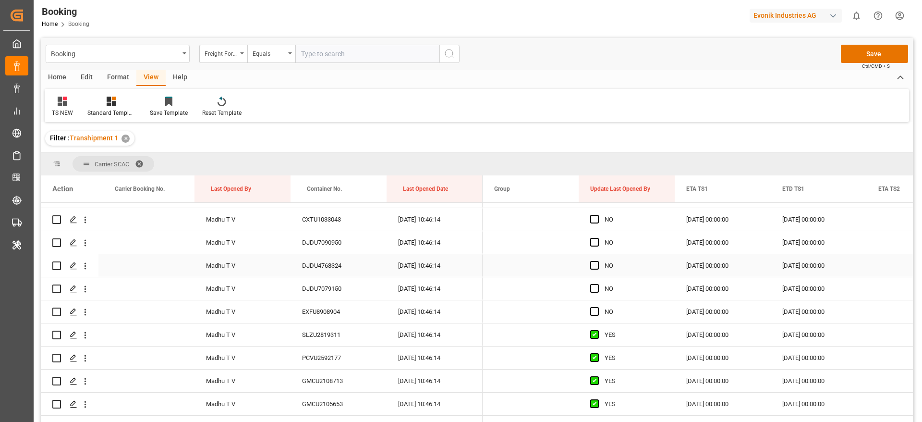
scroll to position [2924, 0]
click at [594, 310] on span "Press SPACE to select this row." at bounding box center [594, 310] width 9 height 9
click at [598, 306] on input "Press SPACE to select this row." at bounding box center [598, 306] width 0 height 0
click at [595, 284] on span "Press SPACE to select this row." at bounding box center [594, 287] width 9 height 9
click at [598, 283] on input "Press SPACE to select this row." at bounding box center [598, 283] width 0 height 0
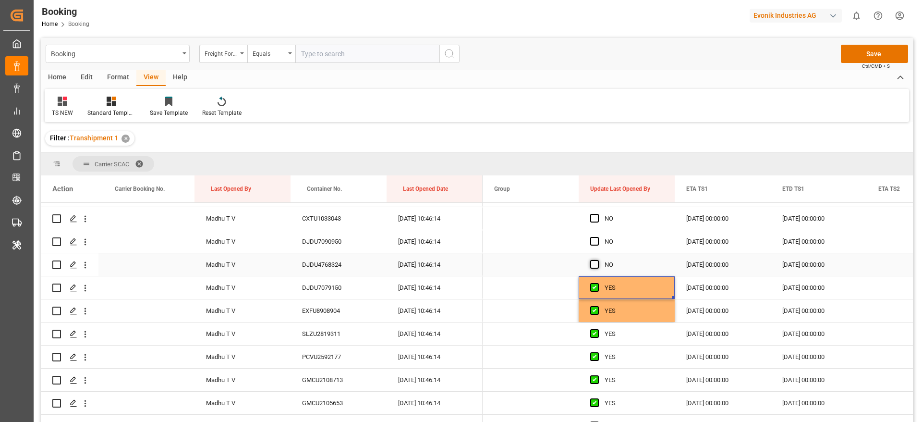
click at [596, 264] on span "Press SPACE to select this row." at bounding box center [594, 264] width 9 height 9
click at [598, 260] on input "Press SPACE to select this row." at bounding box center [598, 260] width 0 height 0
click at [594, 243] on span "Press SPACE to select this row." at bounding box center [594, 241] width 9 height 9
click at [598, 237] on input "Press SPACE to select this row." at bounding box center [598, 237] width 0 height 0
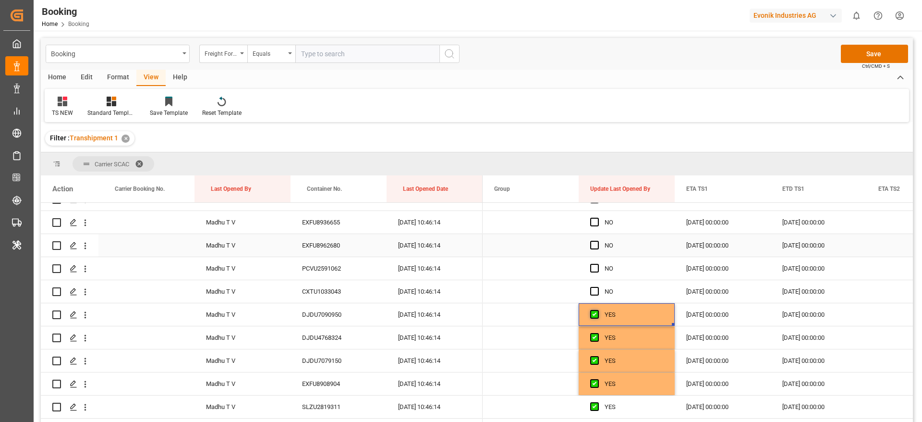
scroll to position [2846, 0]
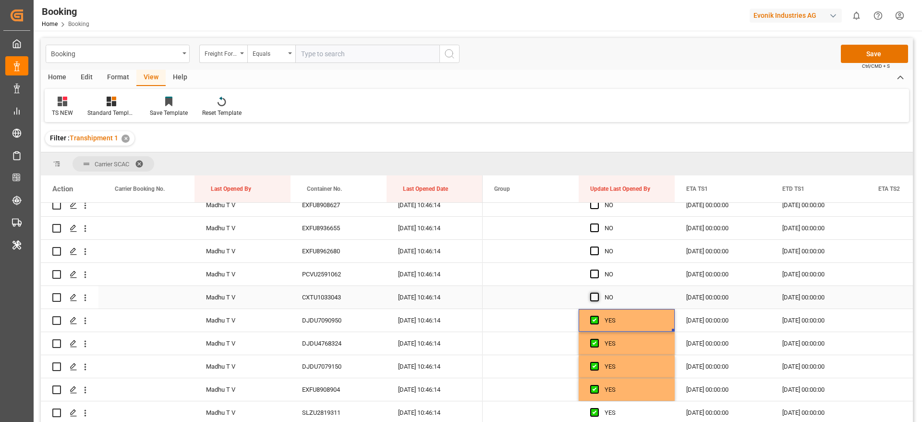
click at [593, 295] on span "Press SPACE to select this row." at bounding box center [594, 297] width 9 height 9
click at [598, 293] on input "Press SPACE to select this row." at bounding box center [598, 293] width 0 height 0
click at [595, 277] on span "Press SPACE to select this row." at bounding box center [594, 274] width 9 height 9
click at [598, 270] on input "Press SPACE to select this row." at bounding box center [598, 270] width 0 height 0
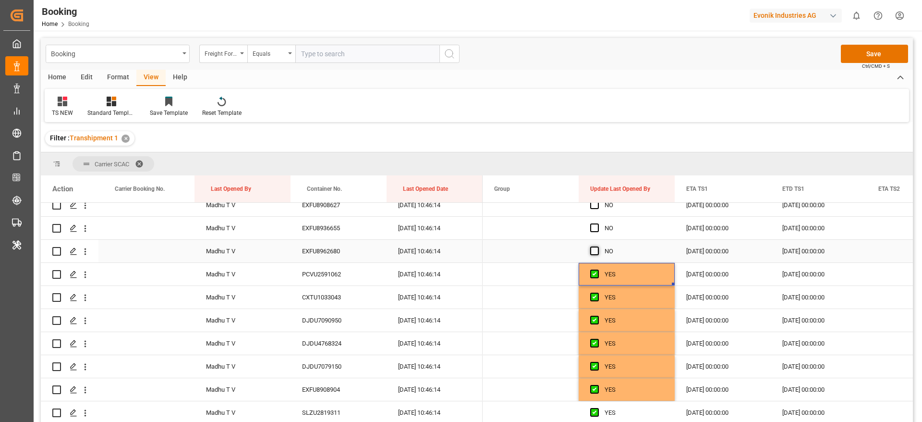
click at [592, 254] on span "Press SPACE to select this row." at bounding box center [594, 250] width 9 height 9
click at [598, 246] on input "Press SPACE to select this row." at bounding box center [598, 246] width 0 height 0
click at [593, 225] on span "Press SPACE to select this row." at bounding box center [594, 227] width 9 height 9
click at [598, 223] on input "Press SPACE to select this row." at bounding box center [598, 223] width 0 height 0
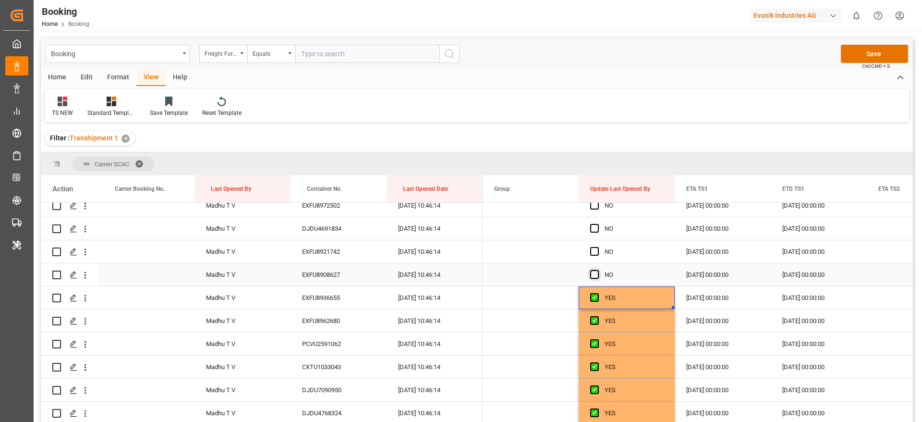
click at [595, 278] on span "Press SPACE to select this row." at bounding box center [594, 274] width 9 height 9
click at [598, 270] on input "Press SPACE to select this row." at bounding box center [598, 270] width 0 height 0
click at [595, 252] on span "Press SPACE to select this row." at bounding box center [594, 251] width 9 height 9
click at [598, 247] on input "Press SPACE to select this row." at bounding box center [598, 247] width 0 height 0
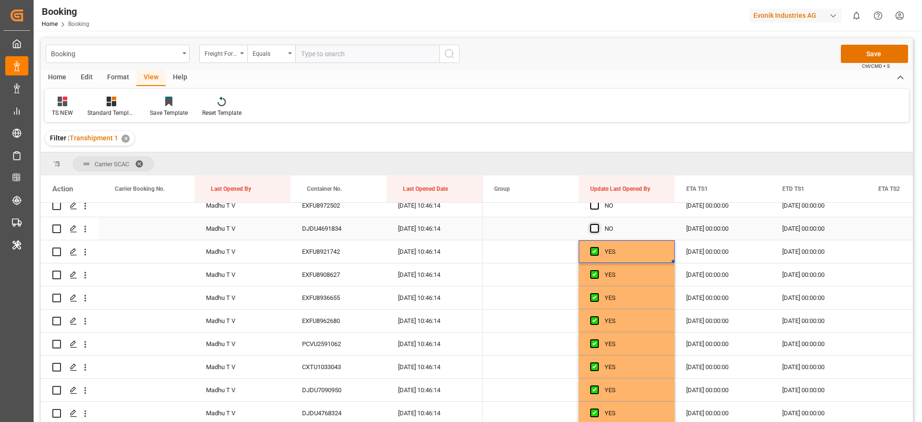
click at [594, 231] on span "Press SPACE to select this row." at bounding box center [594, 228] width 9 height 9
click at [598, 224] on input "Press SPACE to select this row." at bounding box center [598, 224] width 0 height 0
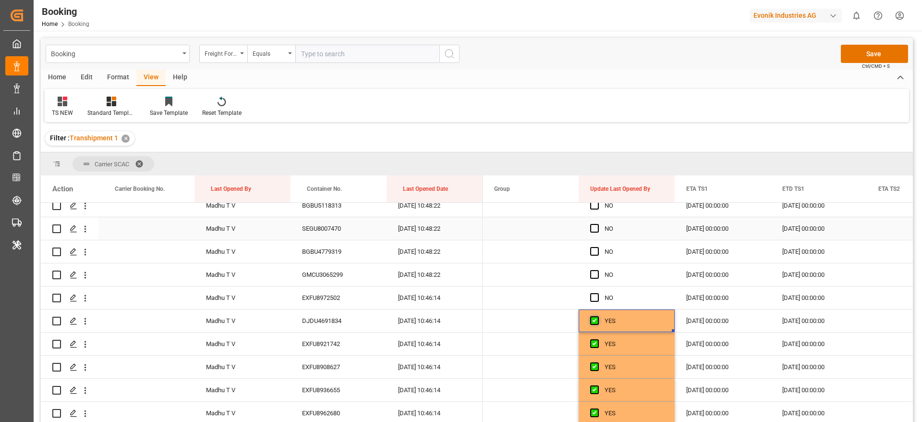
scroll to position [2678, 0]
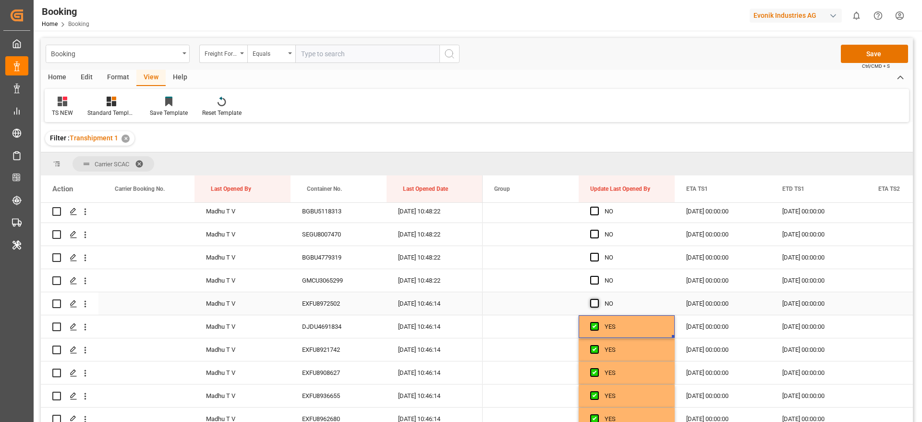
click at [594, 303] on span "Press SPACE to select this row." at bounding box center [594, 303] width 9 height 9
click at [598, 299] on input "Press SPACE to select this row." at bounding box center [598, 299] width 0 height 0
click at [595, 281] on span "Press SPACE to select this row." at bounding box center [594, 280] width 9 height 9
click at [598, 276] on input "Press SPACE to select this row." at bounding box center [598, 276] width 0 height 0
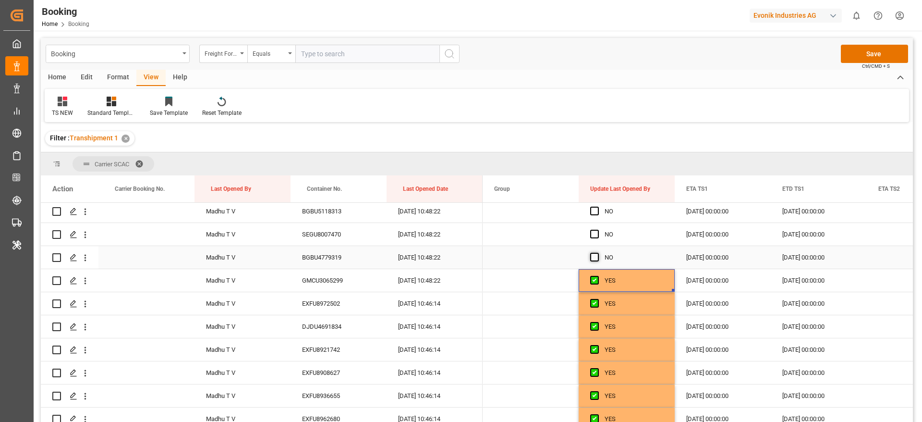
click at [595, 258] on span "Press SPACE to select this row." at bounding box center [594, 257] width 9 height 9
click at [598, 253] on input "Press SPACE to select this row." at bounding box center [598, 253] width 0 height 0
click at [590, 232] on span "Press SPACE to select this row." at bounding box center [594, 234] width 9 height 9
click at [598, 230] on input "Press SPACE to select this row." at bounding box center [598, 230] width 0 height 0
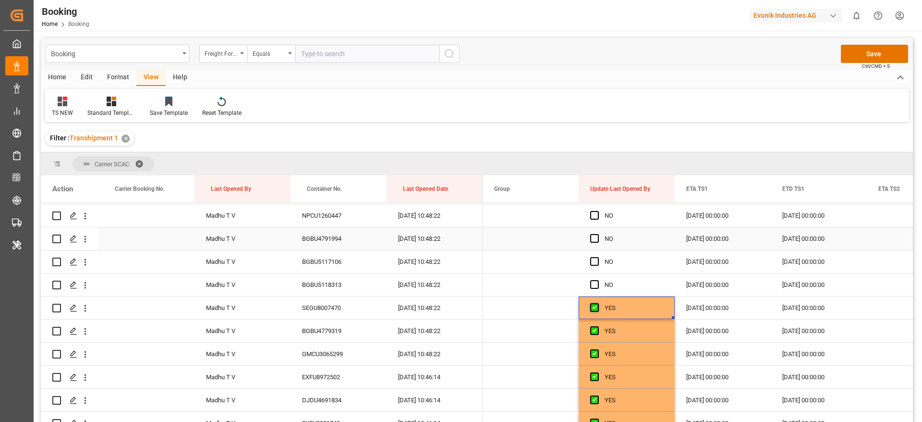
scroll to position [2595, 0]
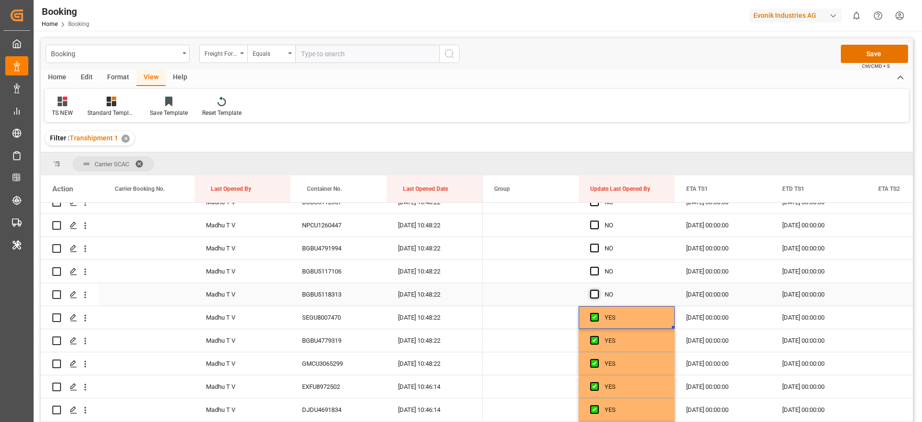
click at [595, 296] on span "Press SPACE to select this row." at bounding box center [594, 294] width 9 height 9
click at [598, 290] on input "Press SPACE to select this row." at bounding box center [598, 290] width 0 height 0
click at [595, 272] on span "Press SPACE to select this row." at bounding box center [594, 271] width 9 height 9
click at [598, 267] on input "Press SPACE to select this row." at bounding box center [598, 267] width 0 height 0
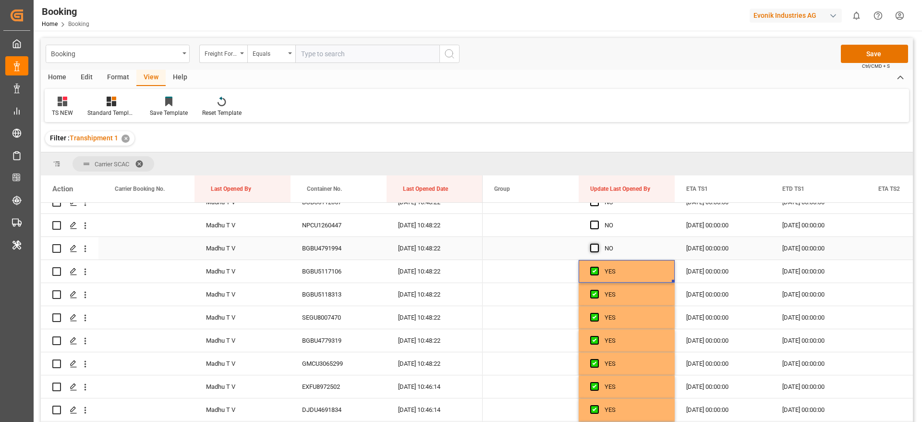
click at [594, 249] on span "Press SPACE to select this row." at bounding box center [594, 248] width 9 height 9
click at [598, 244] on input "Press SPACE to select this row." at bounding box center [598, 244] width 0 height 0
click at [594, 226] on span "Press SPACE to select this row." at bounding box center [594, 225] width 9 height 9
click at [598, 221] on input "Press SPACE to select this row." at bounding box center [598, 221] width 0 height 0
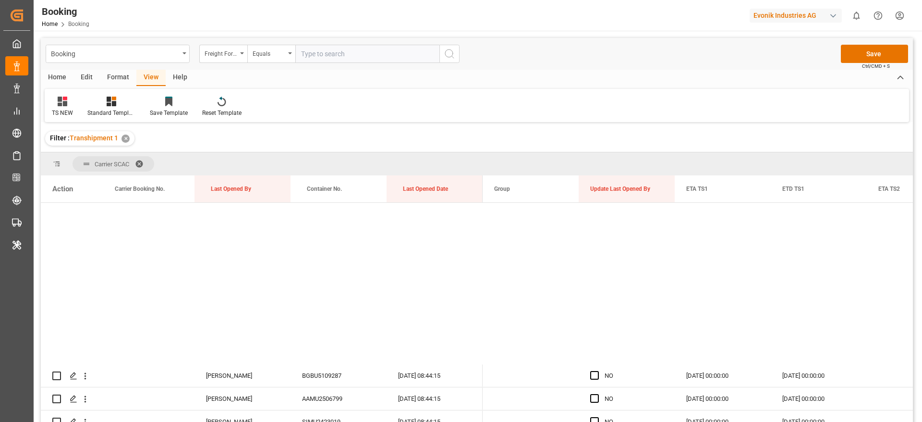
scroll to position [2469, 0]
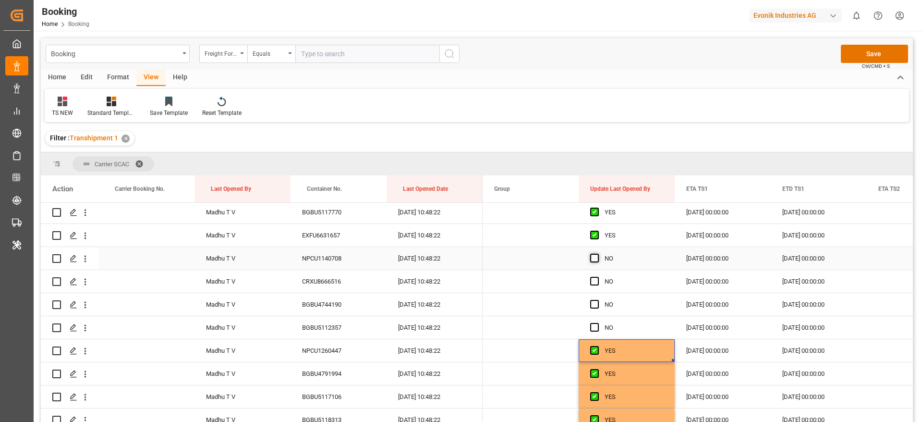
click at [594, 255] on span "Press SPACE to select this row." at bounding box center [594, 258] width 9 height 9
click at [598, 254] on input "Press SPACE to select this row." at bounding box center [598, 254] width 0 height 0
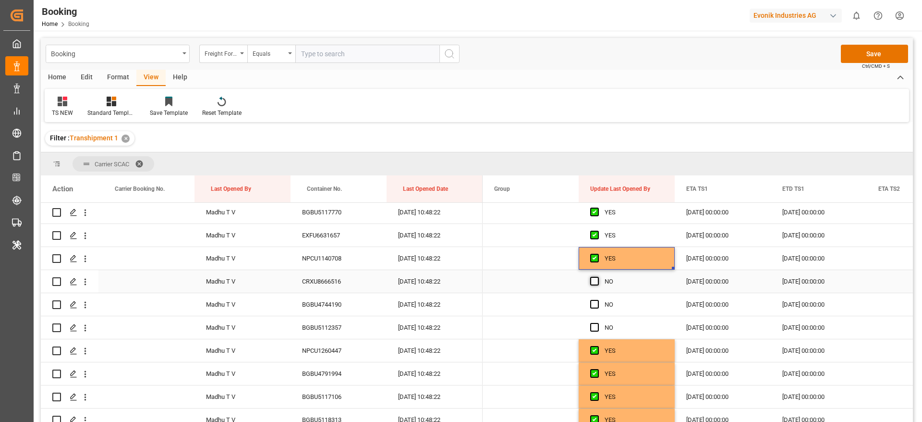
click at [595, 283] on span "Press SPACE to select this row." at bounding box center [594, 281] width 9 height 9
click at [598, 277] on input "Press SPACE to select this row." at bounding box center [598, 277] width 0 height 0
click at [596, 309] on div "Press SPACE to select this row." at bounding box center [597, 305] width 14 height 22
click at [596, 307] on span "Press SPACE to select this row." at bounding box center [594, 304] width 9 height 9
click at [598, 300] on input "Press SPACE to select this row." at bounding box center [598, 300] width 0 height 0
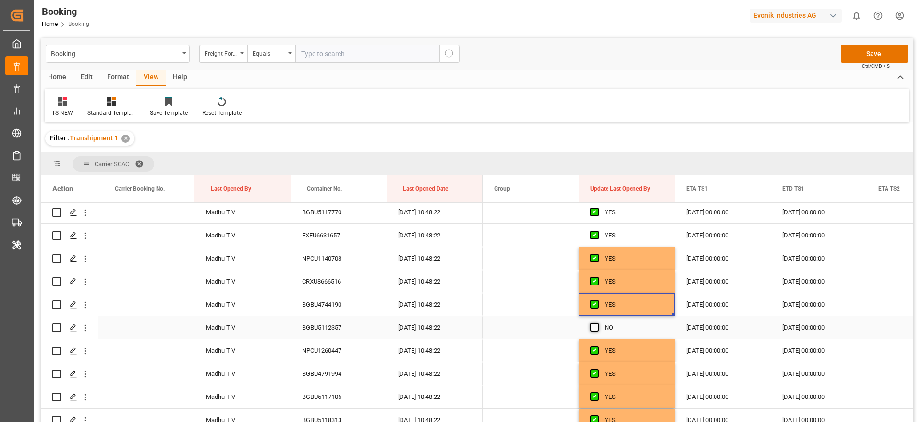
click at [596, 329] on span "Press SPACE to select this row." at bounding box center [594, 327] width 9 height 9
click at [598, 323] on input "Press SPACE to select this row." at bounding box center [598, 323] width 0 height 0
click at [873, 53] on button "Save" at bounding box center [874, 54] width 67 height 18
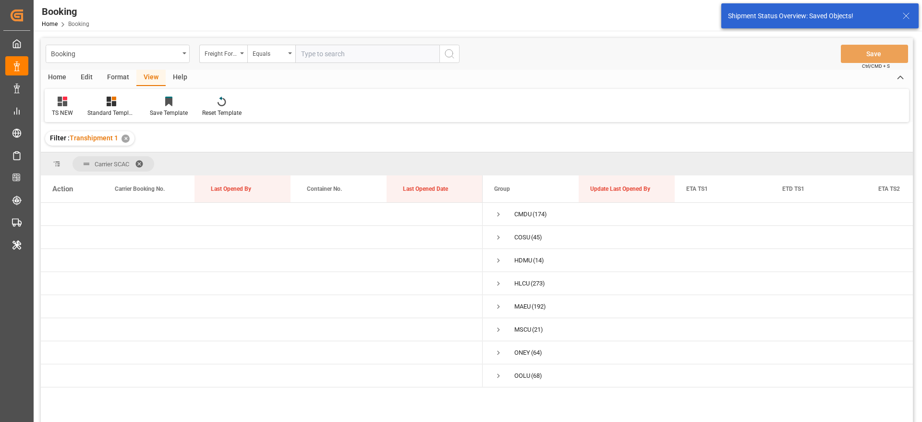
scroll to position [0, 0]
